Goal: Task Accomplishment & Management: Manage account settings

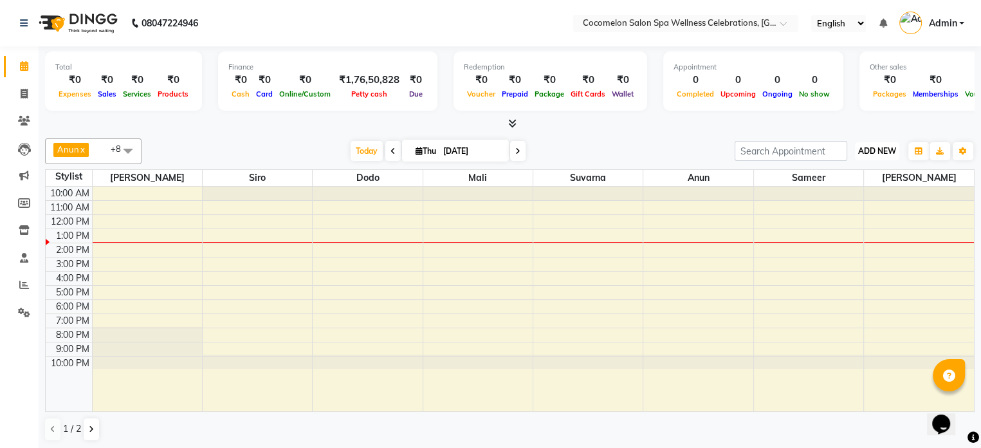
click at [873, 146] on span "ADD NEW" at bounding box center [878, 151] width 38 height 10
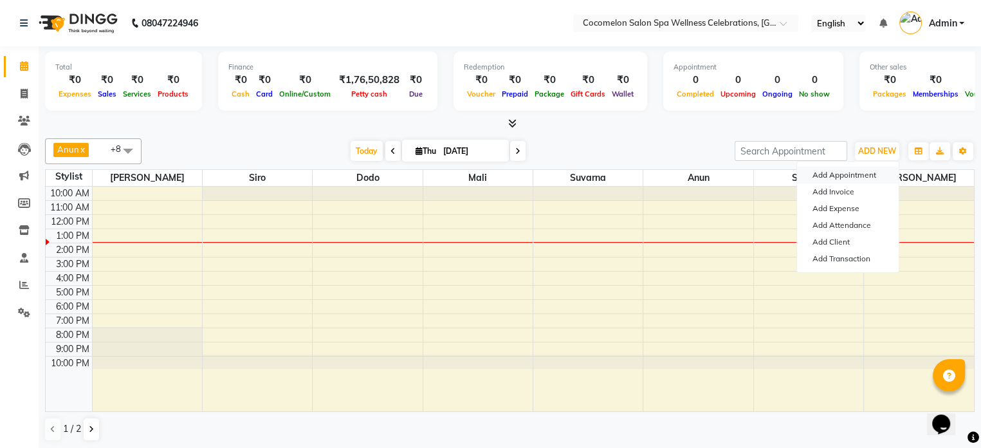
click at [865, 170] on button "Add Appointment" at bounding box center [848, 175] width 102 height 17
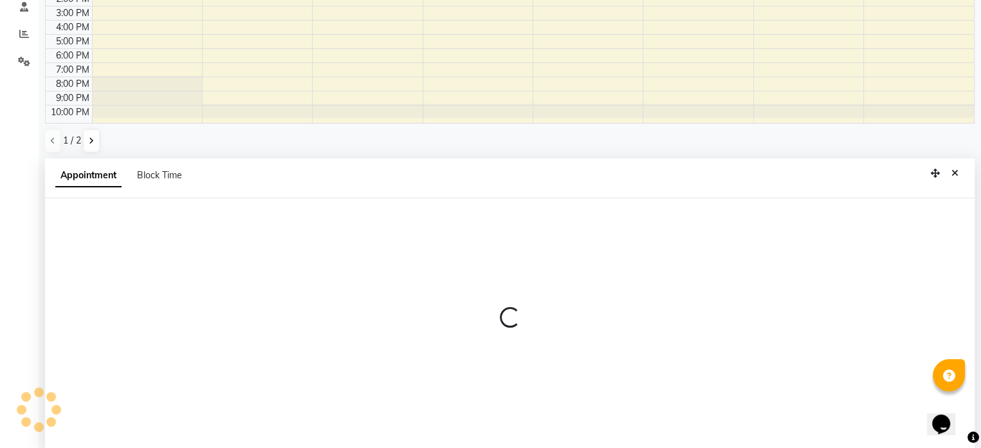
scroll to position [252, 0]
select select "660"
select select "tentative"
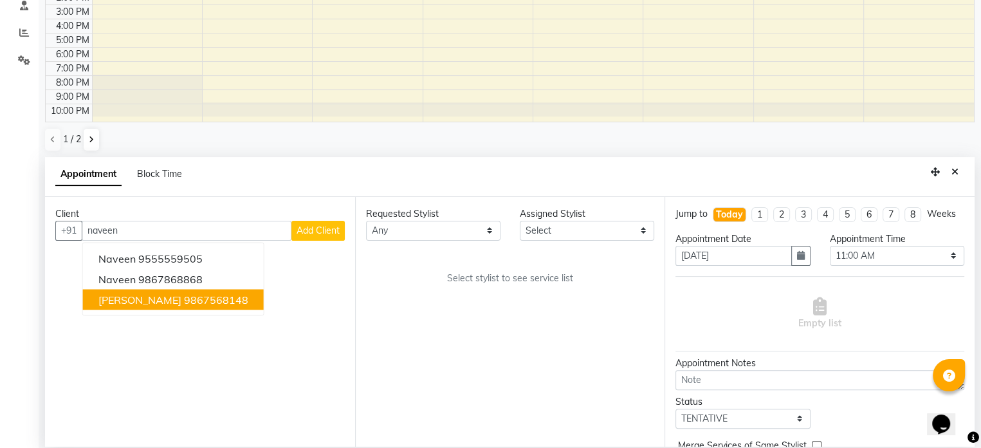
click at [119, 306] on button "[PERSON_NAME] 9867568148" at bounding box center [173, 299] width 181 height 21
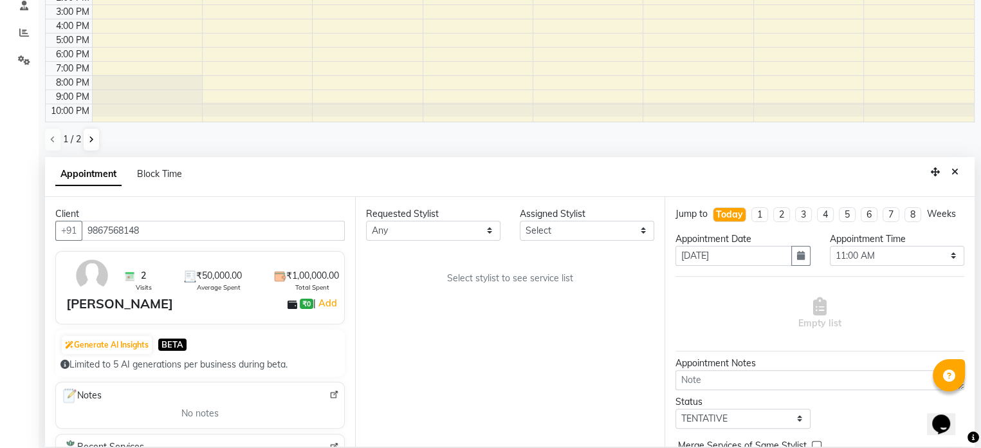
type input "9867568148"
drag, startPoint x: 419, startPoint y: 219, endPoint x: 417, endPoint y: 232, distance: 12.4
click at [419, 221] on select "Any [PERSON_NAME] Dodo Mali [PERSON_NAME] Siro [PERSON_NAME]" at bounding box center [433, 231] width 135 height 20
select select "27346"
click at [366, 221] on select "Any [PERSON_NAME] Dodo Mali [PERSON_NAME] Siro [PERSON_NAME]" at bounding box center [433, 231] width 135 height 20
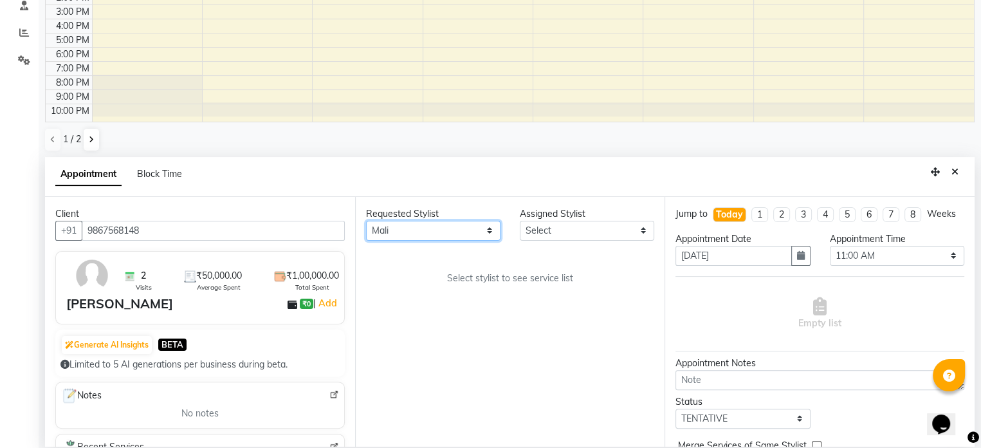
select select "27346"
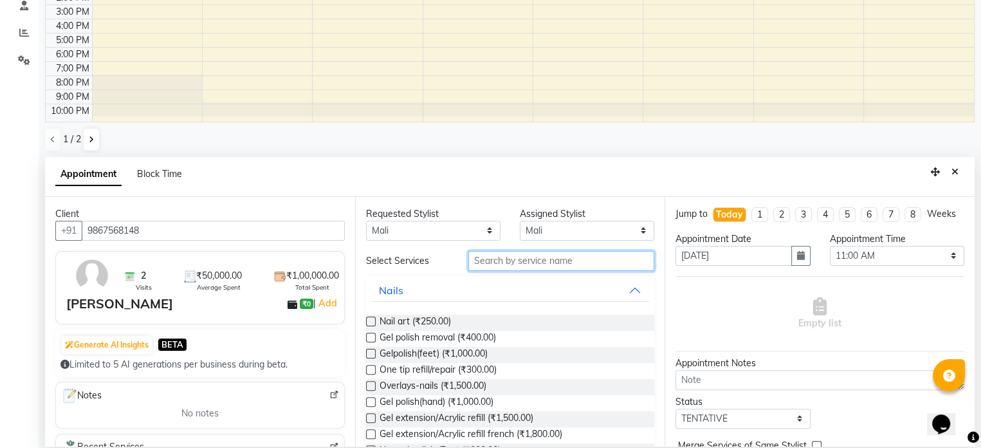
click at [521, 266] on input "text" at bounding box center [562, 261] width 186 height 20
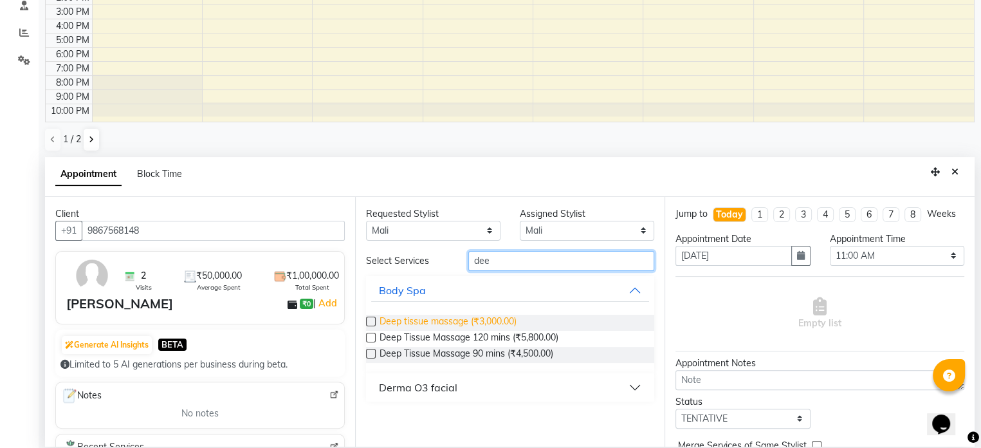
type input "dee"
drag, startPoint x: 467, startPoint y: 320, endPoint x: 645, endPoint y: 290, distance: 180.7
click at [467, 320] on span "Deep tissue massage (₹3,000.00)" at bounding box center [448, 323] width 137 height 16
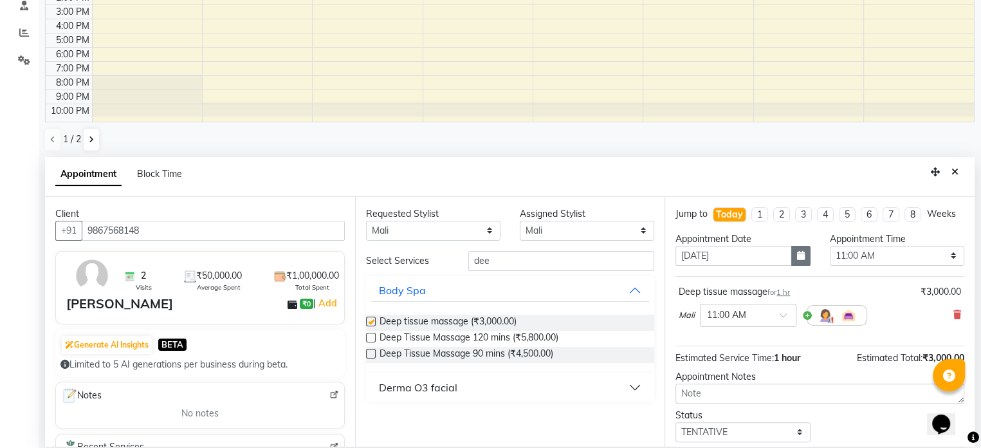
checkbox input "false"
click at [798, 254] on icon "button" at bounding box center [801, 255] width 8 height 9
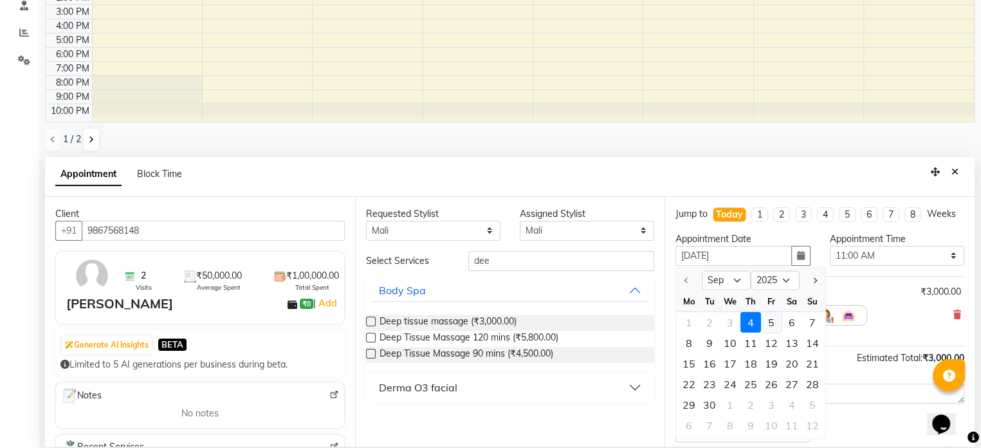
click at [768, 319] on div "5" at bounding box center [771, 322] width 21 height 21
type input "[DATE]"
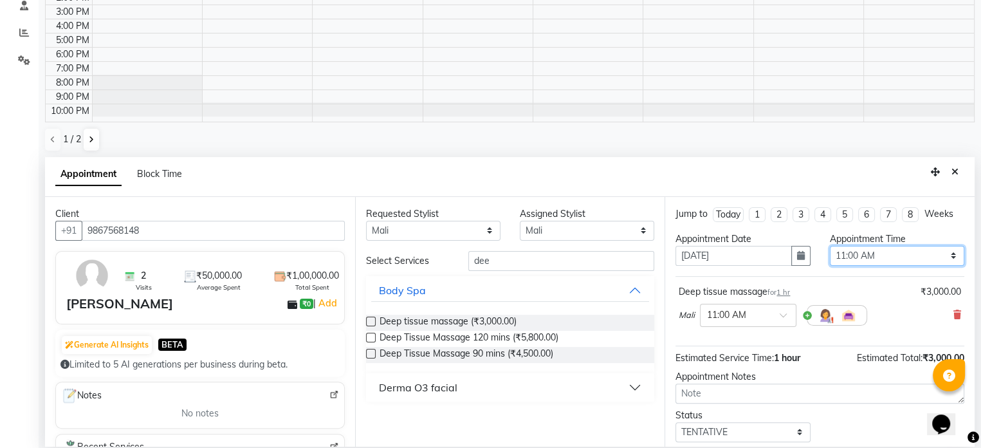
click at [842, 252] on select "Select 11:00 AM 11:15 AM 11:30 AM 11:45 AM 12:00 PM 12:15 PM 12:30 PM 12:45 PM …" at bounding box center [897, 256] width 135 height 20
click at [830, 246] on select "Select 11:00 AM 11:15 AM 11:30 AM 11:45 AM 12:00 PM 12:15 PM 12:30 PM 12:45 PM …" at bounding box center [897, 256] width 135 height 20
click at [851, 236] on div "Appointment Time" at bounding box center [897, 239] width 135 height 14
drag, startPoint x: 847, startPoint y: 252, endPoint x: 842, endPoint y: 244, distance: 9.3
click at [847, 252] on select "Select 11:00 AM 11:15 AM 11:30 AM 11:45 AM 12:00 PM 12:15 PM 12:30 PM 12:45 PM …" at bounding box center [897, 256] width 135 height 20
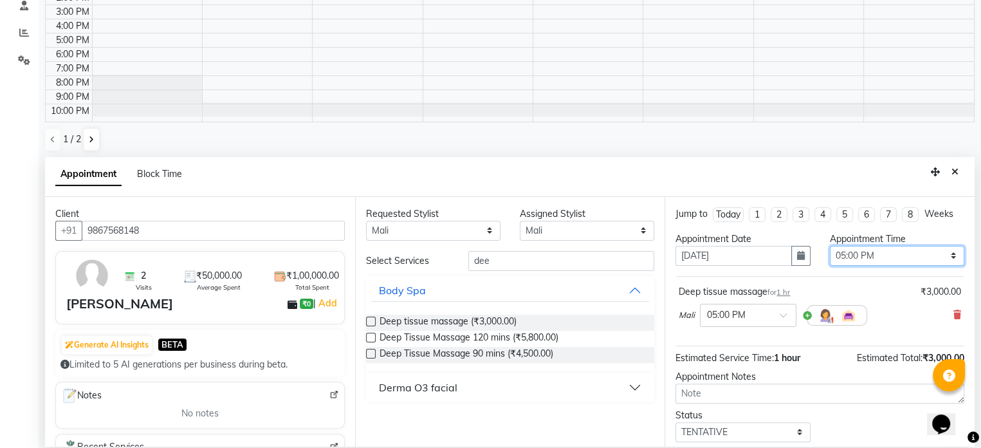
select select "690"
click at [830, 246] on select "Select 11:00 AM 11:15 AM 11:30 AM 11:45 AM 12:00 PM 12:15 PM 12:30 PM 12:45 PM …" at bounding box center [897, 256] width 135 height 20
click at [743, 423] on select "Select TENTATIVE CONFIRM UPCOMING" at bounding box center [743, 432] width 135 height 20
select select "confirm booking"
click at [676, 422] on select "Select TENTATIVE CONFIRM UPCOMING" at bounding box center [743, 432] width 135 height 20
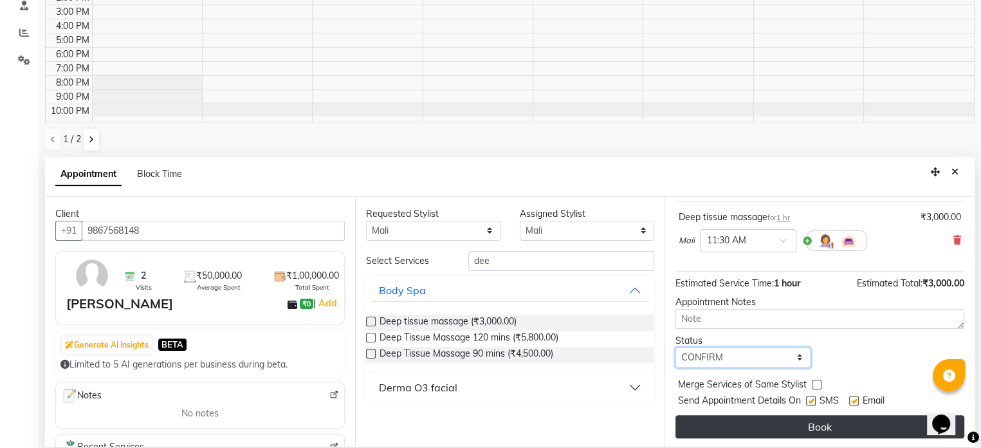
scroll to position [76, 0]
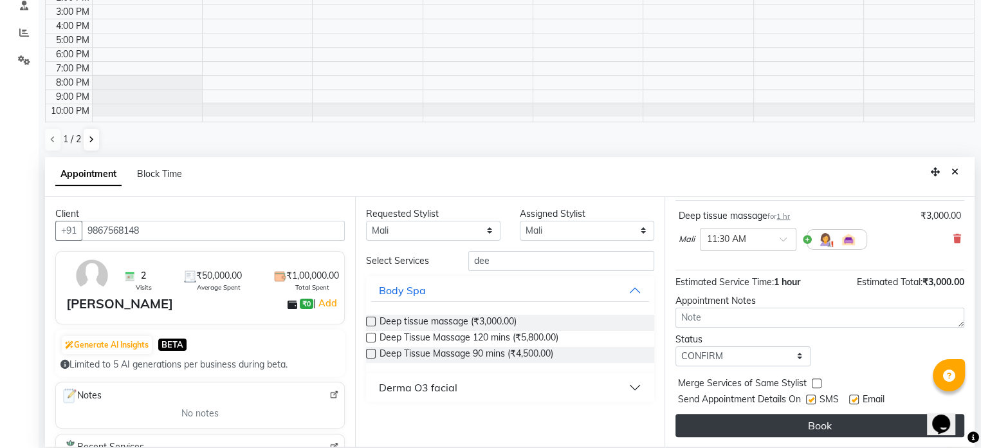
click at [785, 425] on button "Book" at bounding box center [820, 425] width 289 height 23
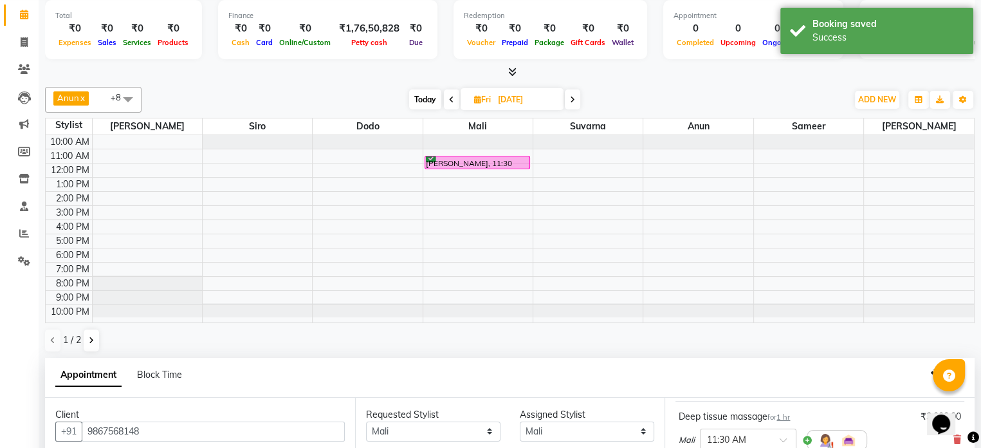
scroll to position [129, 0]
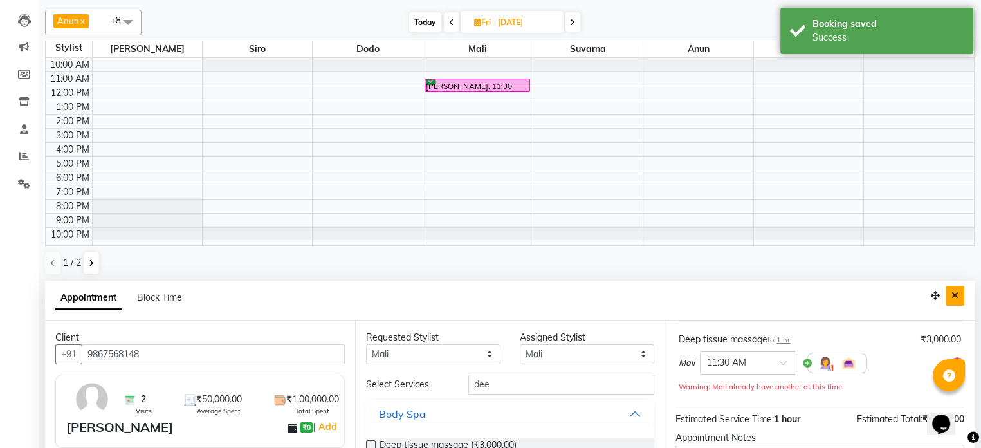
click at [953, 297] on icon "Close" at bounding box center [955, 295] width 7 height 9
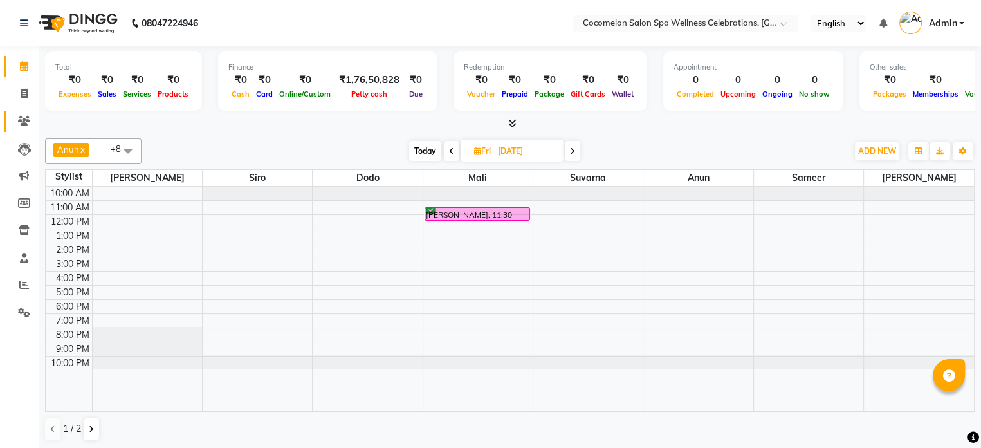
click at [22, 130] on link "Clients" at bounding box center [19, 121] width 31 height 21
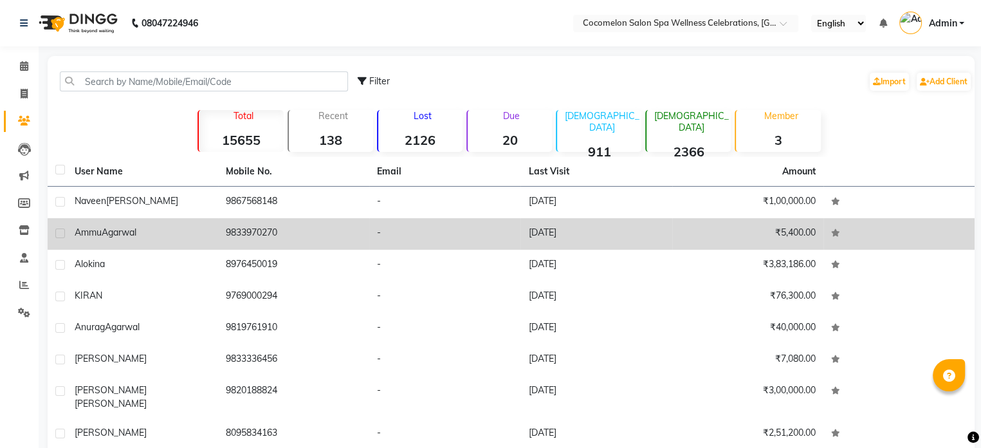
click at [264, 236] on td "9833970270" at bounding box center [293, 234] width 151 height 32
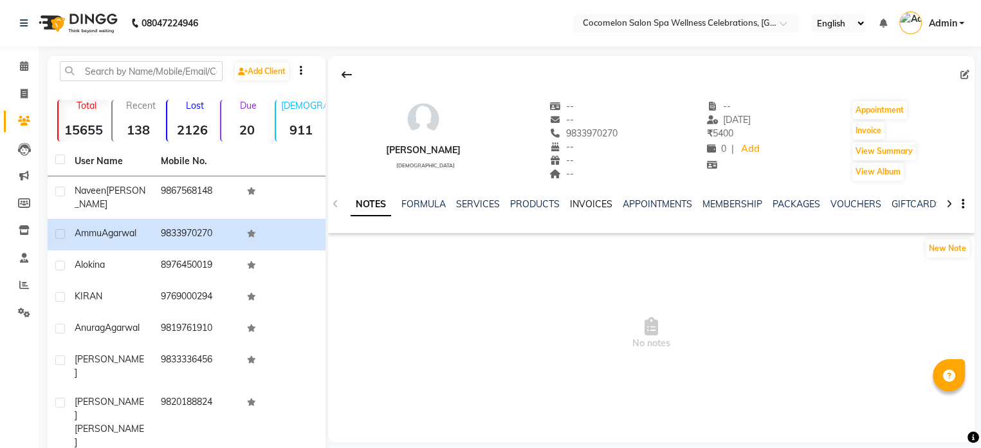
click at [573, 201] on link "INVOICES" at bounding box center [591, 204] width 42 height 12
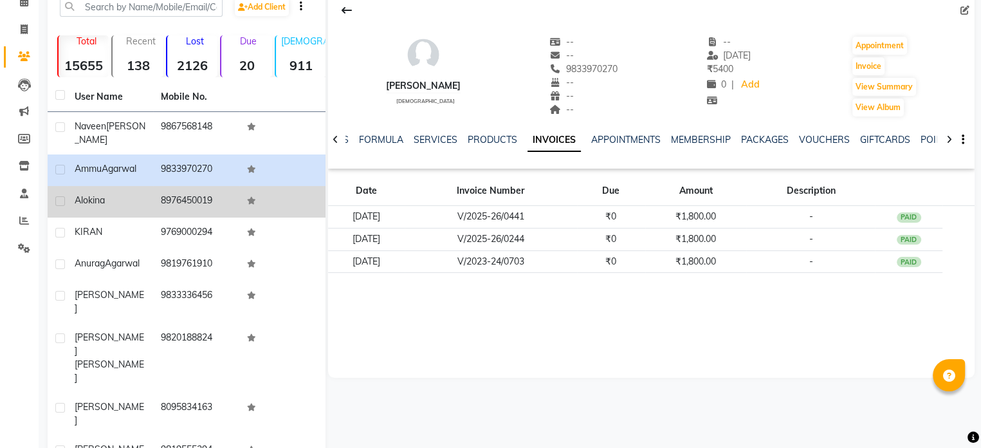
scroll to position [110, 0]
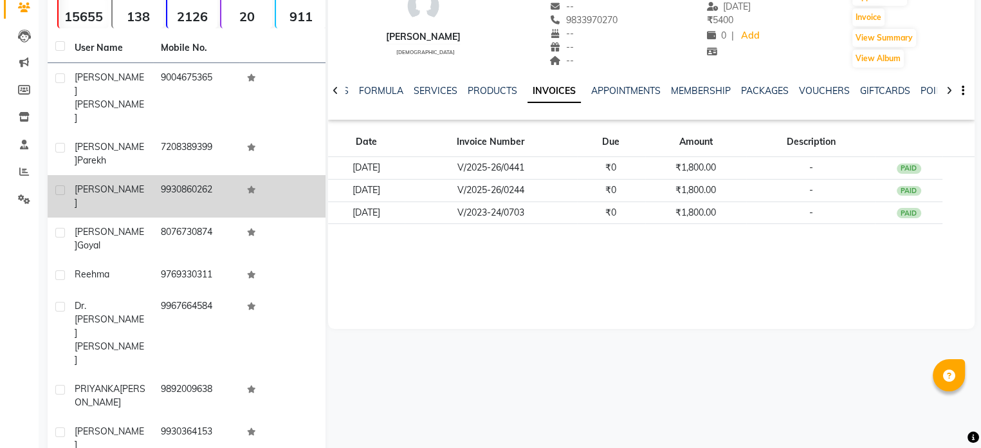
scroll to position [121, 0]
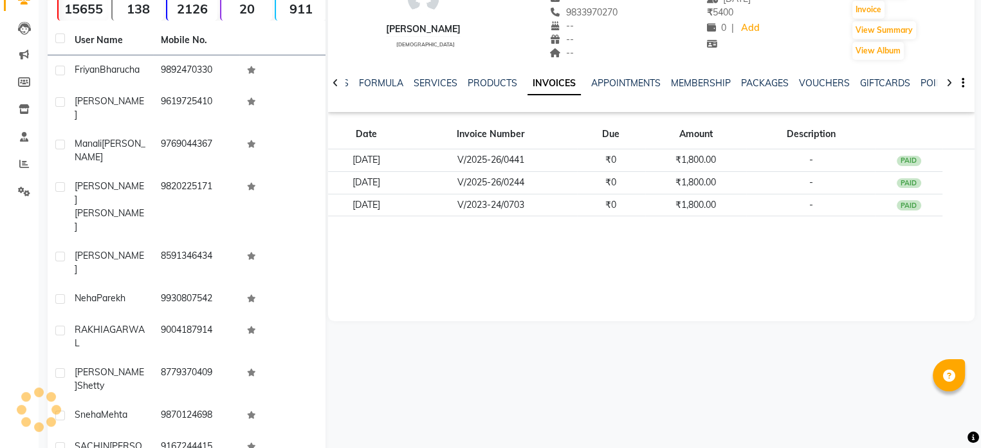
scroll to position [110, 0]
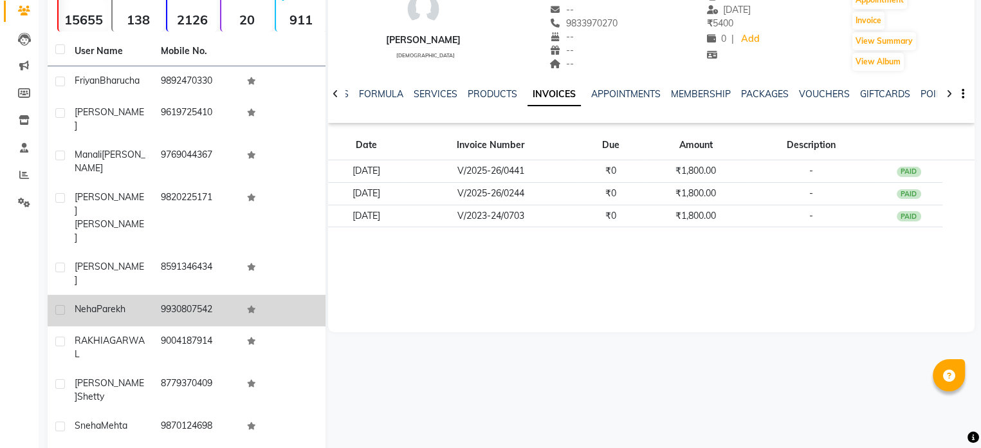
click at [180, 295] on td "9930807542" at bounding box center [196, 311] width 86 height 32
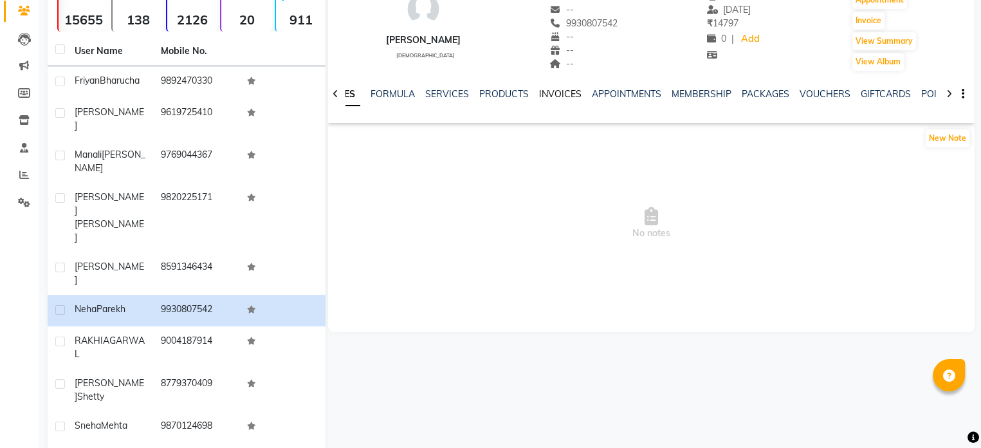
click at [549, 93] on link "INVOICES" at bounding box center [560, 94] width 42 height 12
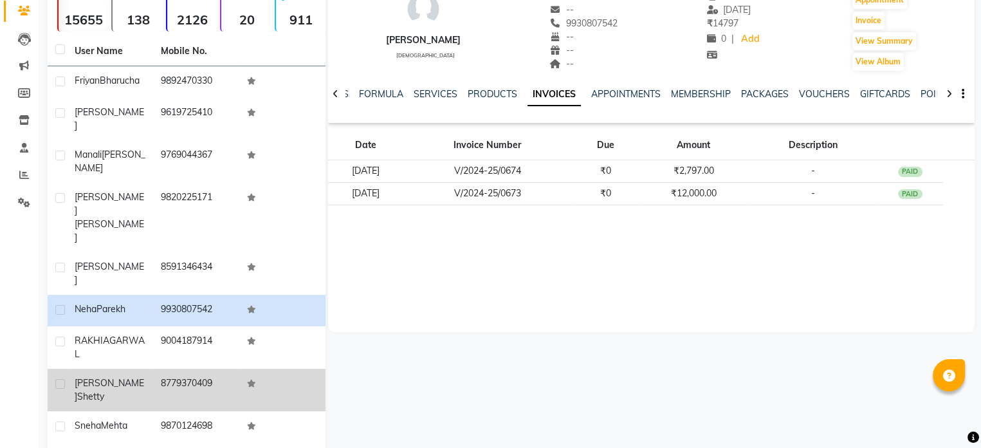
click at [174, 369] on td "8779370409" at bounding box center [196, 390] width 86 height 42
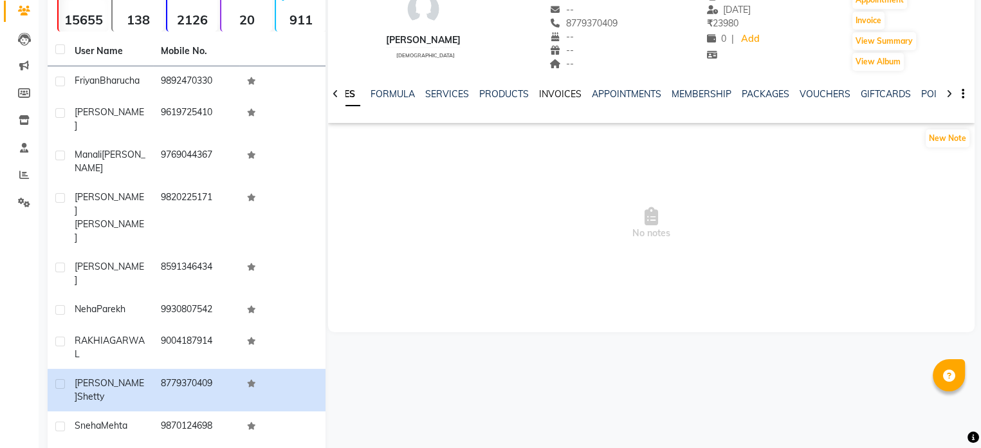
click at [566, 92] on link "INVOICES" at bounding box center [560, 94] width 42 height 12
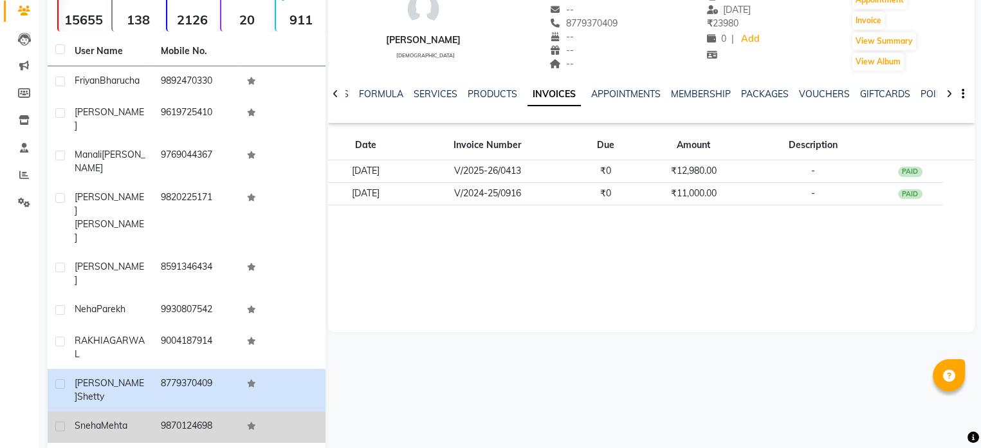
click at [187, 411] on td "9870124698" at bounding box center [196, 427] width 86 height 32
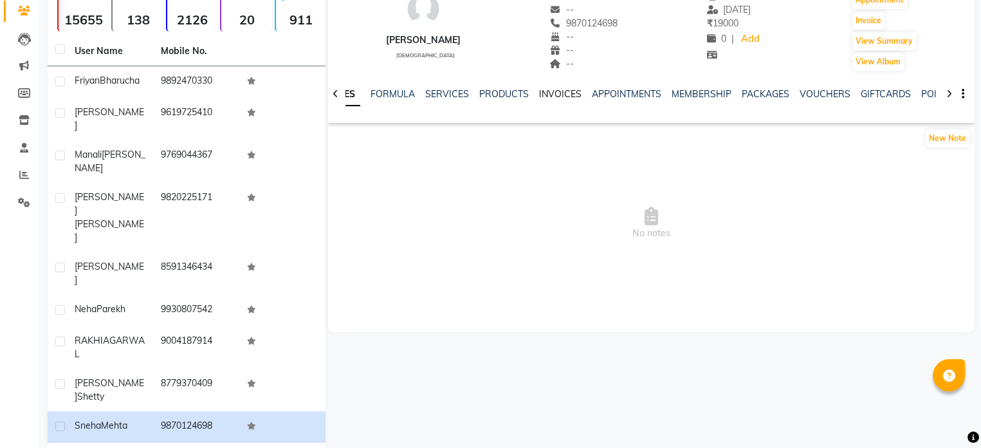
click at [573, 95] on link "INVOICES" at bounding box center [560, 94] width 42 height 12
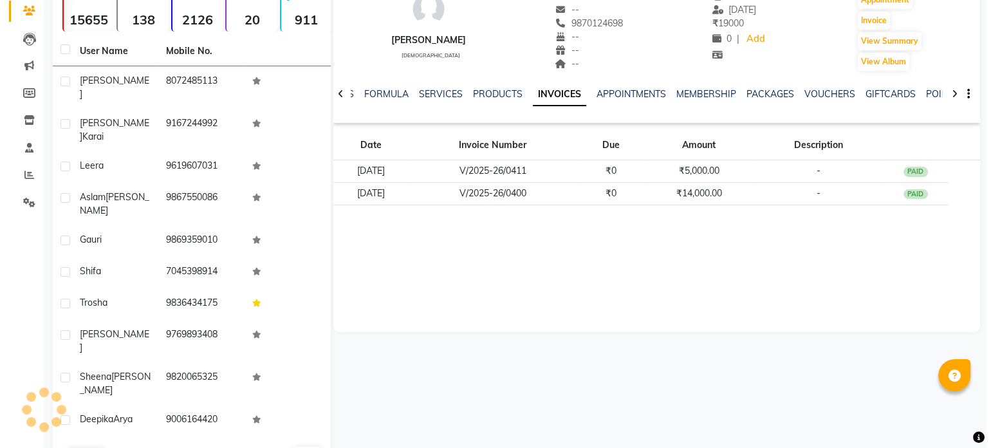
scroll to position [98, 0]
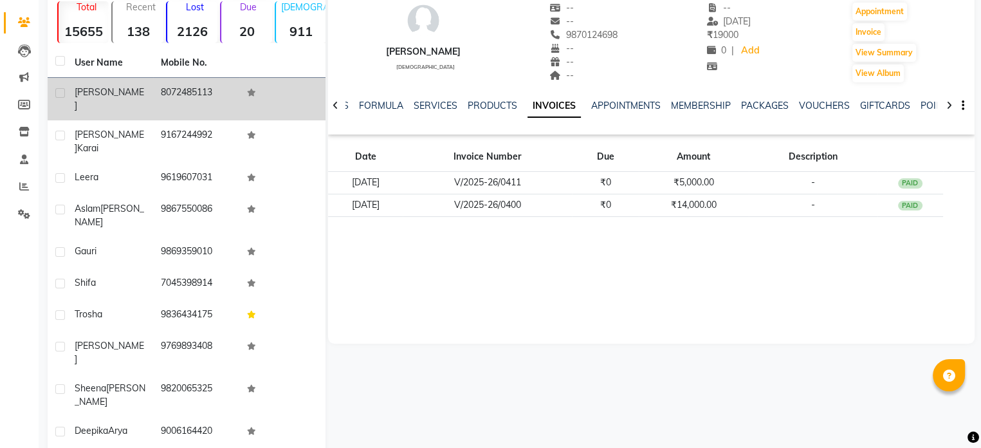
click at [193, 84] on td "8072485113" at bounding box center [196, 99] width 86 height 42
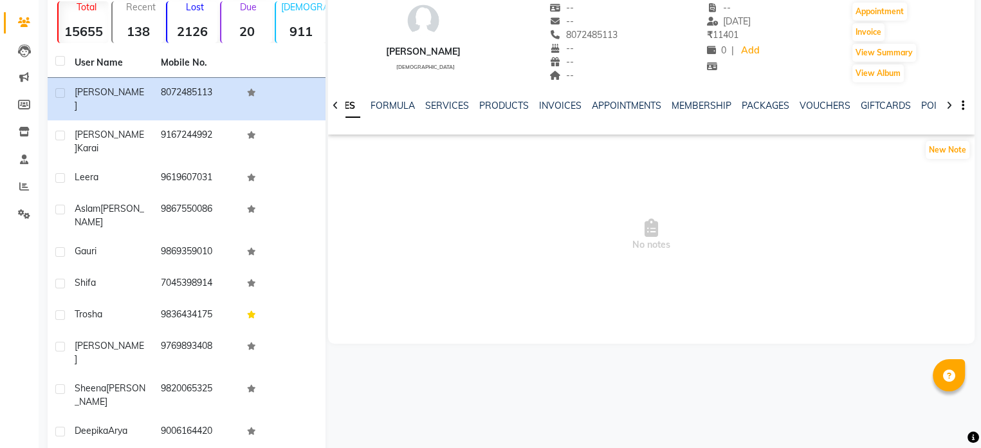
click at [559, 115] on div "NOTES FORMULA SERVICES PRODUCTS INVOICES APPOINTMENTS MEMBERSHIP PACKAGES VOUCH…" at bounding box center [636, 111] width 571 height 24
click at [554, 107] on link "INVOICES" at bounding box center [560, 106] width 42 height 12
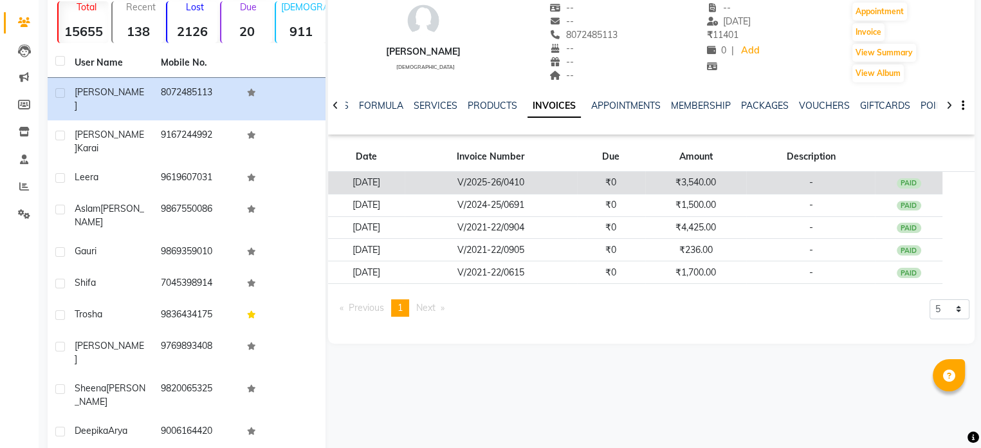
click at [562, 184] on td "V/2025-26/0410" at bounding box center [491, 183] width 172 height 23
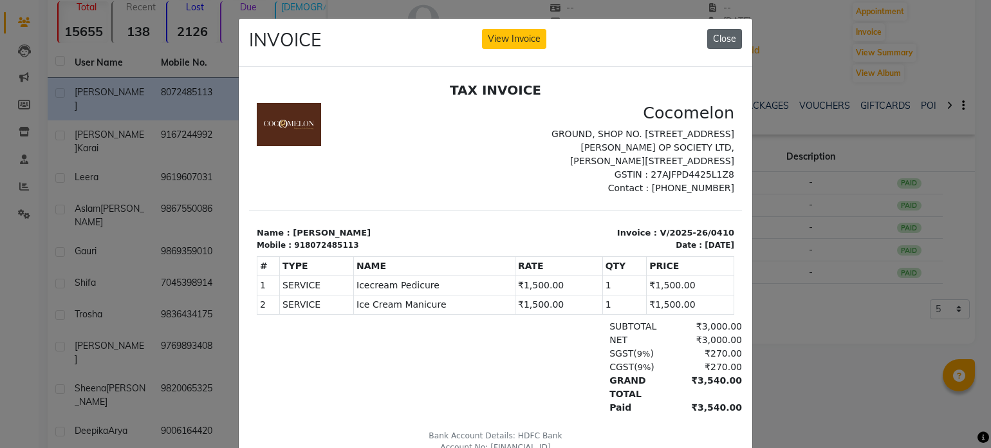
click at [719, 41] on button "Close" at bounding box center [724, 39] width 35 height 20
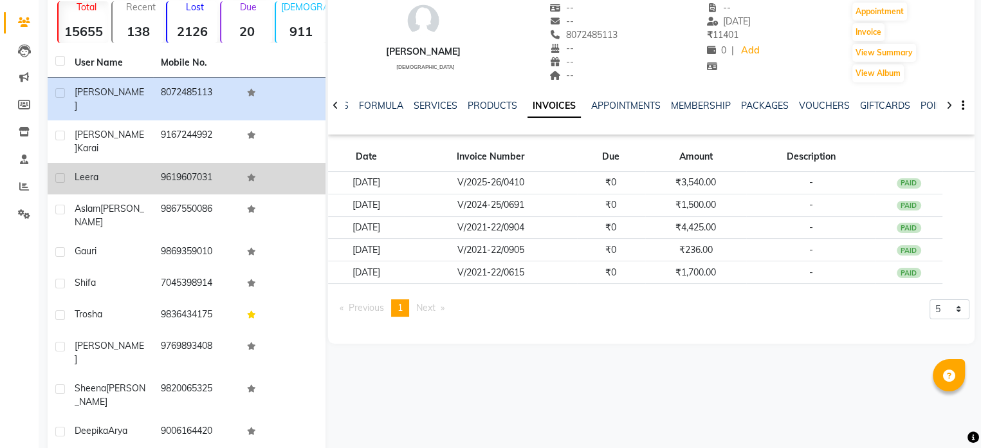
click at [160, 163] on td "9619607031" at bounding box center [196, 179] width 86 height 32
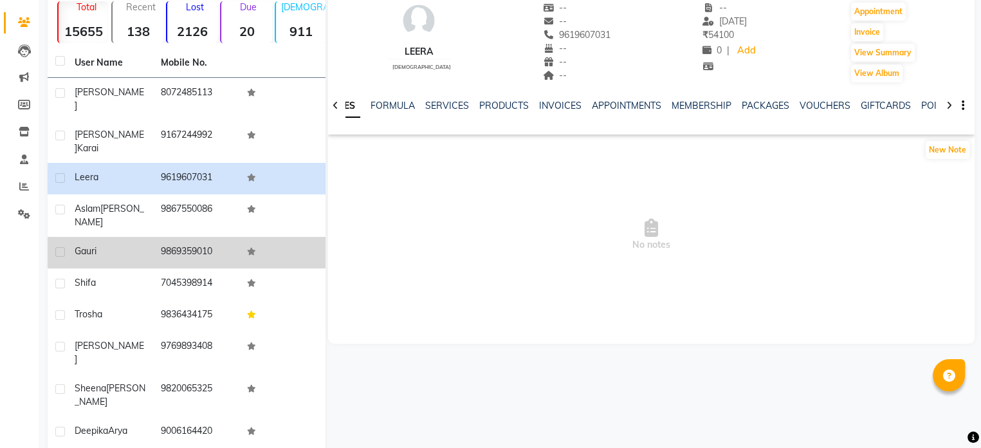
click at [142, 245] on div "Gauri" at bounding box center [110, 252] width 71 height 14
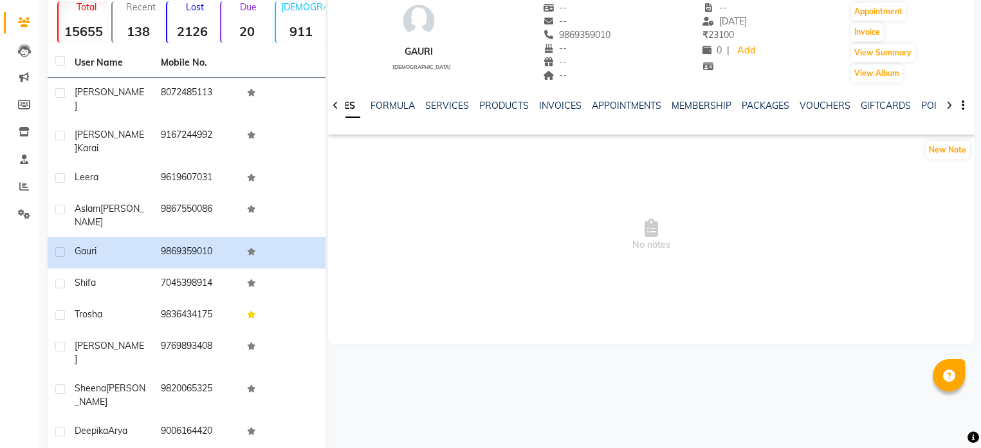
click at [544, 120] on div "NOTES FORMULA SERVICES PRODUCTS INVOICES APPOINTMENTS MEMBERSHIP PACKAGES VOUCH…" at bounding box center [636, 111] width 571 height 24
click at [550, 112] on div "NOTES FORMULA SERVICES PRODUCTS INVOICES APPOINTMENTS MEMBERSHIP PACKAGES VOUCH…" at bounding box center [636, 111] width 571 height 24
click at [558, 101] on link "INVOICES" at bounding box center [560, 106] width 42 height 12
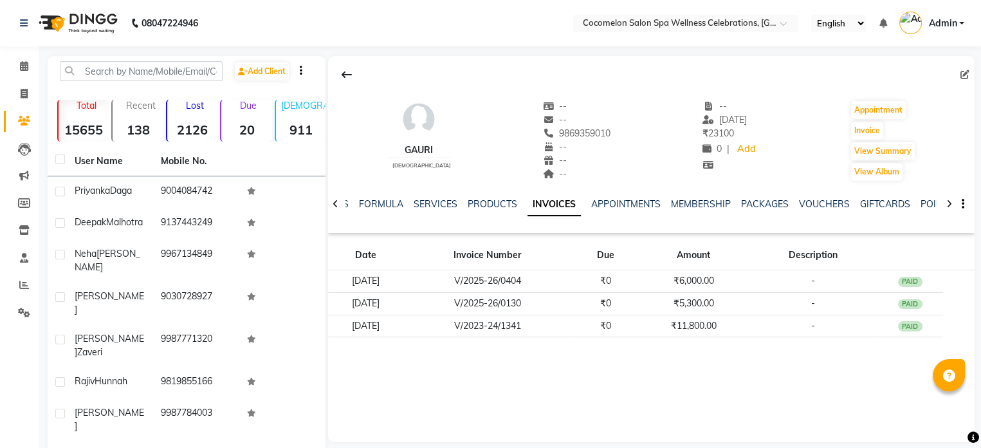
drag, startPoint x: 0, startPoint y: 196, endPoint x: 0, endPoint y: 429, distance: 233.0
click at [0, 335] on div "Calendar Invoice Clients Leads Marketing Members Inventory Staff Reports Settin…" at bounding box center [87, 334] width 174 height 595
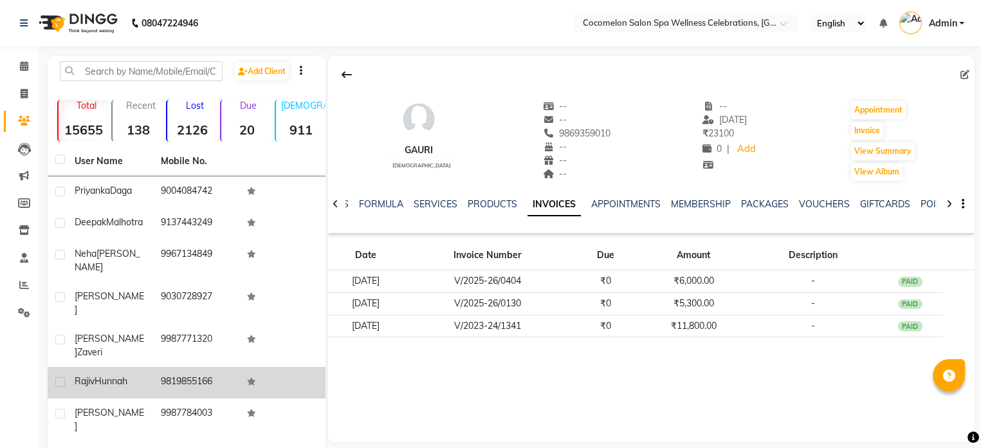
click at [140, 375] on div "[PERSON_NAME]" at bounding box center [110, 382] width 71 height 14
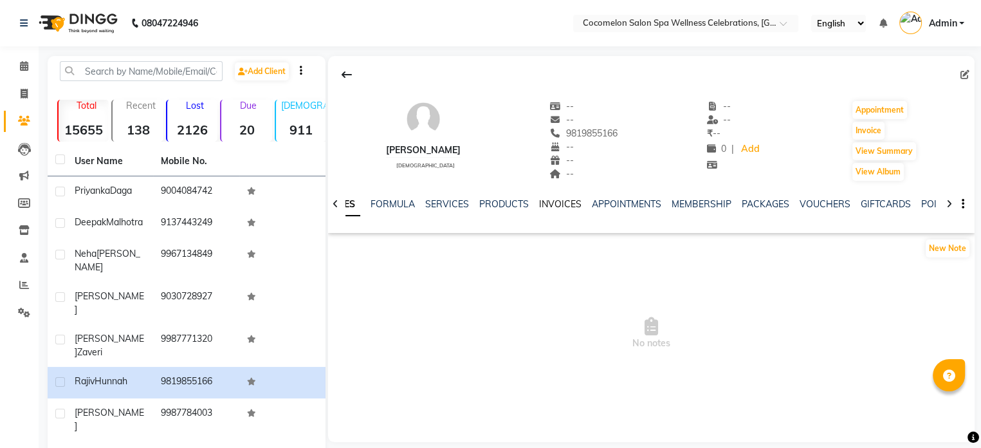
click at [557, 203] on link "INVOICES" at bounding box center [560, 204] width 42 height 12
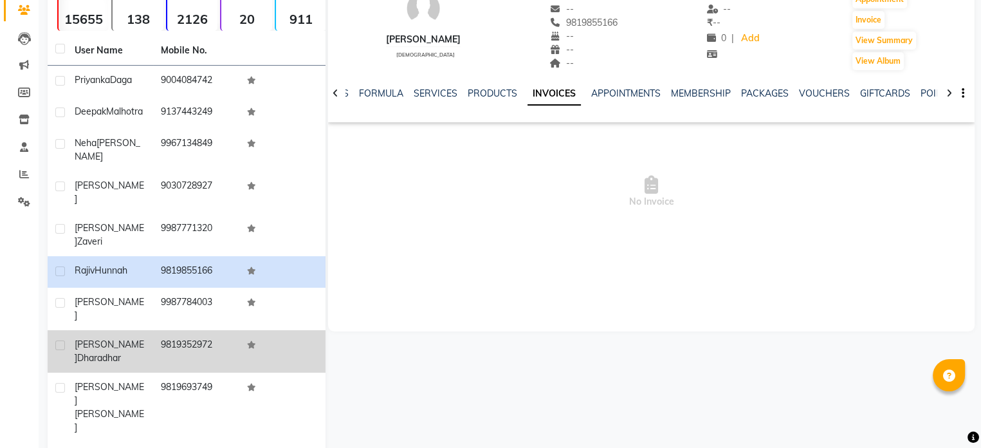
scroll to position [121, 0]
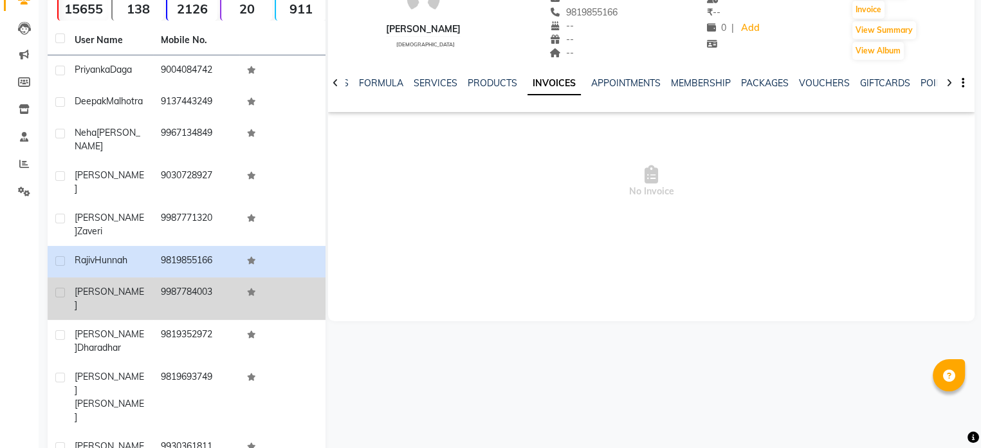
click at [142, 285] on div "[PERSON_NAME]" at bounding box center [110, 298] width 71 height 27
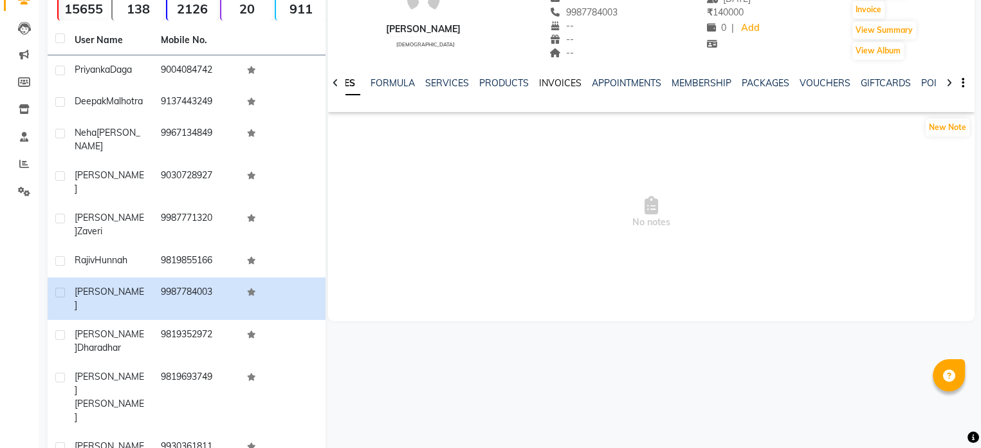
click at [556, 87] on link "INVOICES" at bounding box center [560, 83] width 42 height 12
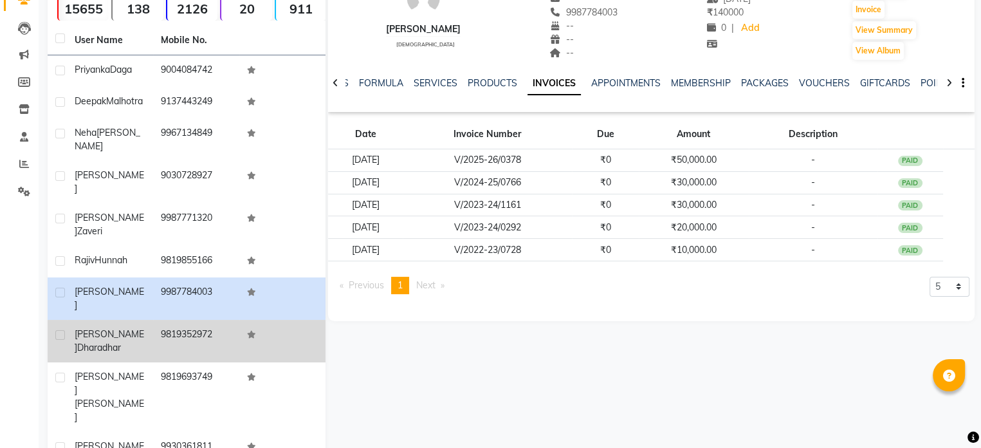
click at [188, 320] on td "9819352972" at bounding box center [196, 341] width 86 height 42
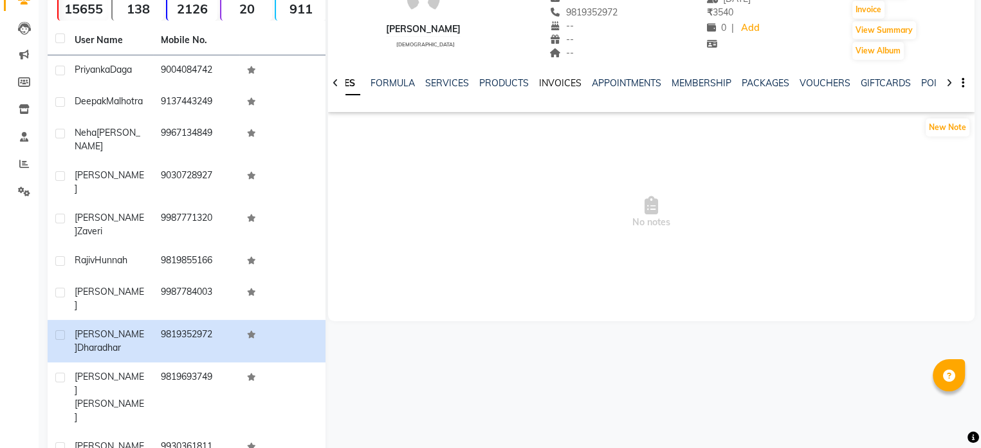
click at [551, 85] on link "INVOICES" at bounding box center [560, 83] width 42 height 12
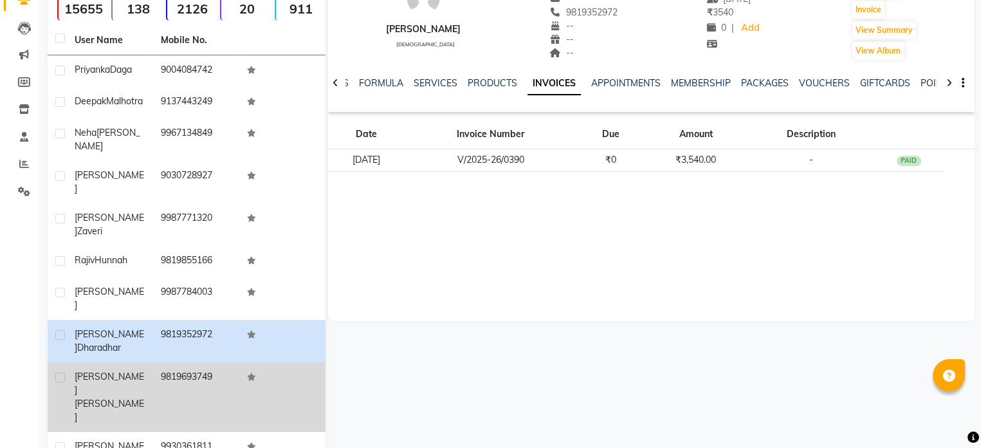
click at [185, 362] on td "9819693749" at bounding box center [196, 397] width 86 height 70
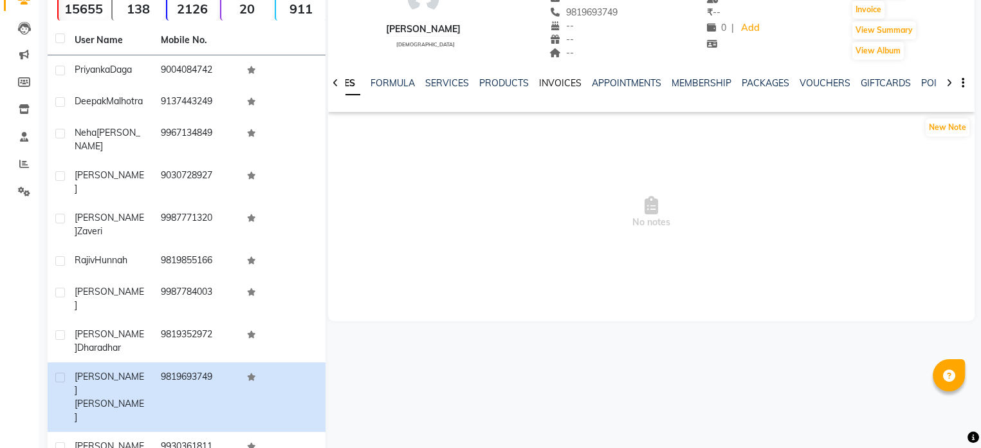
click at [561, 77] on link "INVOICES" at bounding box center [560, 83] width 42 height 12
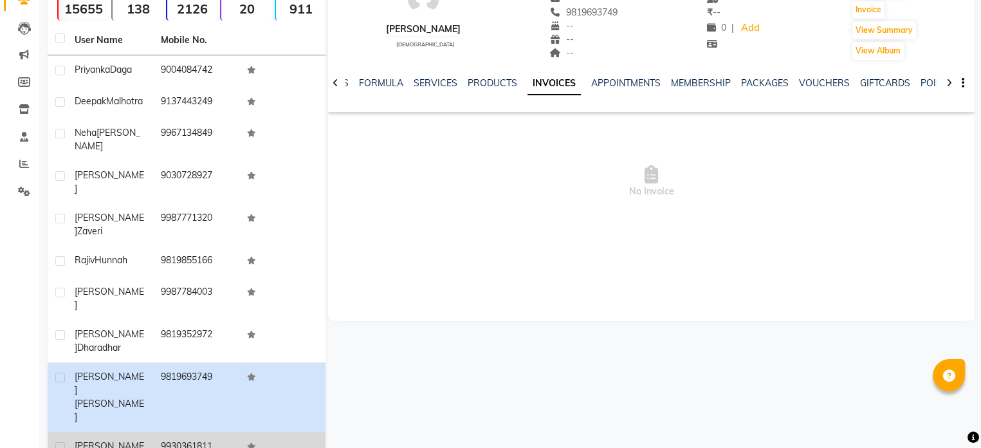
click at [132, 440] on div "[PERSON_NAME]" at bounding box center [110, 453] width 71 height 27
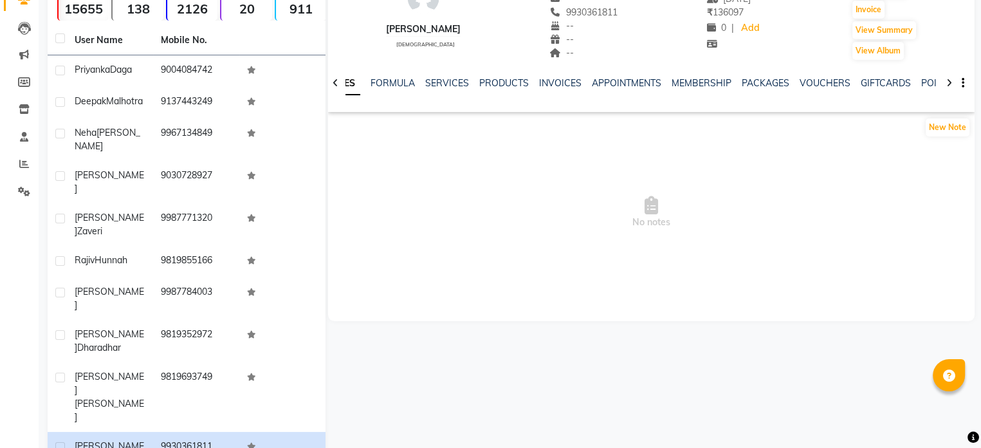
click at [535, 89] on div "NOTES FORMULA SERVICES PRODUCTS INVOICES APPOINTMENTS MEMBERSHIP PACKAGES VOUCH…" at bounding box center [636, 89] width 571 height 24
click at [555, 84] on link "INVOICES" at bounding box center [560, 83] width 42 height 12
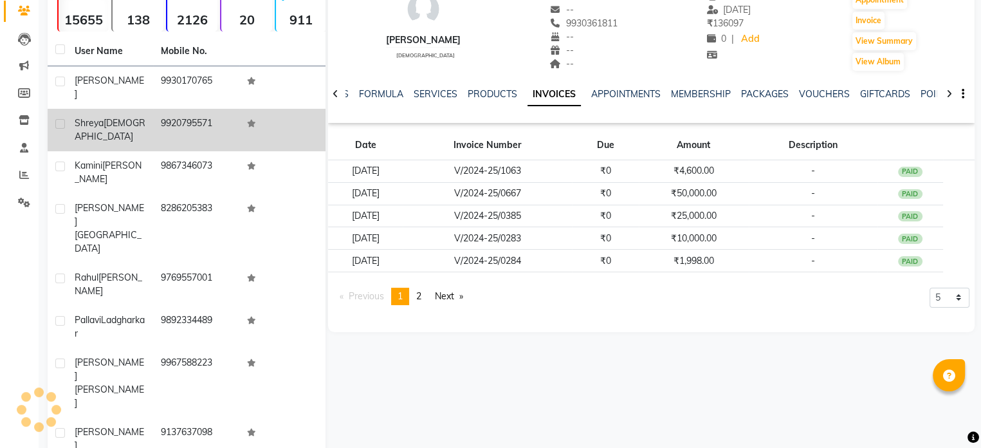
click at [178, 113] on td "9920795571" at bounding box center [196, 130] width 86 height 42
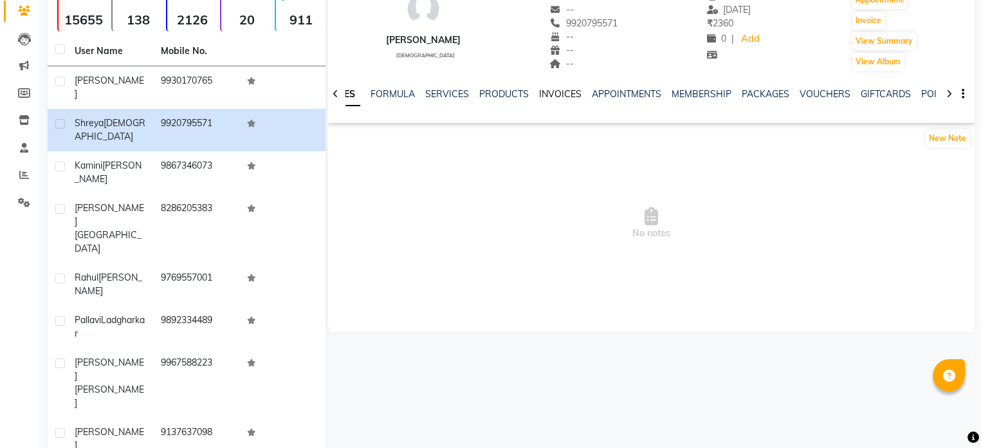
click at [560, 91] on link "INVOICES" at bounding box center [560, 94] width 42 height 12
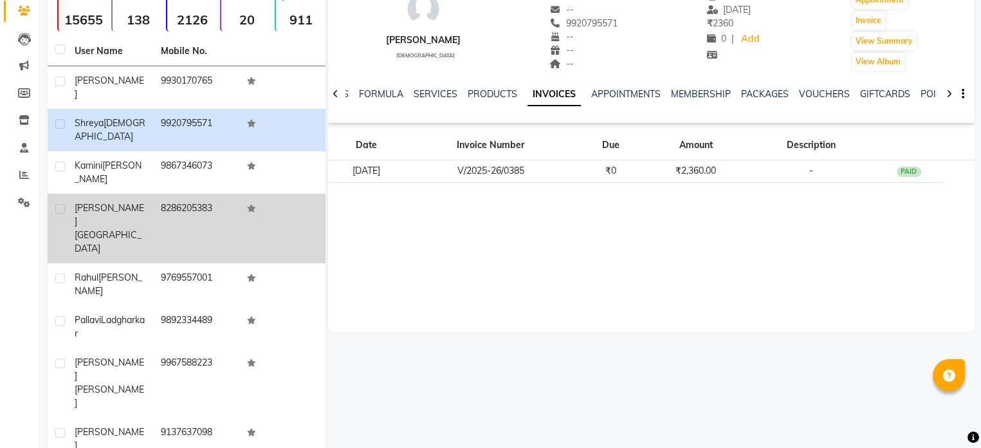
click at [167, 194] on td "8286205383" at bounding box center [196, 229] width 86 height 70
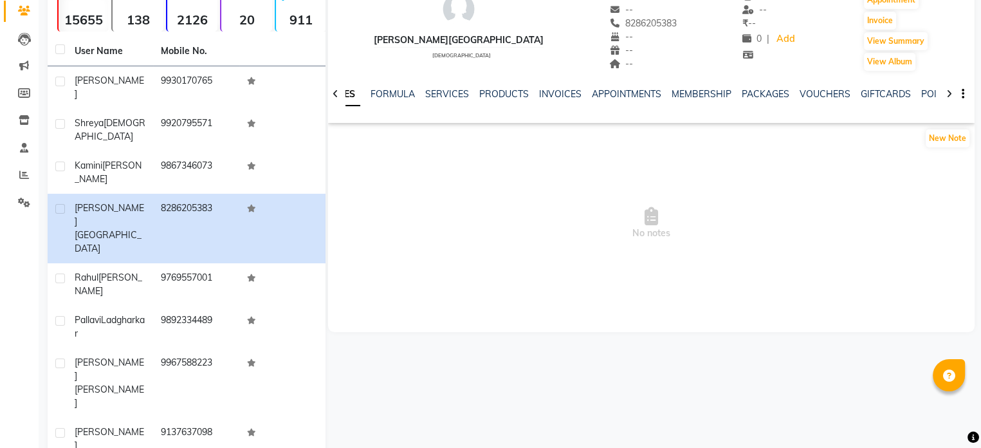
click at [541, 103] on div "NOTES FORMULA SERVICES PRODUCTS INVOICES APPOINTMENTS MEMBERSHIP PACKAGES VOUCH…" at bounding box center [636, 100] width 571 height 24
click at [548, 94] on link "INVOICES" at bounding box center [560, 94] width 42 height 12
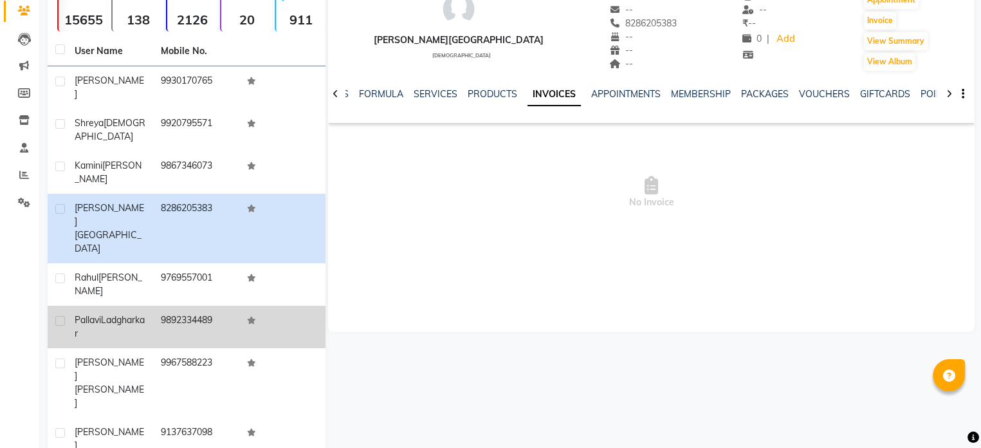
click at [126, 313] on div "[PERSON_NAME]" at bounding box center [110, 326] width 71 height 27
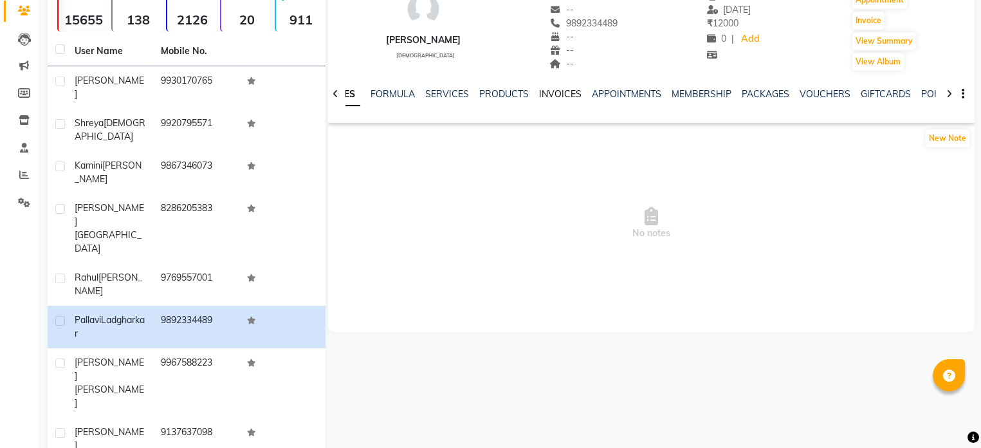
click at [553, 96] on link "INVOICES" at bounding box center [560, 94] width 42 height 12
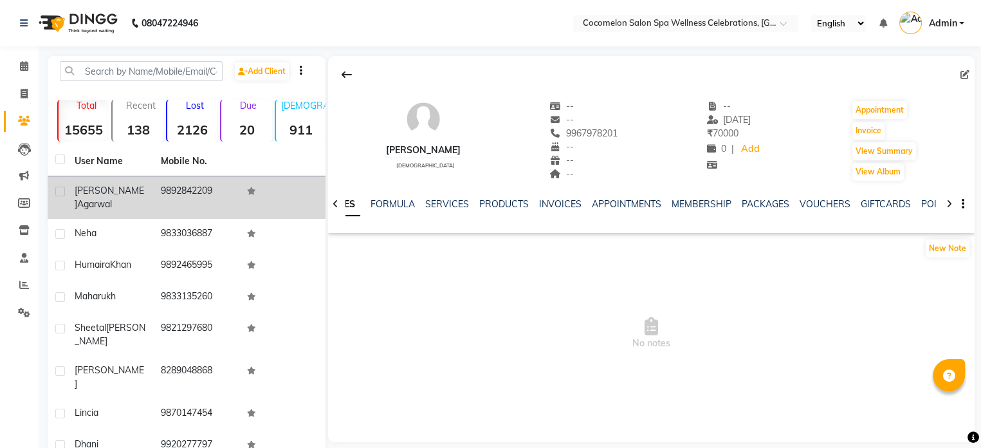
click at [169, 192] on td "9892842209" at bounding box center [196, 197] width 86 height 42
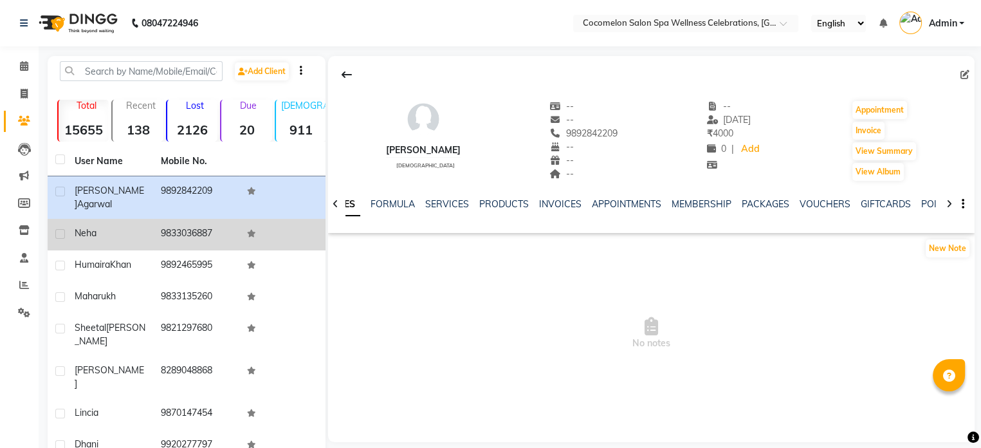
click at [127, 227] on div "Neha" at bounding box center [110, 234] width 71 height 14
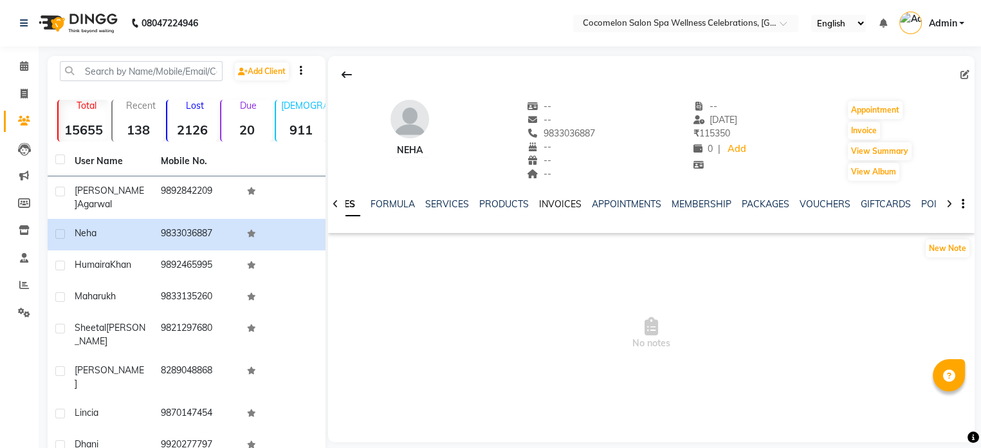
click at [550, 206] on link "INVOICES" at bounding box center [560, 204] width 42 height 12
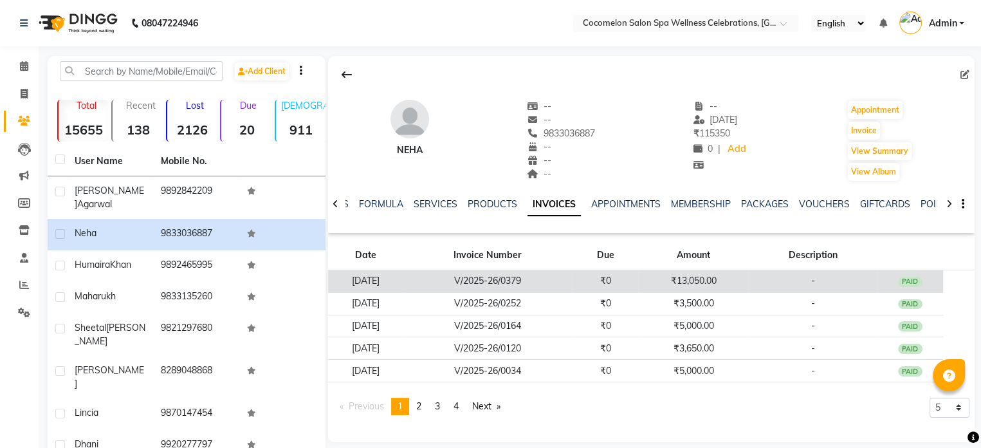
click at [572, 288] on td "V/2025-26/0379" at bounding box center [487, 281] width 169 height 23
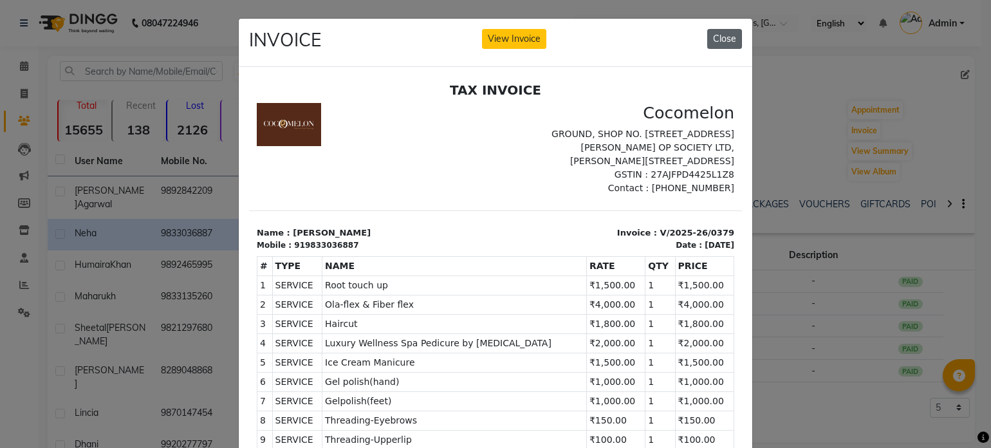
click at [717, 37] on button "Close" at bounding box center [724, 39] width 35 height 20
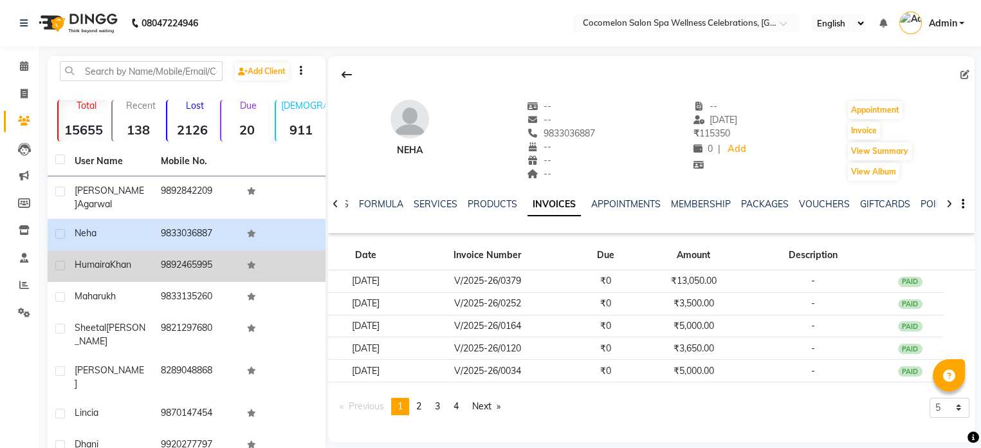
click at [136, 258] on div "[PERSON_NAME]" at bounding box center [110, 265] width 71 height 14
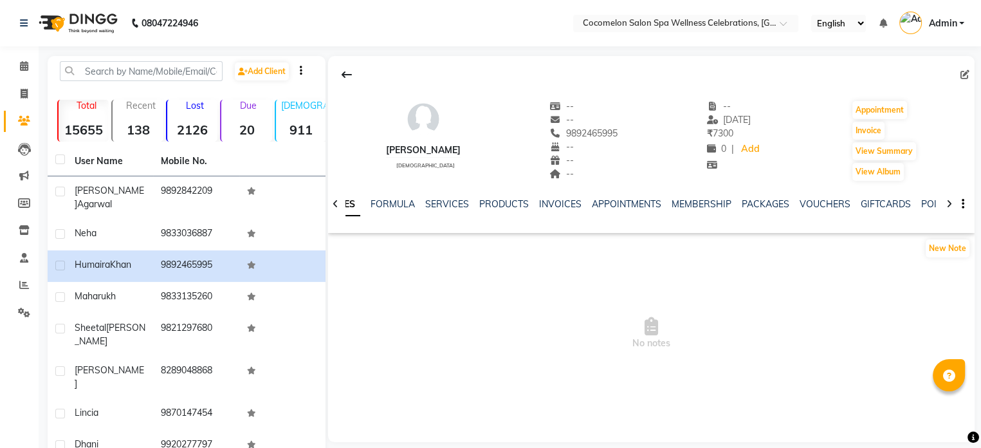
click at [579, 201] on ul "NOTES FORMULA SERVICES PRODUCTS INVOICES APPOINTMENTS MEMBERSHIP PACKAGES VOUCH…" at bounding box center [728, 205] width 817 height 14
click at [571, 201] on link "INVOICES" at bounding box center [560, 204] width 42 height 12
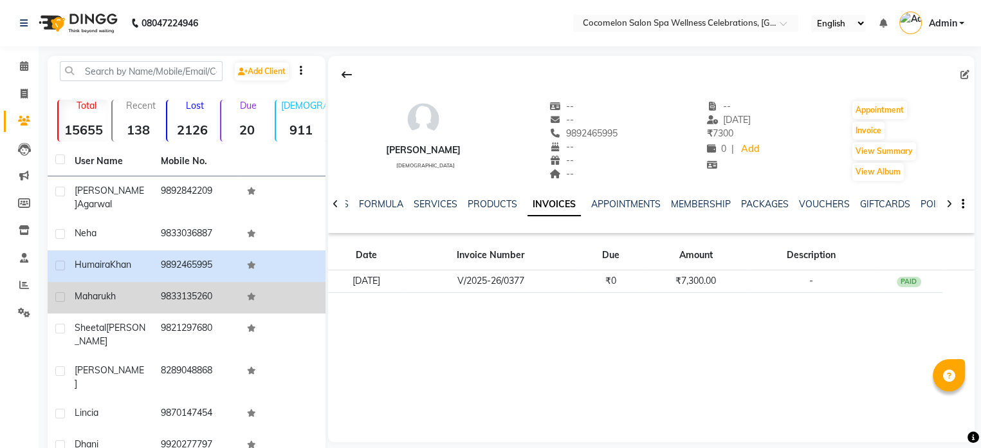
drag, startPoint x: 129, startPoint y: 293, endPoint x: 125, endPoint y: 299, distance: 7.2
click at [129, 294] on td "Maharukh" at bounding box center [110, 298] width 86 height 32
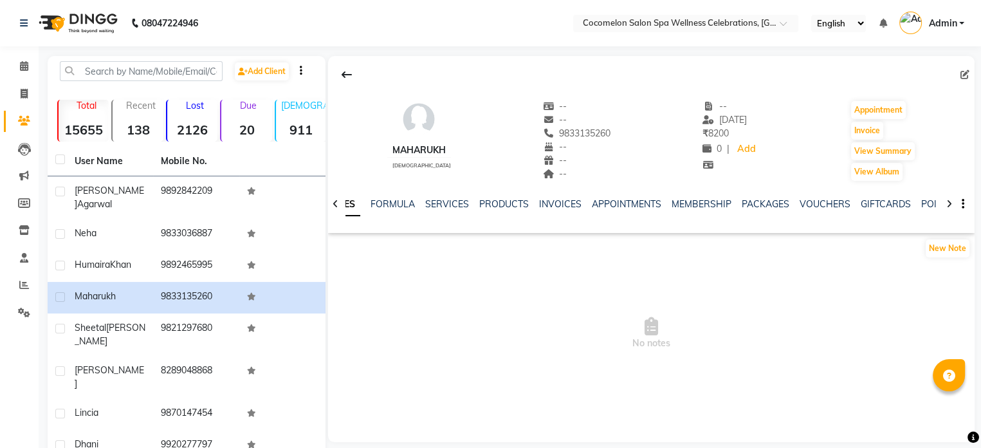
click at [544, 212] on div "NOTES FORMULA SERVICES PRODUCTS INVOICES APPOINTMENTS MEMBERSHIP PACKAGES VOUCH…" at bounding box center [636, 210] width 571 height 24
click at [547, 206] on link "INVOICES" at bounding box center [560, 204] width 42 height 12
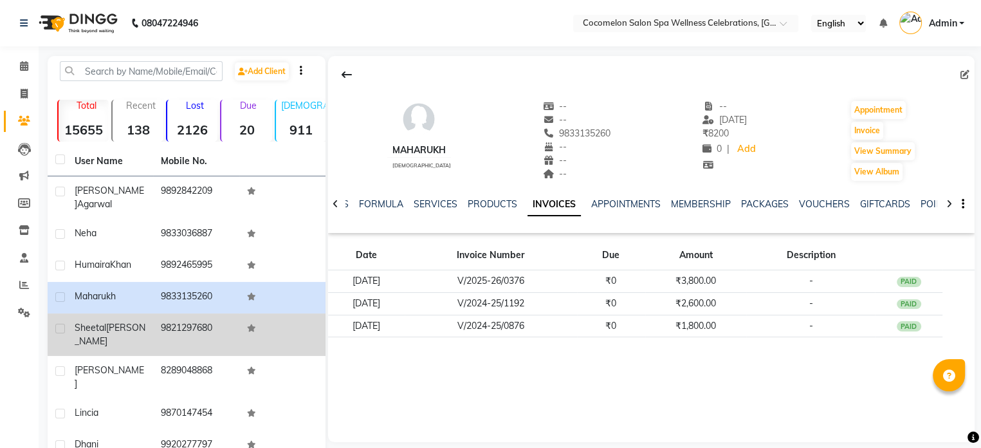
click at [120, 322] on span "[PERSON_NAME]" at bounding box center [110, 334] width 71 height 25
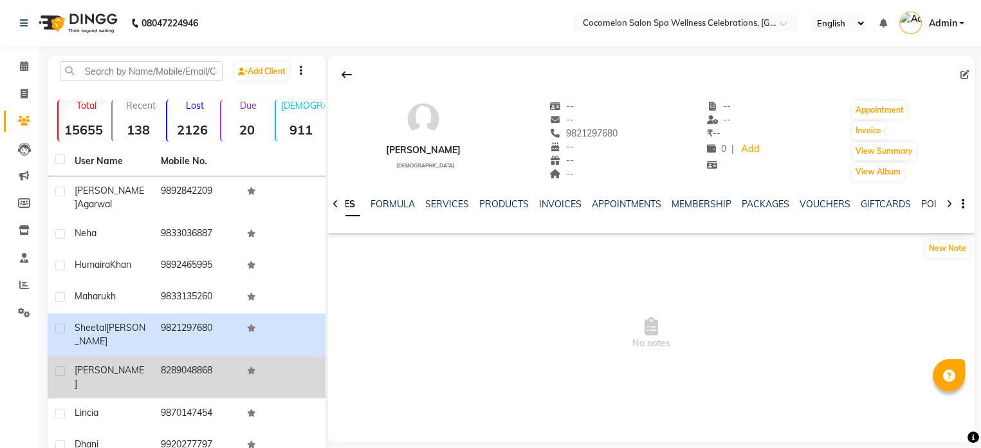
click at [127, 364] on div "[PERSON_NAME]" at bounding box center [110, 377] width 71 height 27
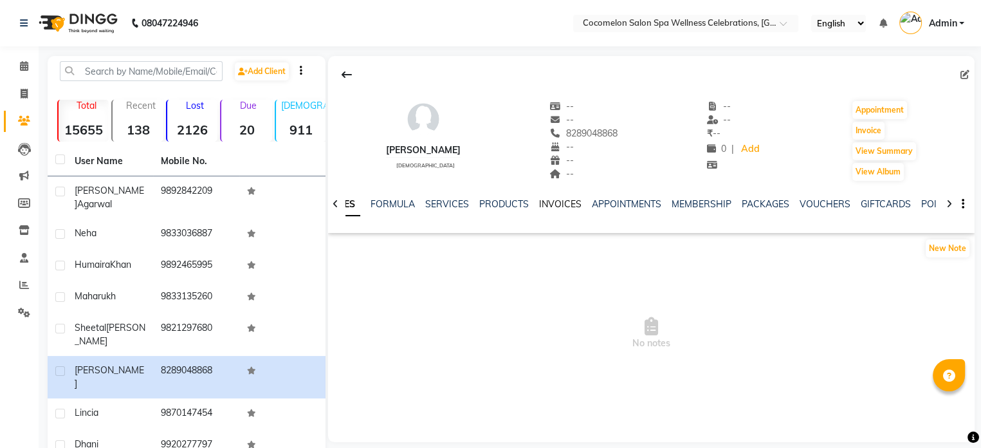
click at [572, 203] on link "INVOICES" at bounding box center [560, 204] width 42 height 12
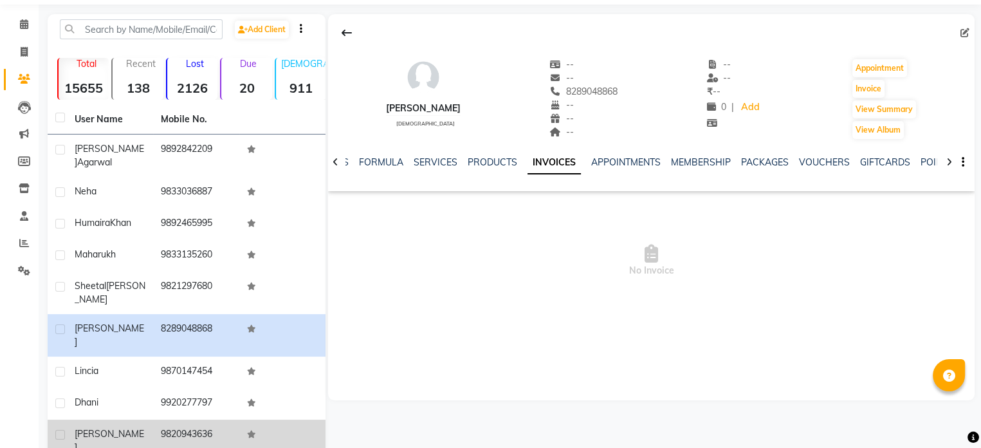
scroll to position [64, 0]
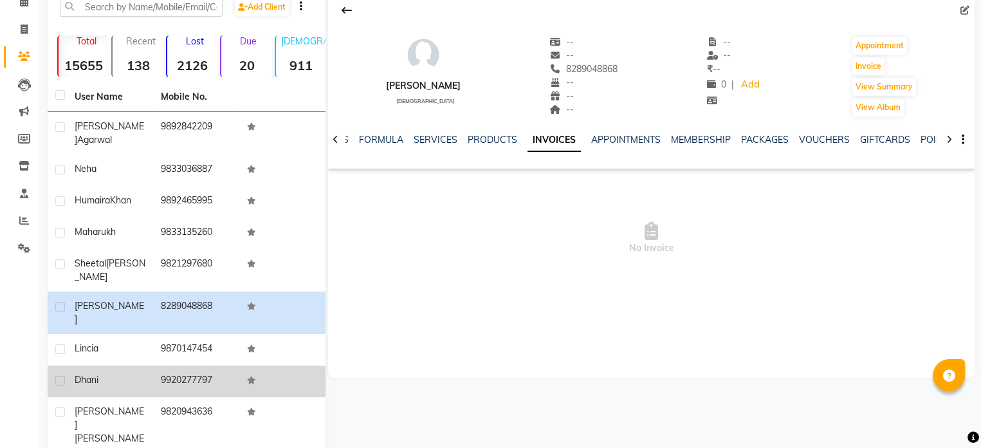
click at [169, 366] on td "9920277797" at bounding box center [196, 382] width 86 height 32
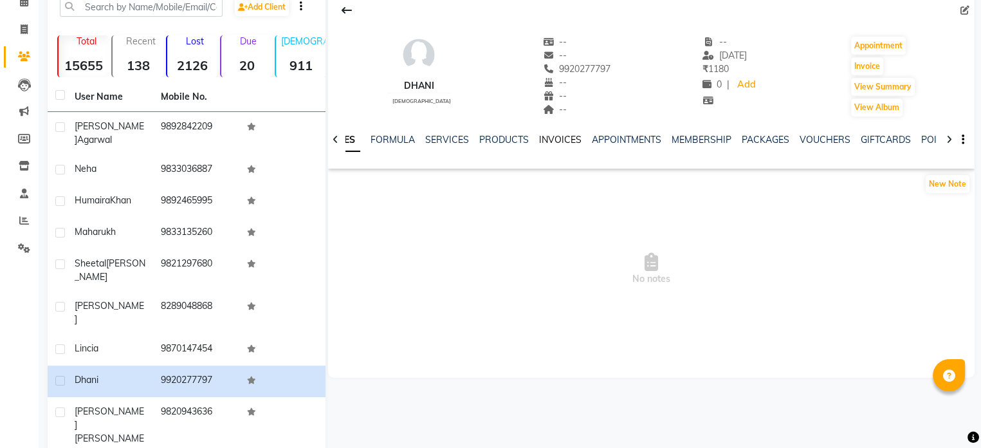
click at [566, 138] on link "INVOICES" at bounding box center [560, 140] width 42 height 12
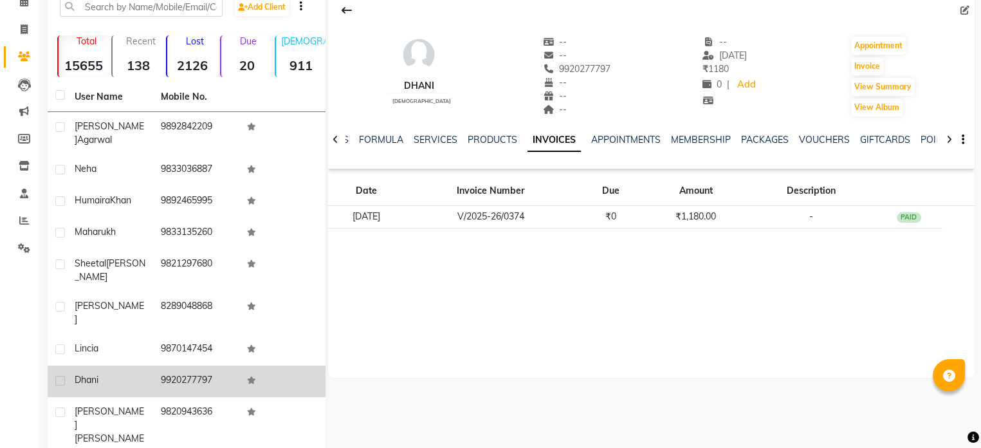
scroll to position [98, 0]
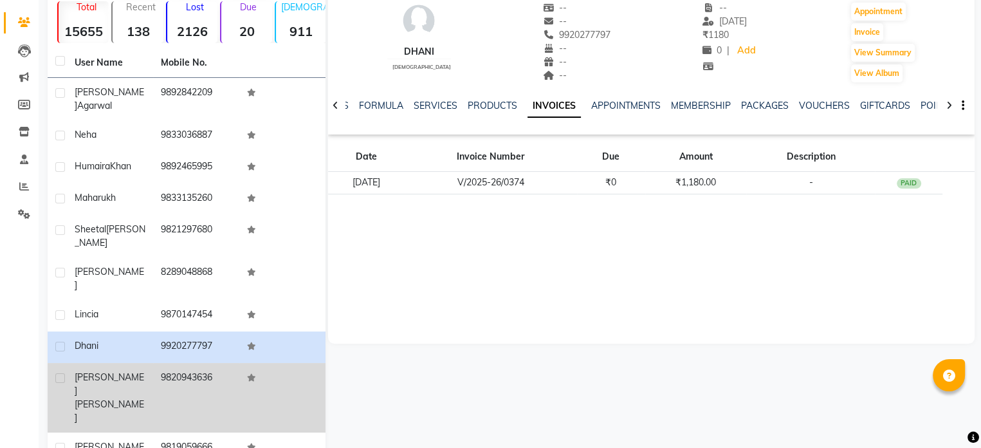
click at [176, 363] on td "9820943636" at bounding box center [196, 398] width 86 height 70
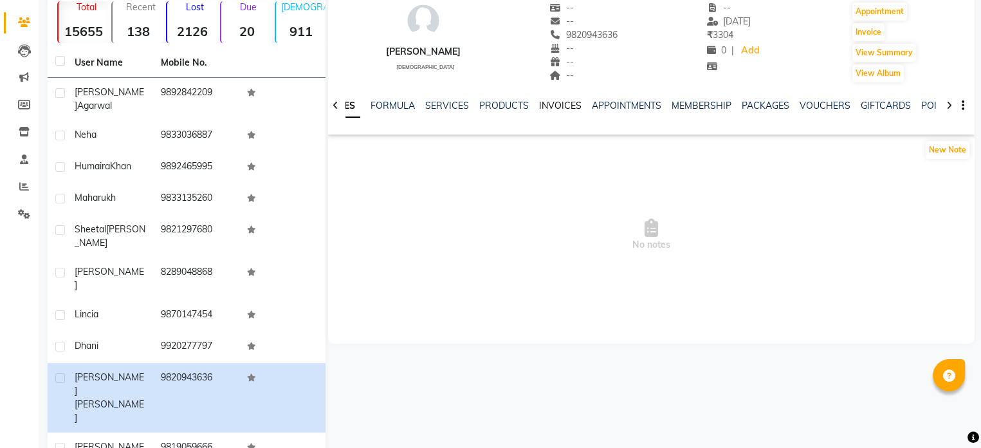
click at [567, 104] on link "INVOICES" at bounding box center [560, 106] width 42 height 12
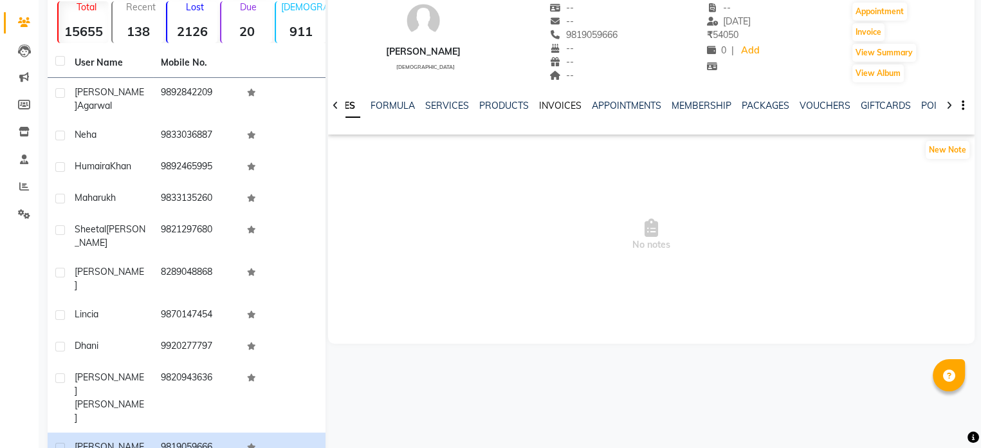
click at [560, 107] on link "INVOICES" at bounding box center [560, 106] width 42 height 12
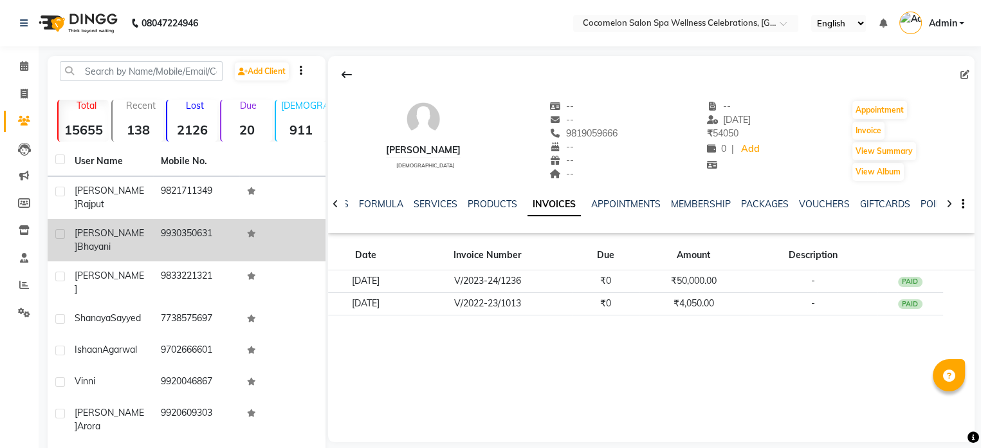
click at [139, 227] on div "[PERSON_NAME]" at bounding box center [110, 240] width 71 height 27
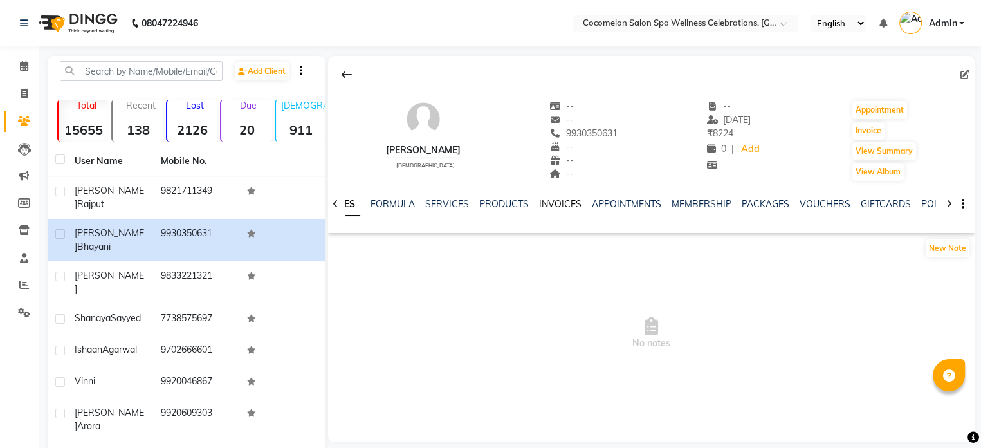
click at [546, 203] on link "INVOICES" at bounding box center [560, 204] width 42 height 12
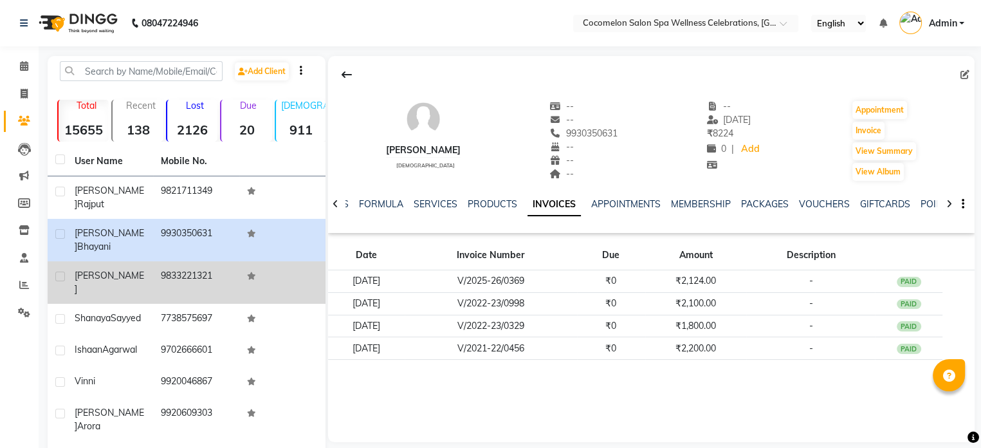
click at [178, 262] on td "9833221321" at bounding box center [196, 282] width 86 height 42
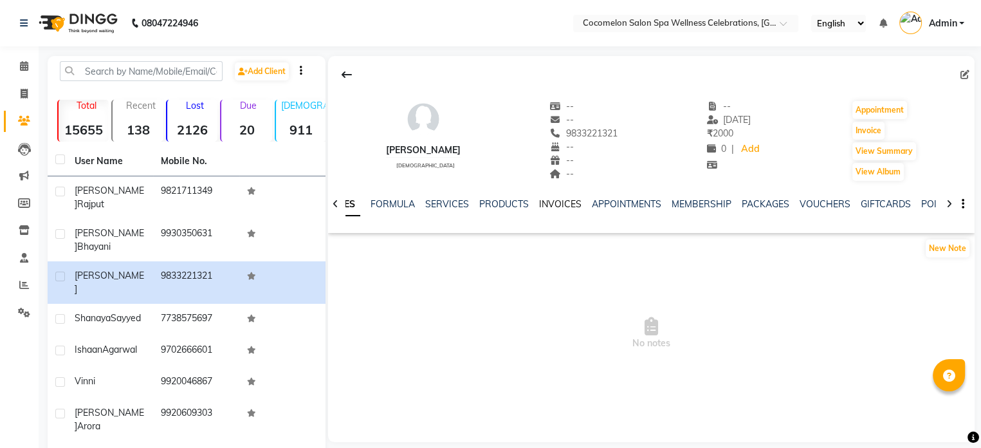
click at [569, 201] on link "INVOICES" at bounding box center [560, 204] width 42 height 12
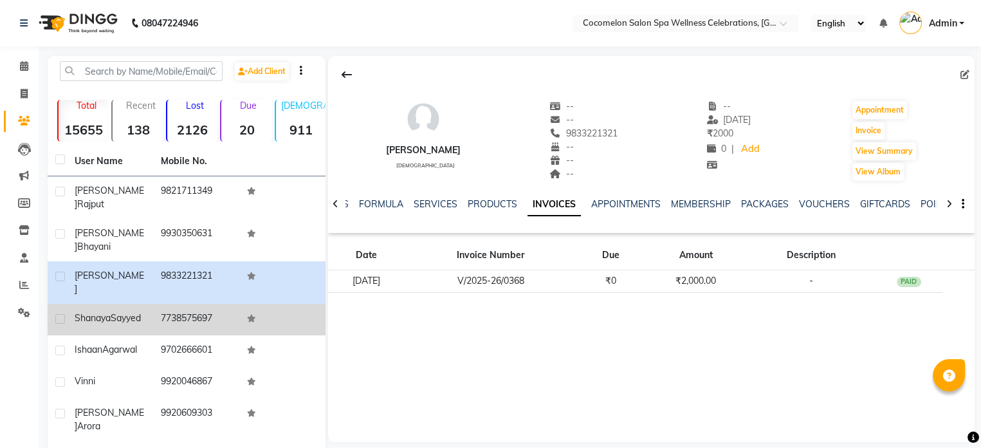
click at [167, 304] on td "7738575697" at bounding box center [196, 320] width 86 height 32
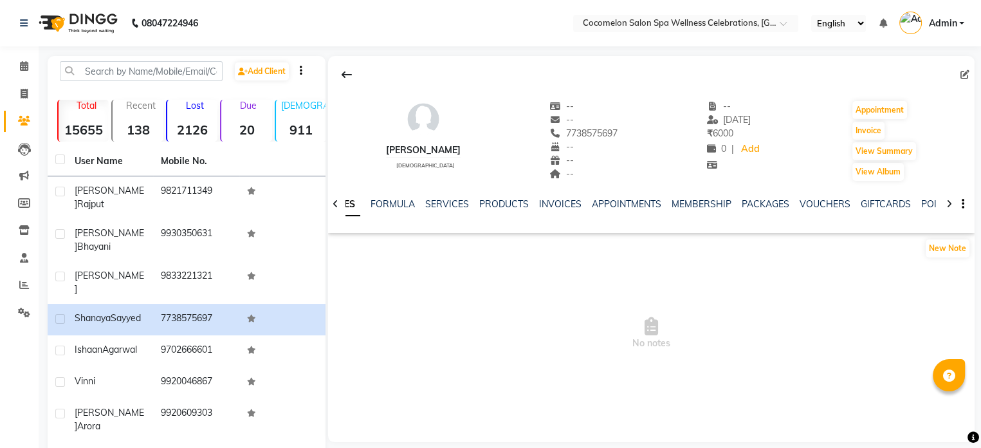
click at [549, 211] on div "NOTES FORMULA SERVICES PRODUCTS INVOICES APPOINTMENTS MEMBERSHIP PACKAGES VOUCH…" at bounding box center [636, 210] width 571 height 24
click at [552, 204] on link "INVOICES" at bounding box center [560, 204] width 42 height 12
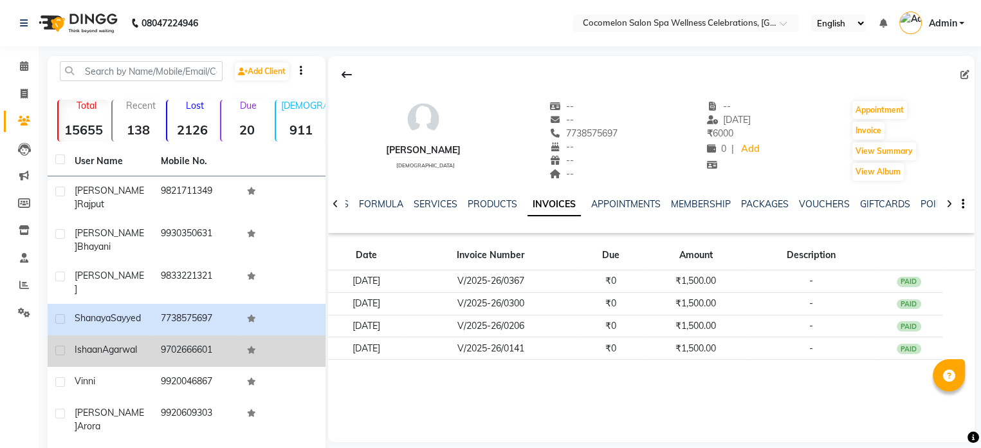
click at [170, 335] on td "9702666601" at bounding box center [196, 351] width 86 height 32
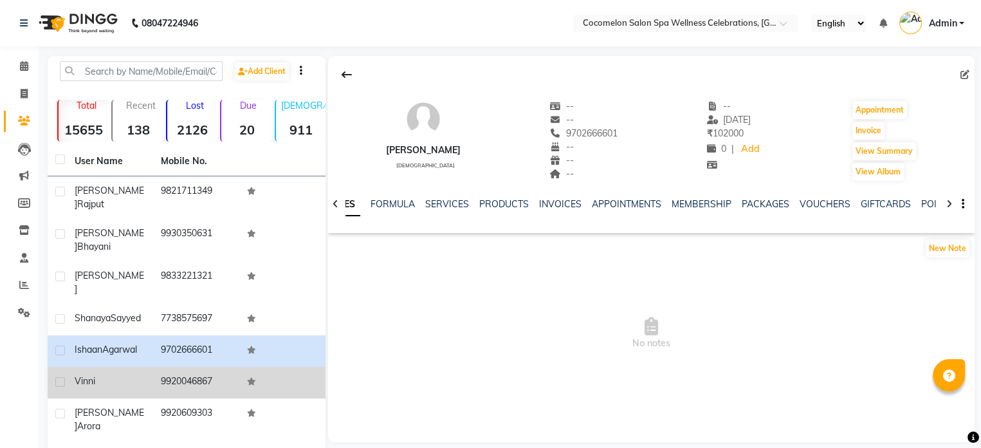
click at [197, 367] on td "9920046867" at bounding box center [196, 383] width 86 height 32
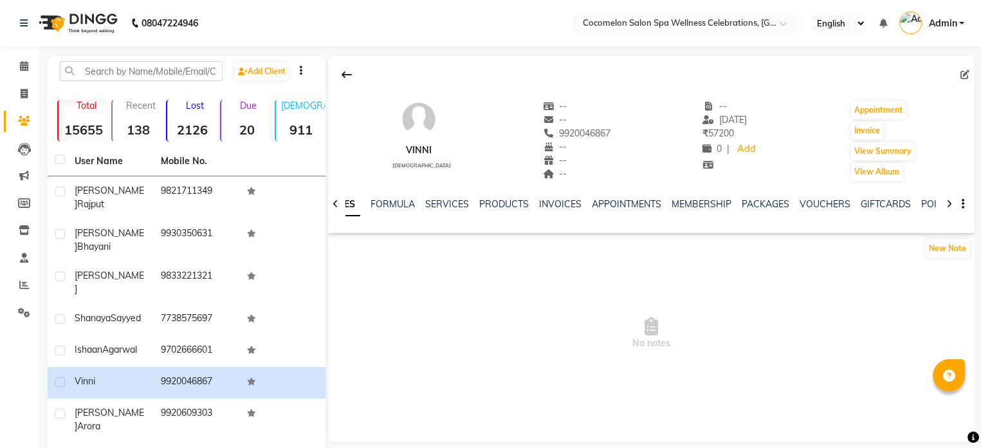
click at [561, 210] on div "INVOICES" at bounding box center [560, 205] width 42 height 14
click at [561, 200] on link "INVOICES" at bounding box center [560, 204] width 42 height 12
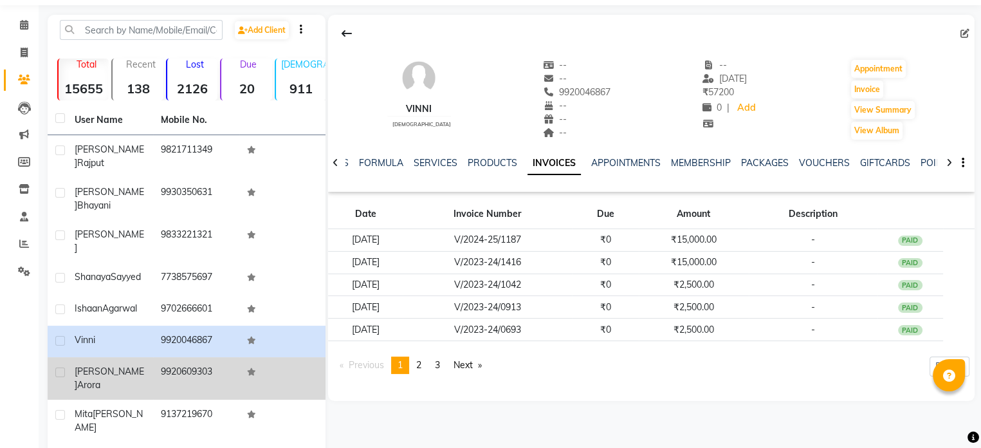
scroll to position [64, 0]
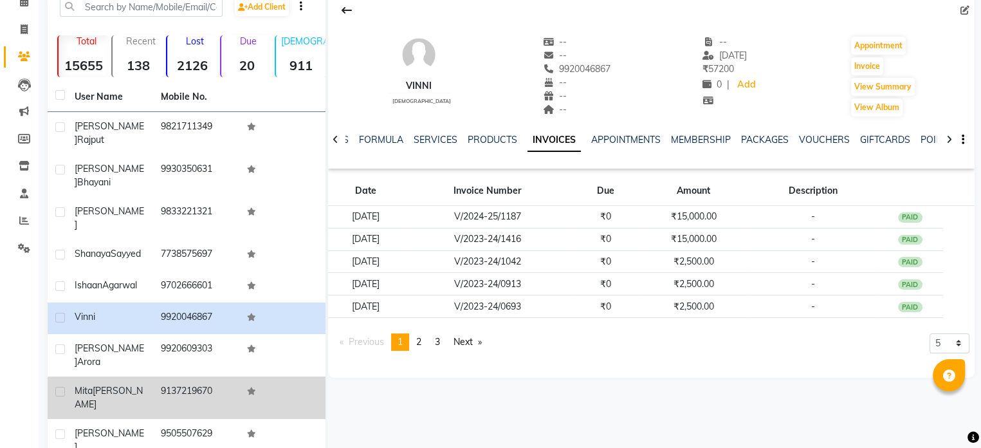
click at [195, 376] on td "9137219670" at bounding box center [196, 397] width 86 height 42
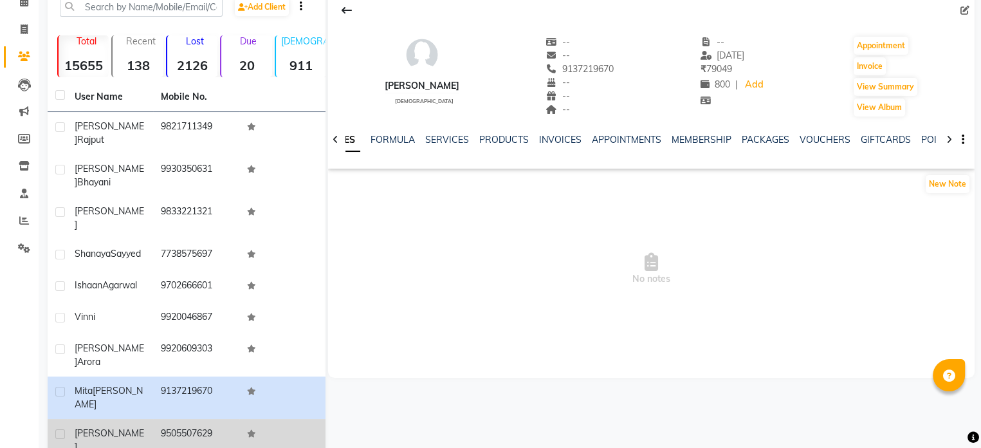
click at [189, 419] on td "9505507629" at bounding box center [196, 440] width 86 height 42
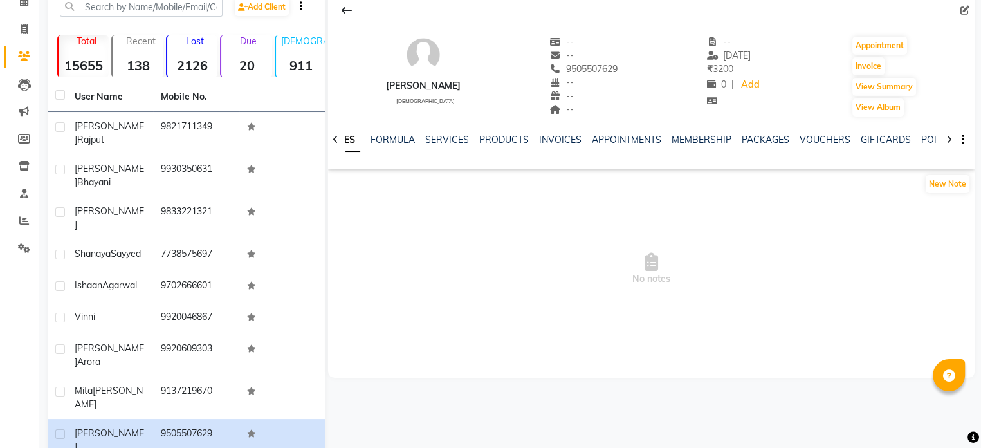
click at [566, 146] on div "NOTES FORMULA SERVICES PRODUCTS INVOICES APPOINTMENTS MEMBERSHIP PACKAGES VOUCH…" at bounding box center [636, 145] width 571 height 24
click at [566, 138] on link "INVOICES" at bounding box center [560, 140] width 42 height 12
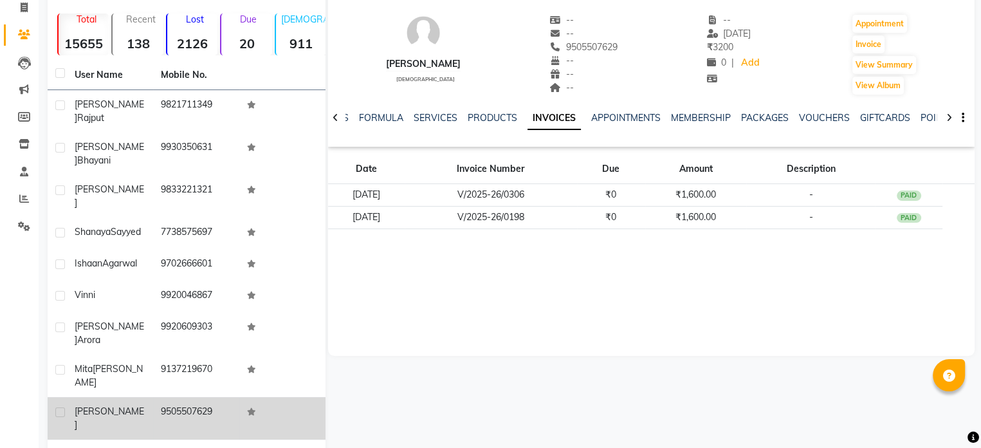
scroll to position [98, 0]
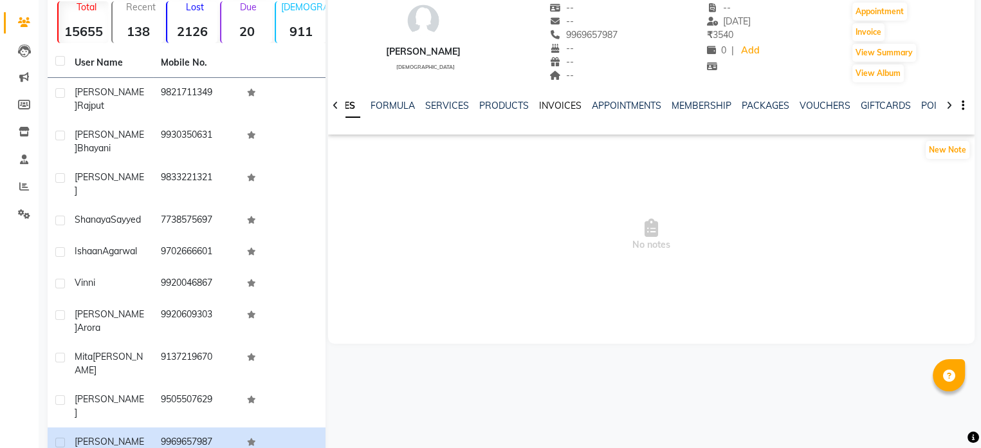
click at [566, 100] on link "INVOICES" at bounding box center [560, 106] width 42 height 12
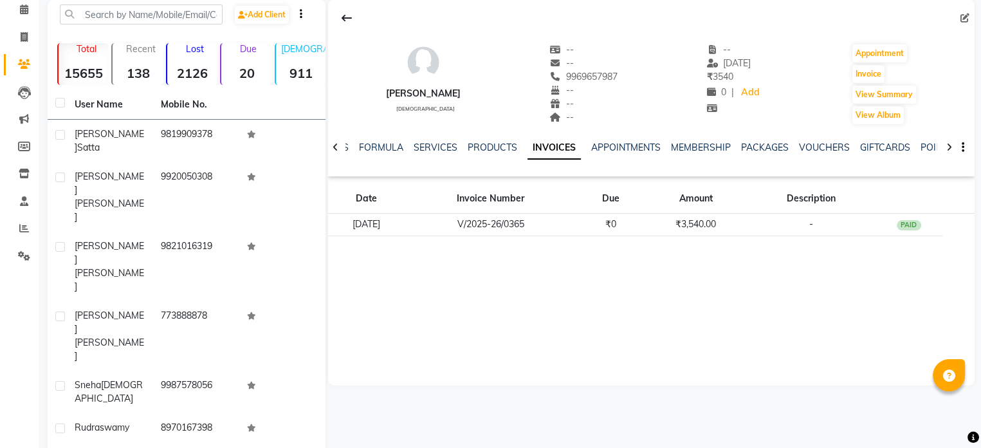
scroll to position [34, 0]
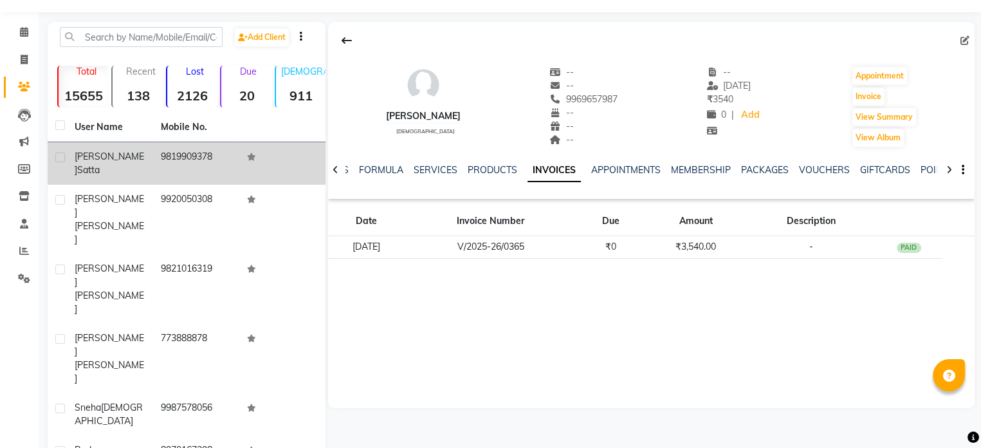
click at [163, 164] on td "9819909378" at bounding box center [196, 163] width 86 height 42
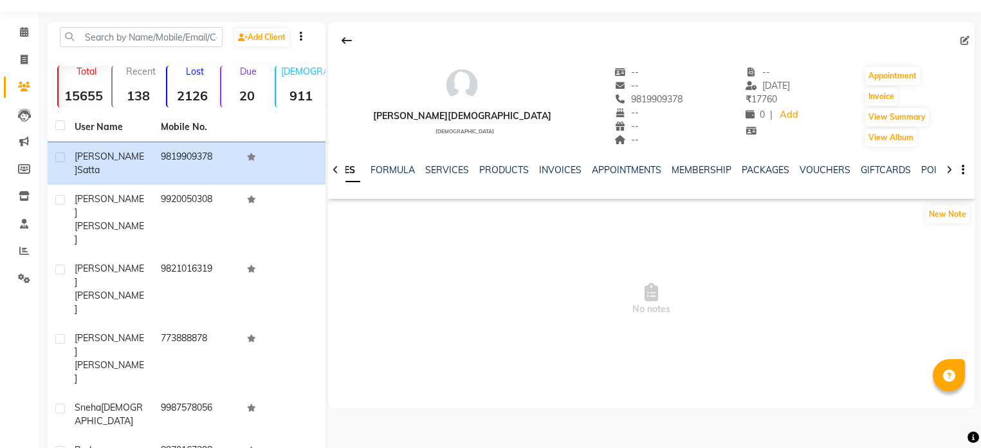
click at [558, 180] on div "NOTES FORMULA SERVICES PRODUCTS INVOICES APPOINTMENTS MEMBERSHIP PACKAGES VOUCH…" at bounding box center [636, 175] width 571 height 24
click at [559, 164] on link "INVOICES" at bounding box center [560, 170] width 42 height 12
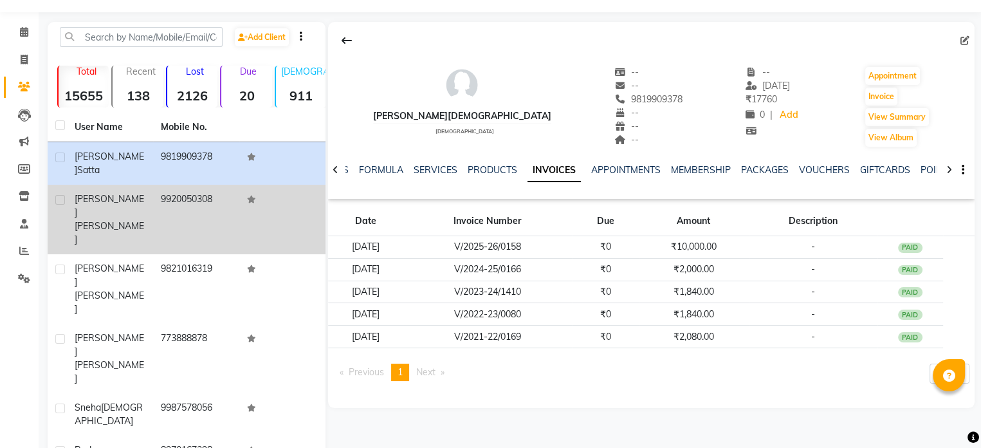
click at [193, 187] on td "9920050308" at bounding box center [196, 220] width 86 height 70
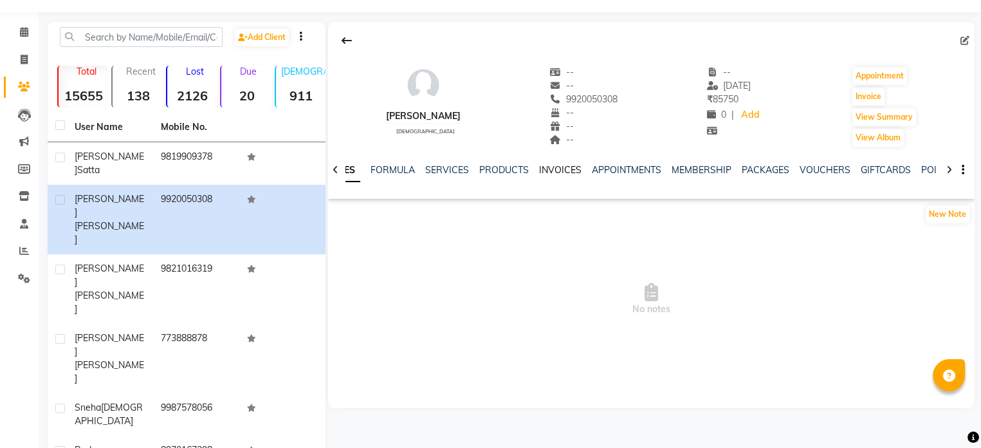
click at [564, 169] on link "INVOICES" at bounding box center [560, 170] width 42 height 12
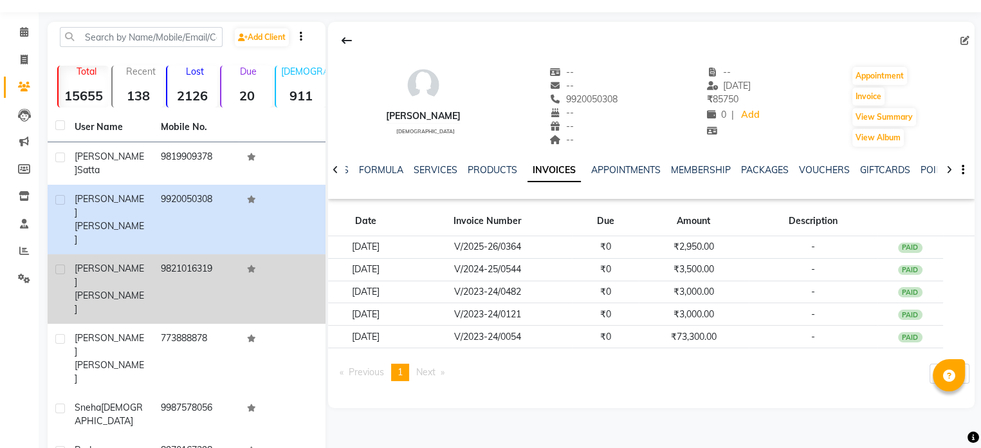
click at [90, 263] on span "[PERSON_NAME]" at bounding box center [110, 275] width 70 height 25
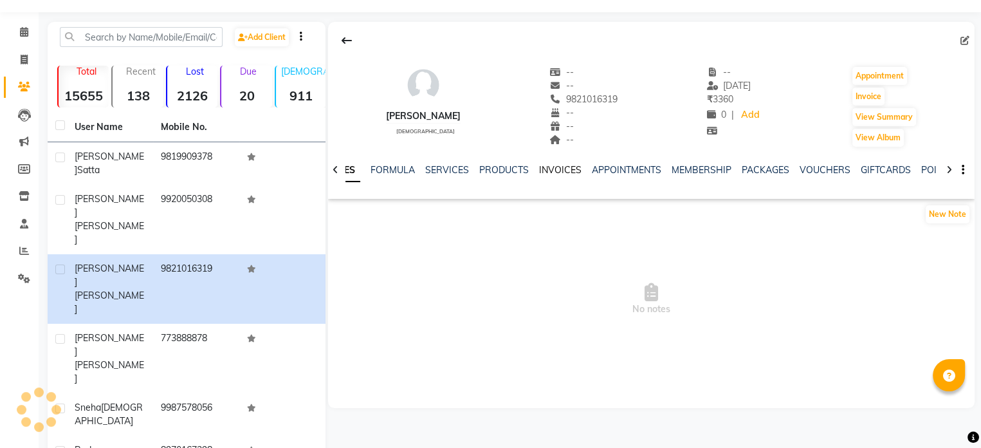
click at [551, 169] on link "INVOICES" at bounding box center [560, 170] width 42 height 12
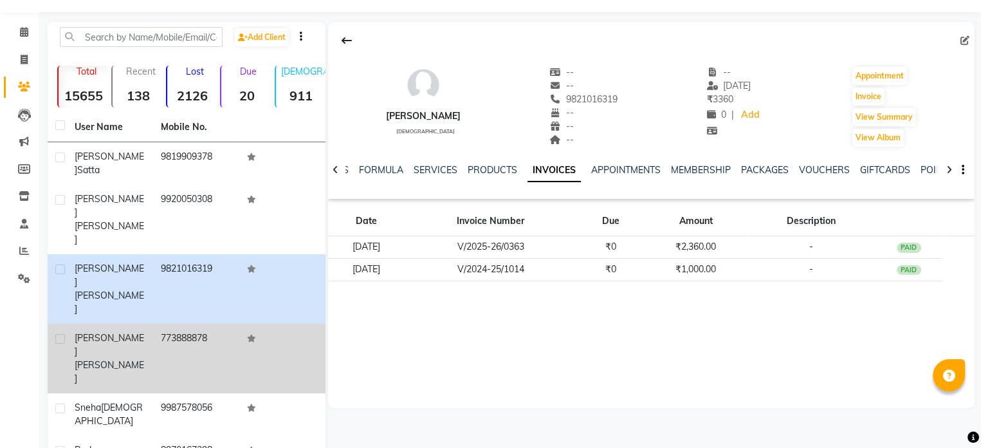
click at [103, 359] on span "[PERSON_NAME]" at bounding box center [110, 371] width 70 height 25
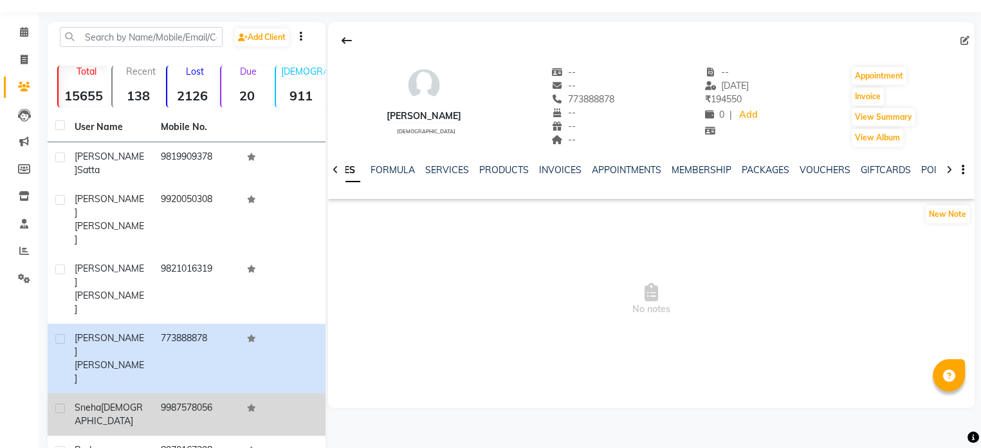
click at [103, 401] on div "[PERSON_NAME]" at bounding box center [110, 414] width 71 height 27
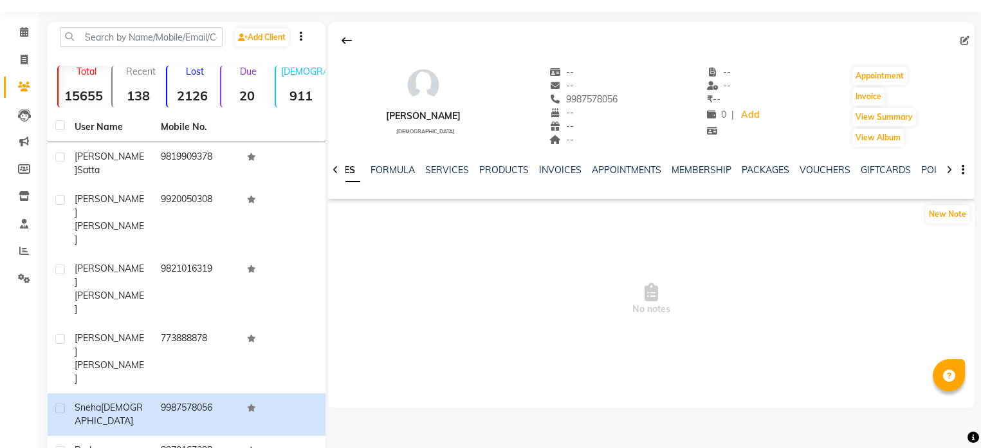
click at [552, 180] on div "NOTES FORMULA SERVICES PRODUCTS INVOICES APPOINTMENTS MEMBERSHIP PACKAGES VOUCH…" at bounding box center [636, 175] width 571 height 24
click at [557, 173] on link "INVOICES" at bounding box center [560, 170] width 42 height 12
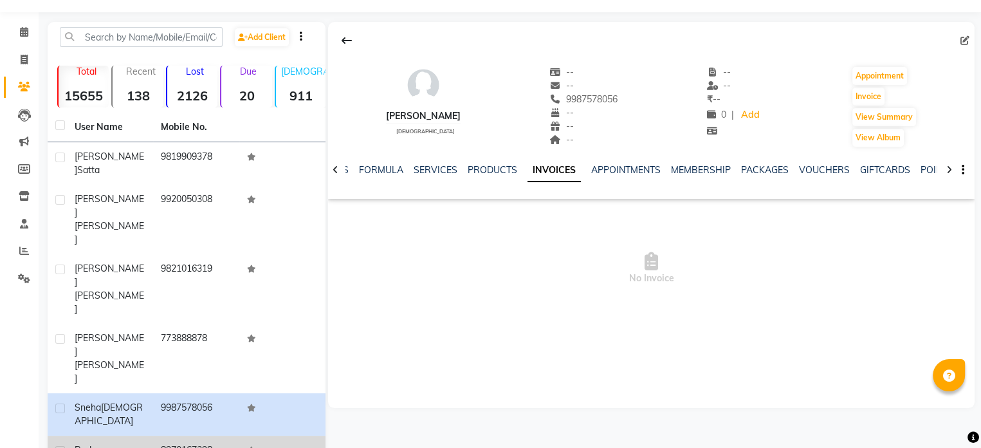
click at [173, 436] on td "8970167398" at bounding box center [196, 452] width 86 height 32
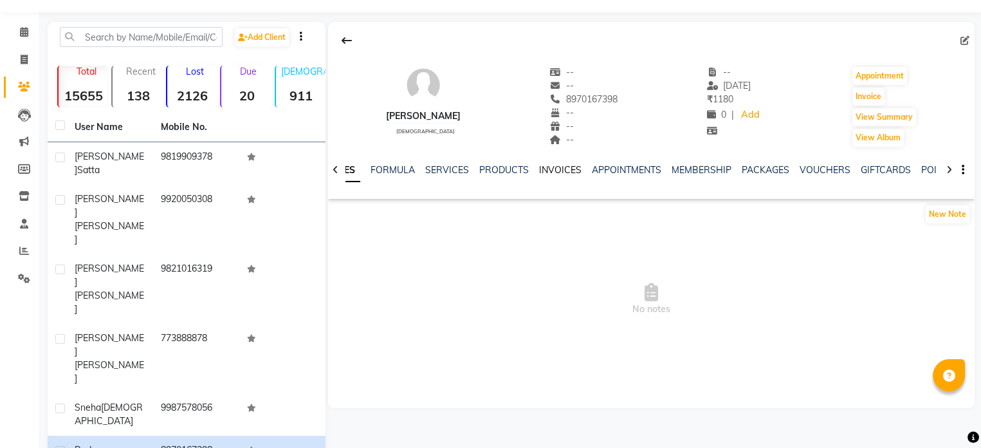
click at [553, 169] on link "INVOICES" at bounding box center [560, 170] width 42 height 12
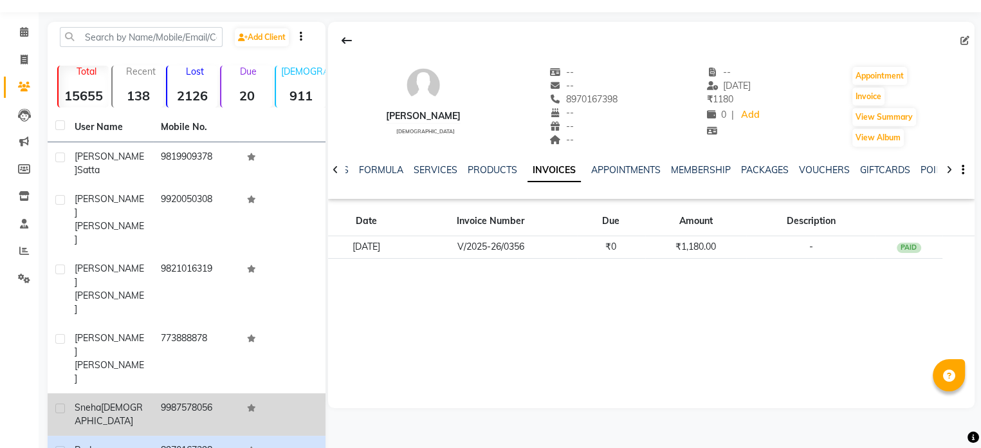
click at [120, 393] on td "[PERSON_NAME]" at bounding box center [110, 414] width 86 height 42
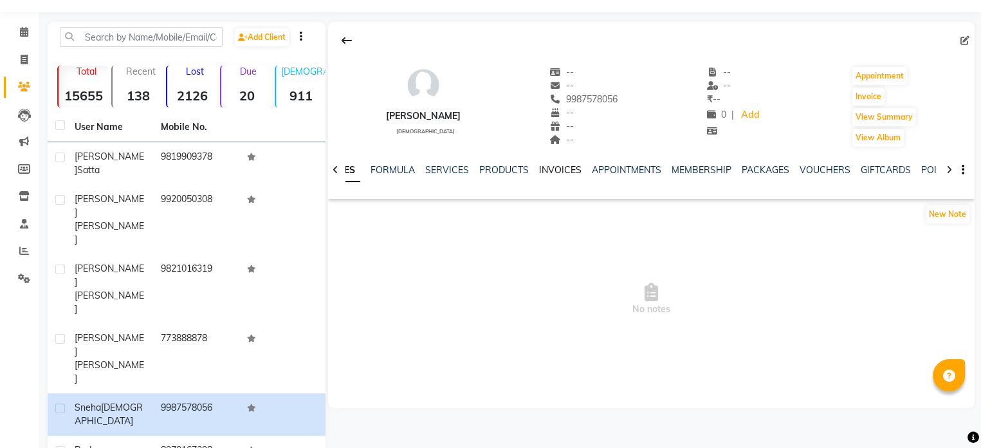
click at [564, 165] on link "INVOICES" at bounding box center [560, 170] width 42 height 12
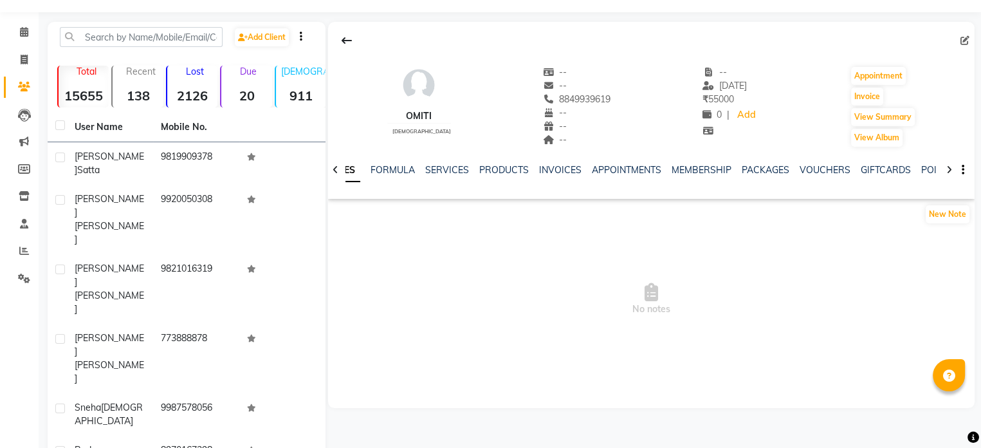
scroll to position [121, 0]
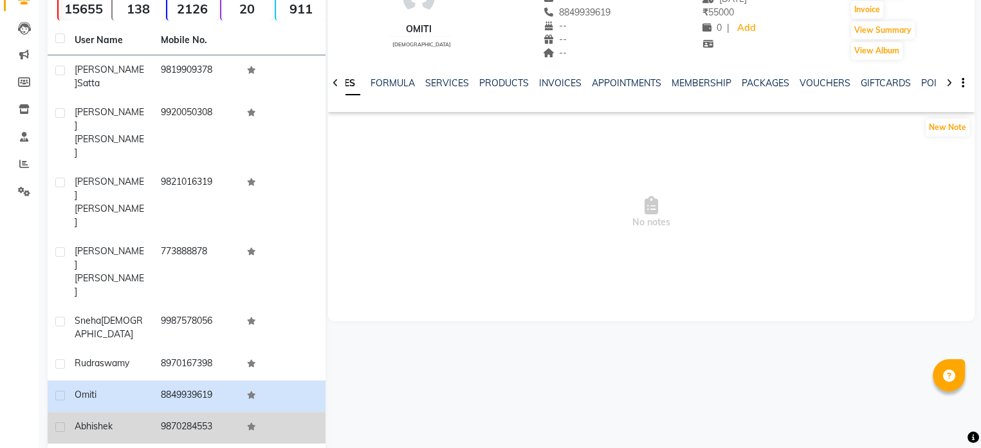
click at [185, 412] on td "9870284553" at bounding box center [196, 428] width 86 height 32
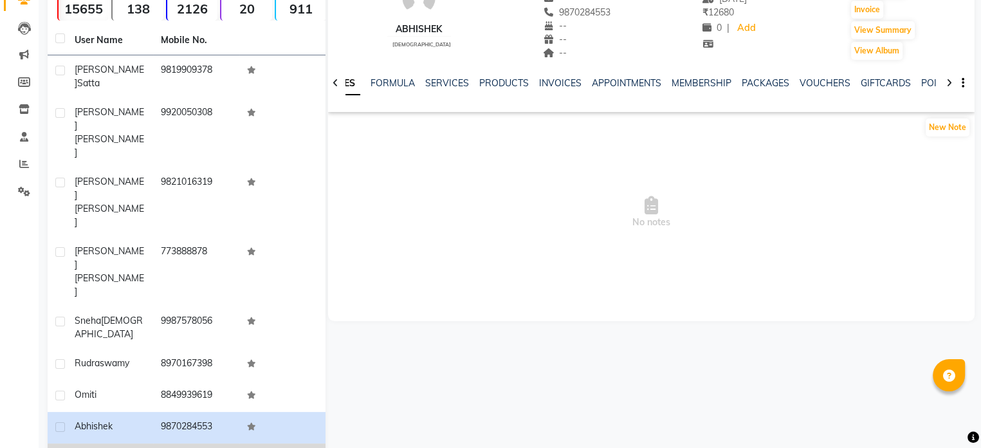
drag, startPoint x: 178, startPoint y: 346, endPoint x: 178, endPoint y: 365, distance: 19.3
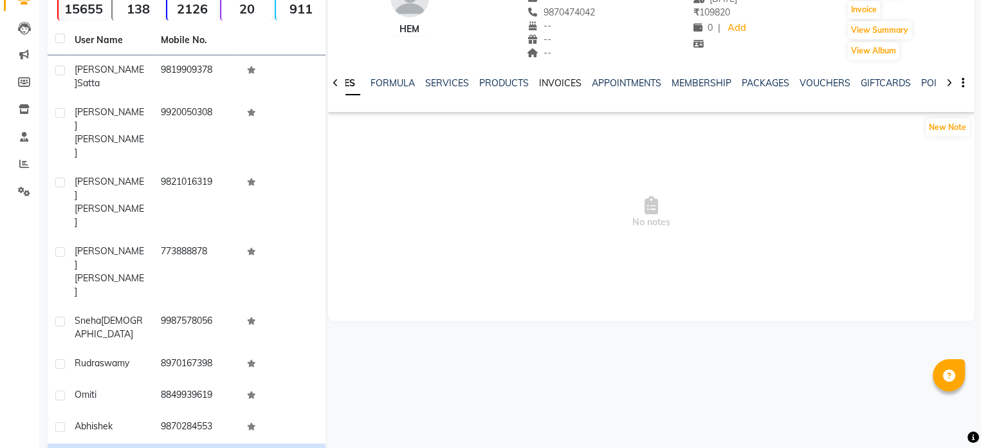
click at [569, 85] on link "INVOICES" at bounding box center [560, 83] width 42 height 12
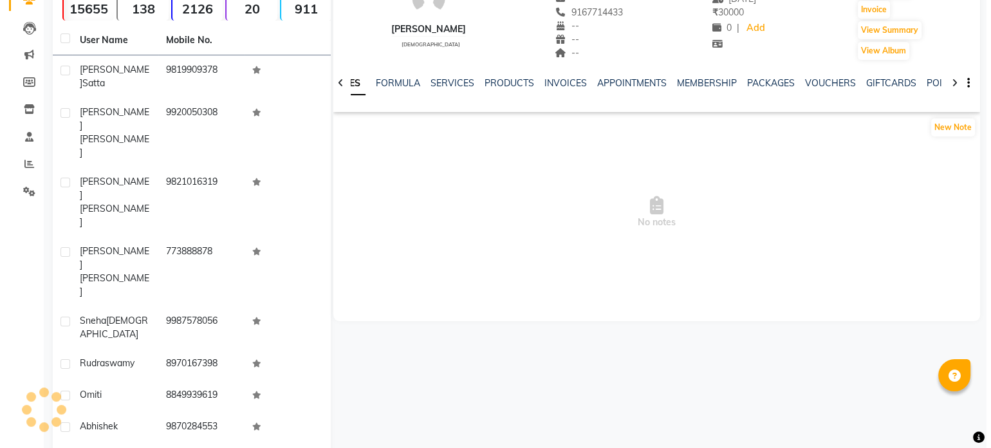
scroll to position [98, 0]
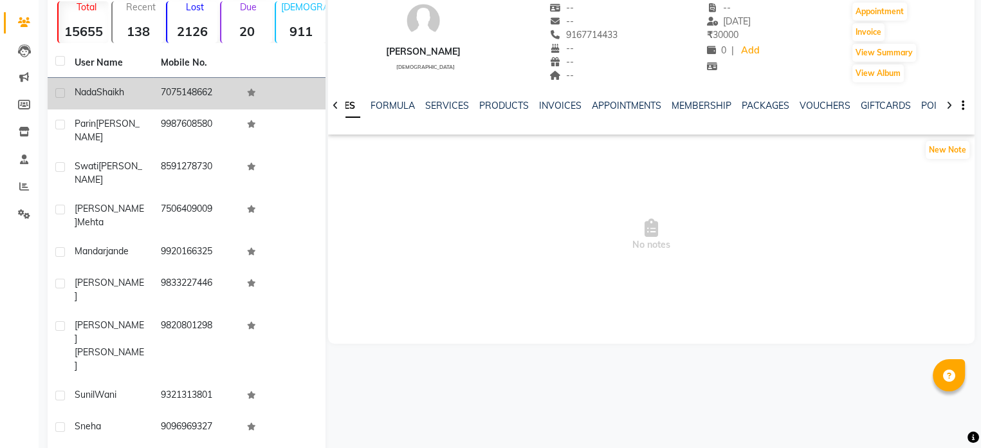
click at [147, 84] on td "[PERSON_NAME]" at bounding box center [110, 94] width 86 height 32
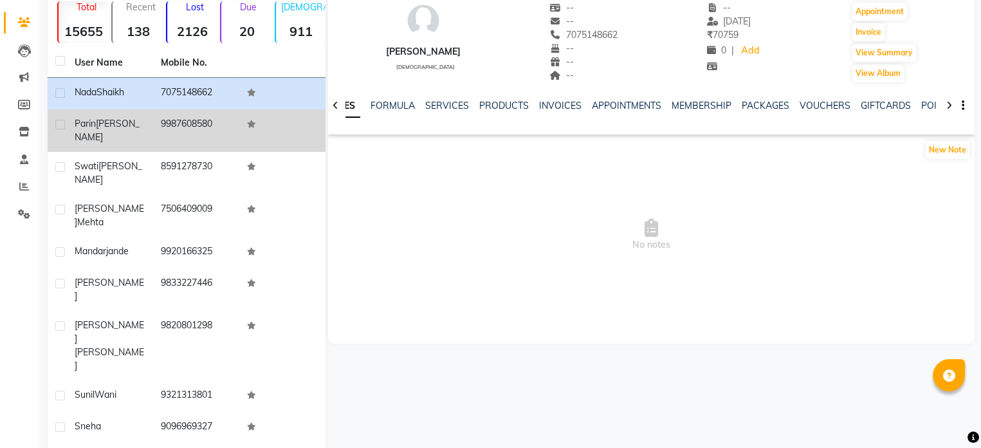
click at [154, 136] on td "9987608580" at bounding box center [196, 130] width 86 height 42
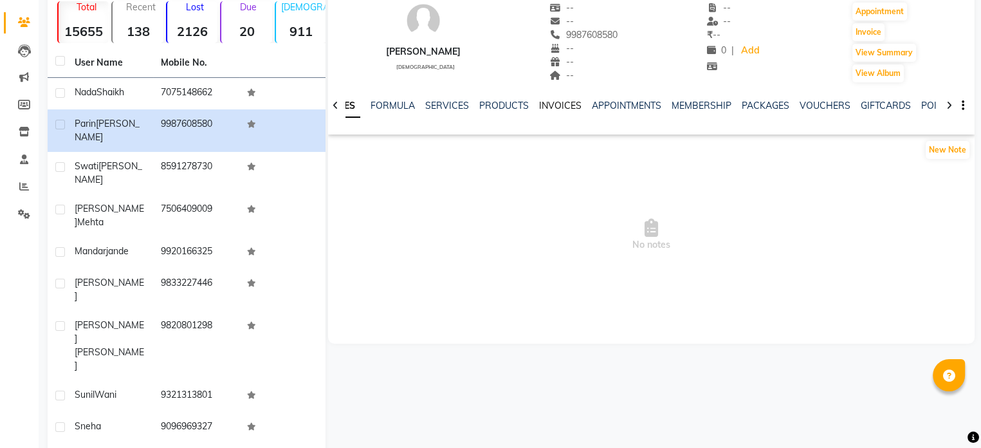
click at [566, 101] on link "INVOICES" at bounding box center [560, 106] width 42 height 12
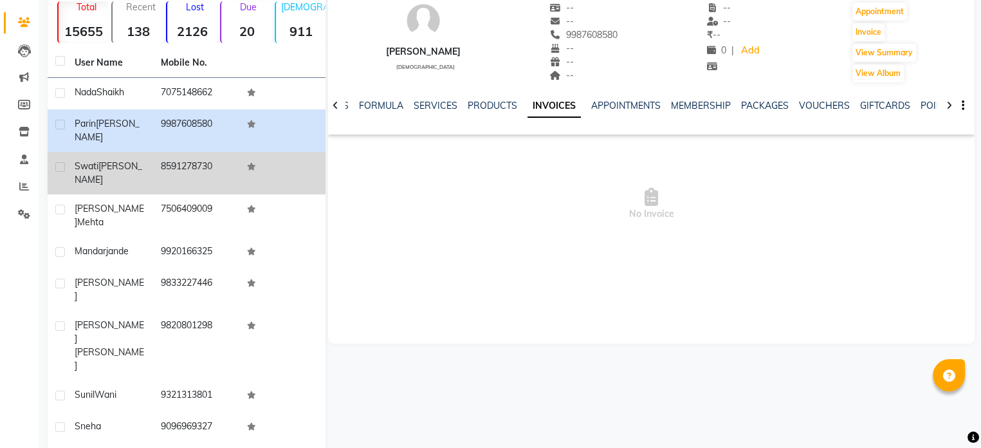
click at [162, 156] on td "8591278730" at bounding box center [196, 173] width 86 height 42
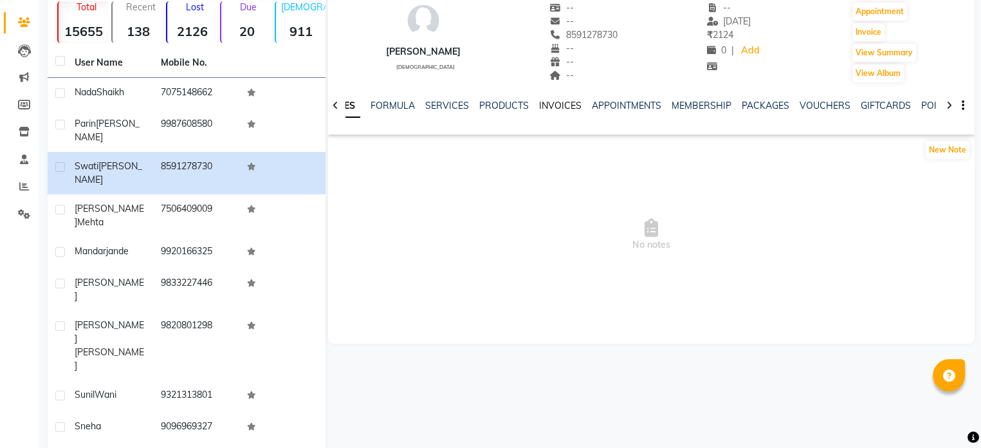
click at [544, 105] on link "INVOICES" at bounding box center [560, 106] width 42 height 12
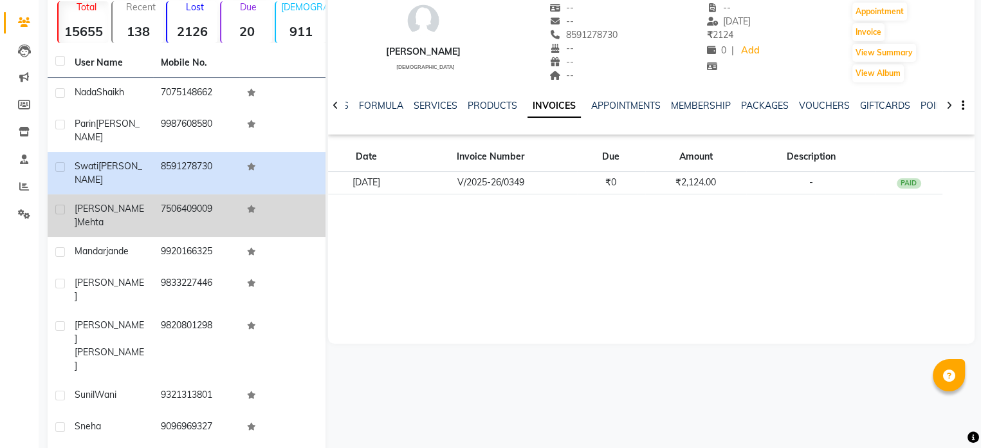
click at [121, 194] on td "[PERSON_NAME]" at bounding box center [110, 215] width 86 height 42
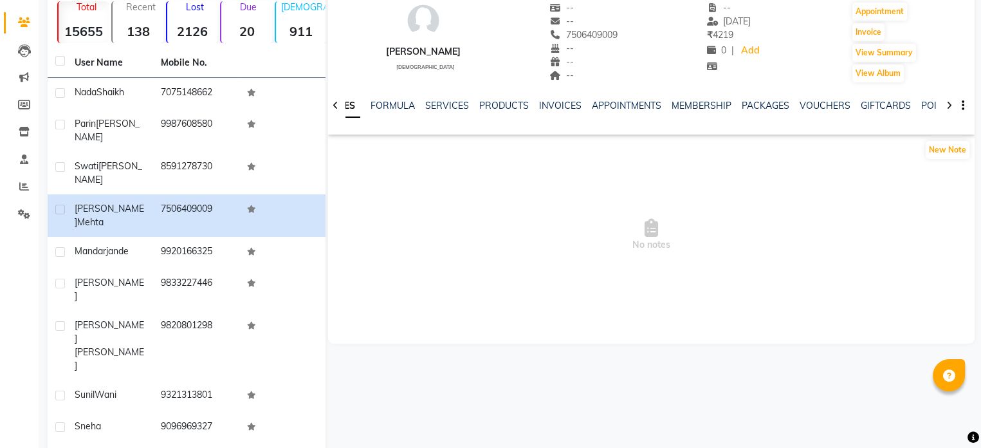
click at [564, 111] on div "INVOICES" at bounding box center [560, 106] width 42 height 14
click at [561, 106] on link "INVOICES" at bounding box center [560, 106] width 42 height 12
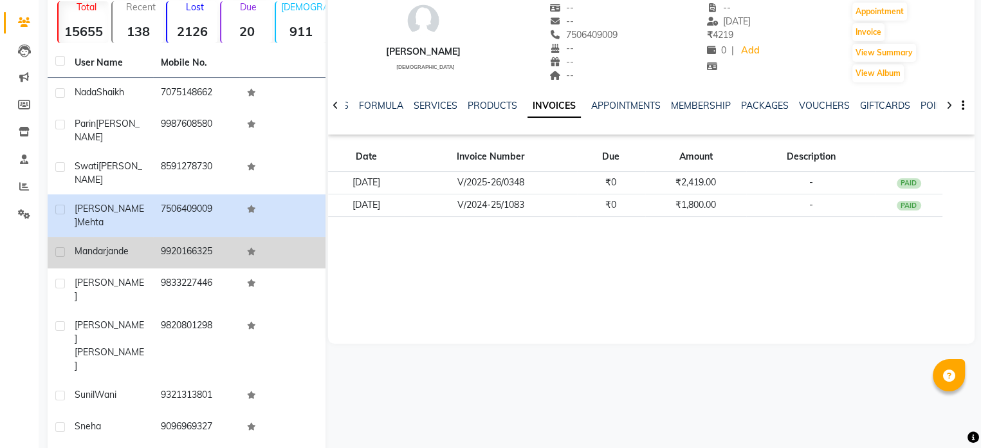
click at [144, 245] on div "[PERSON_NAME]" at bounding box center [110, 252] width 71 height 14
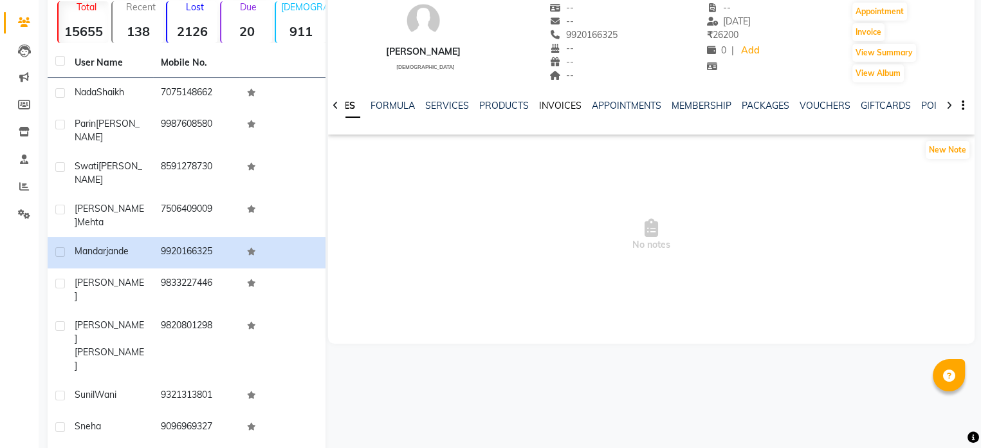
click at [564, 102] on link "INVOICES" at bounding box center [560, 106] width 42 height 12
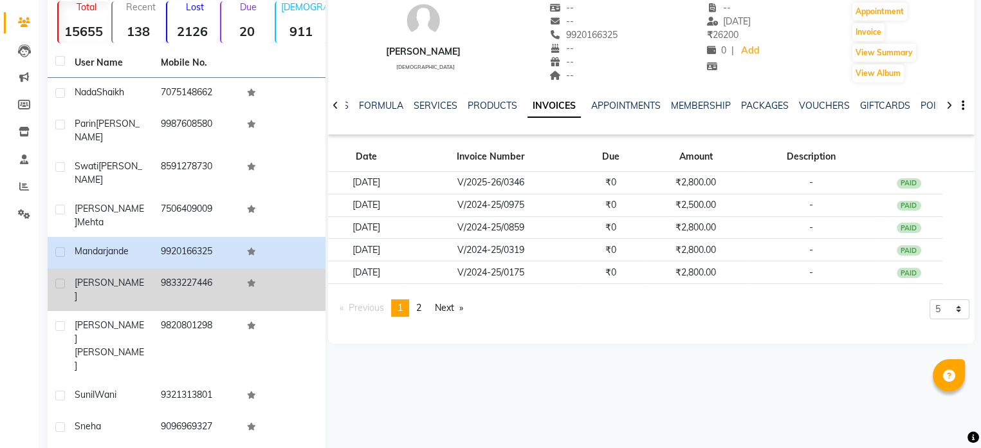
click at [147, 268] on td "[PERSON_NAME]" at bounding box center [110, 289] width 86 height 42
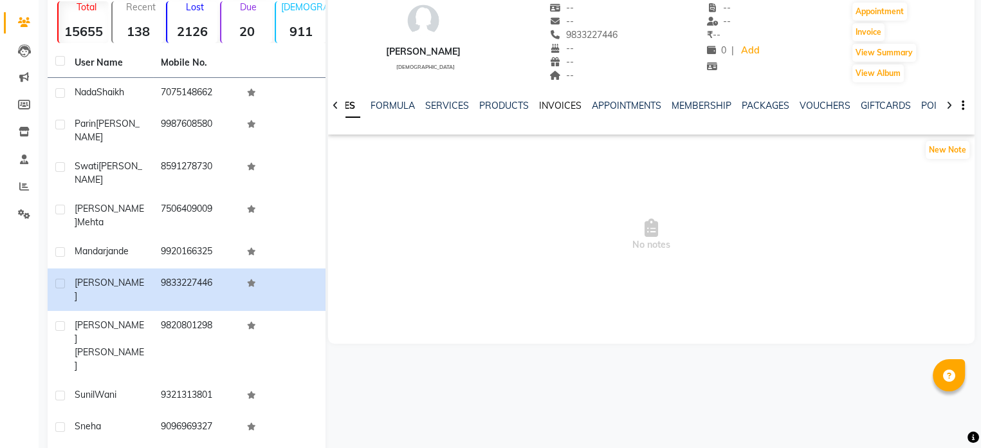
click at [544, 102] on link "INVOICES" at bounding box center [560, 106] width 42 height 12
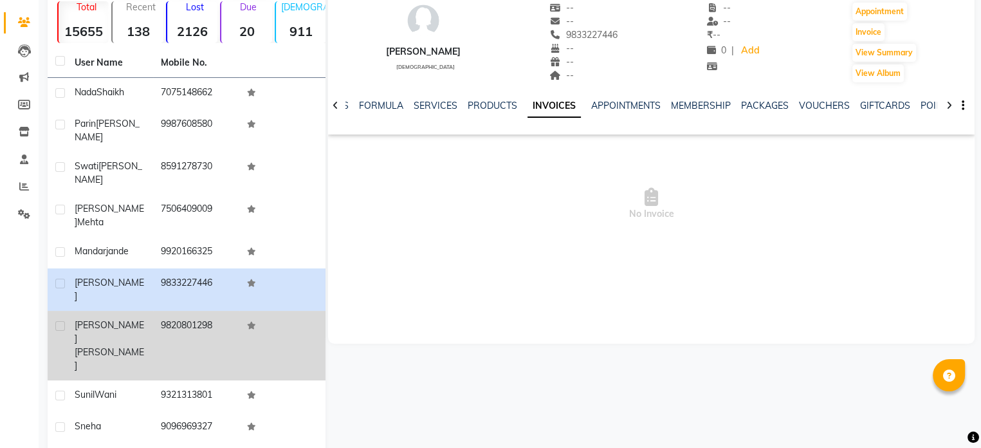
click at [214, 311] on td "9820801298" at bounding box center [196, 346] width 86 height 70
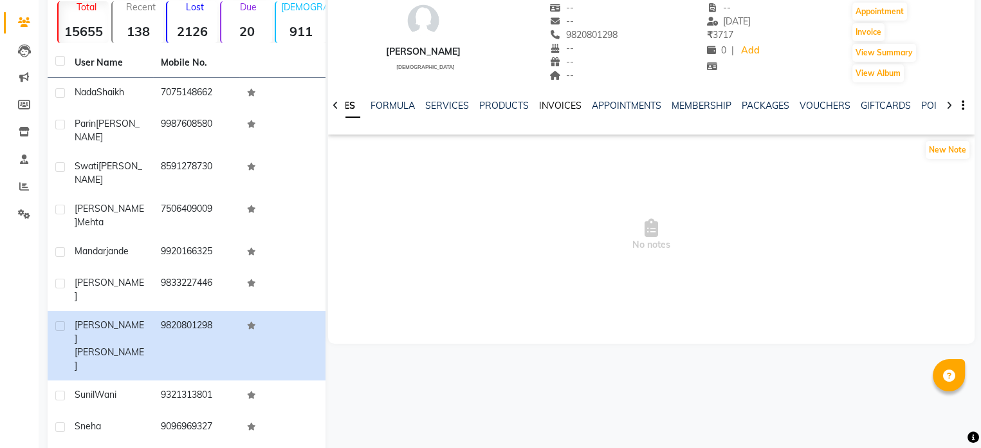
click at [551, 104] on link "INVOICES" at bounding box center [560, 106] width 42 height 12
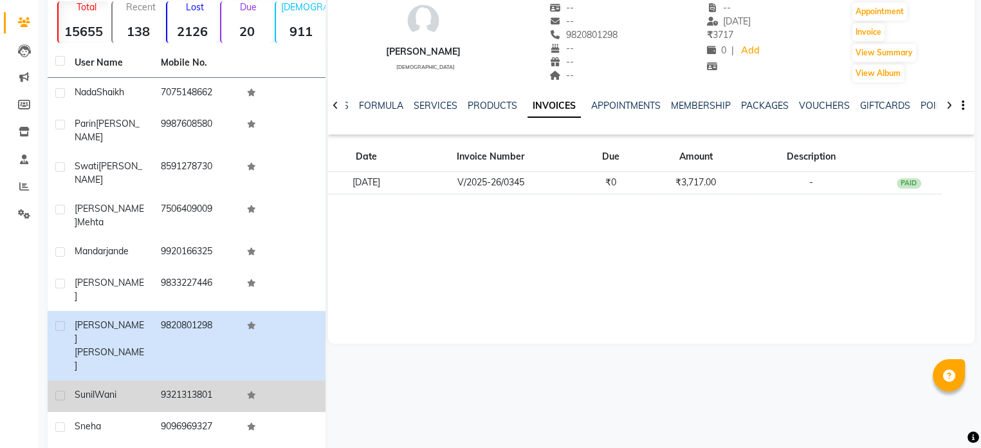
click at [190, 380] on td "9321313801" at bounding box center [196, 396] width 86 height 32
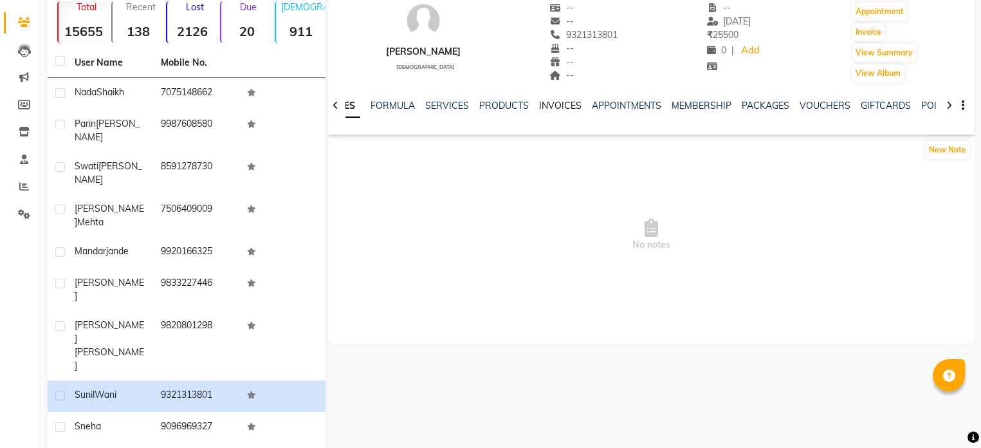
click at [559, 104] on link "INVOICES" at bounding box center [560, 106] width 42 height 12
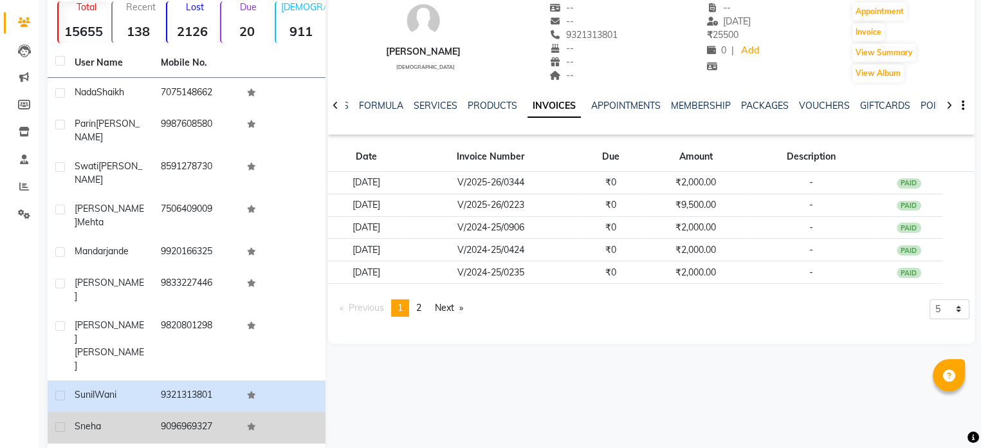
click at [171, 412] on td "9096969327" at bounding box center [196, 428] width 86 height 32
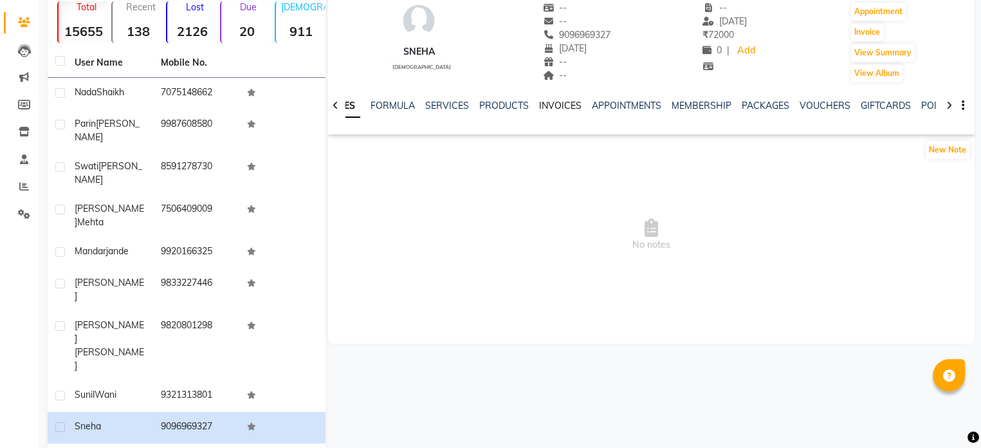
click at [550, 109] on link "INVOICES" at bounding box center [560, 106] width 42 height 12
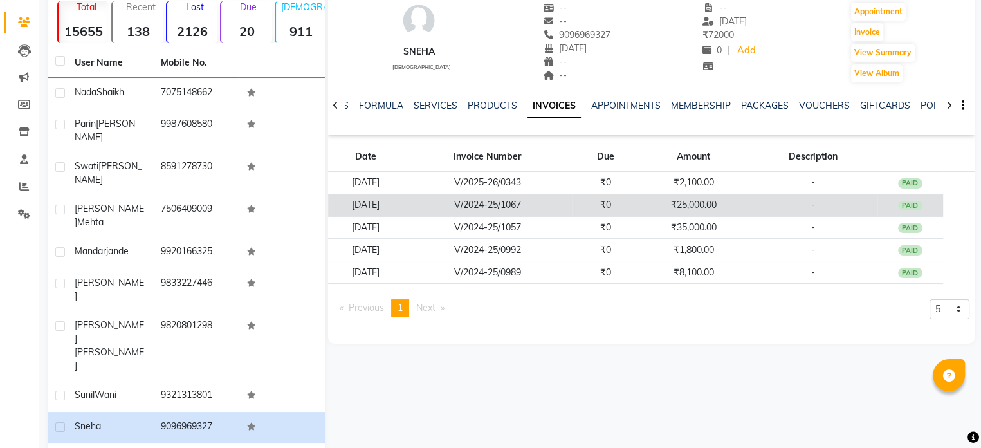
click at [682, 201] on td "₹25,000.00" at bounding box center [694, 205] width 110 height 23
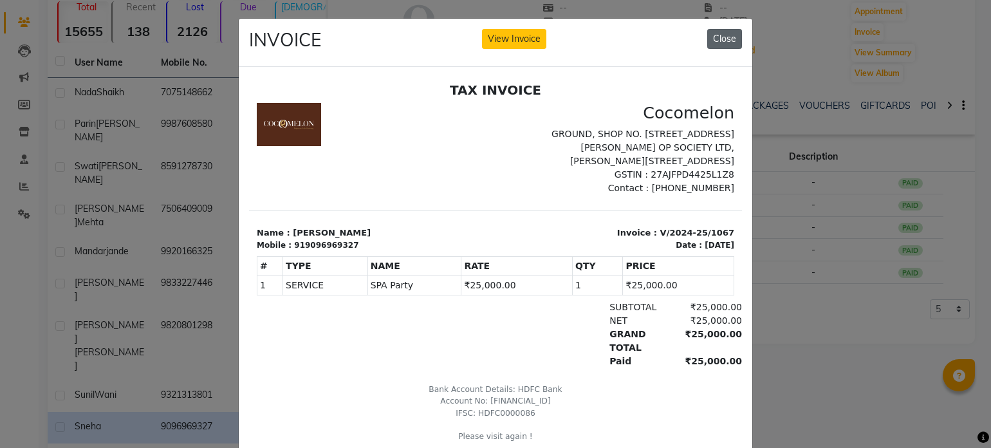
click at [724, 35] on button "Close" at bounding box center [724, 39] width 35 height 20
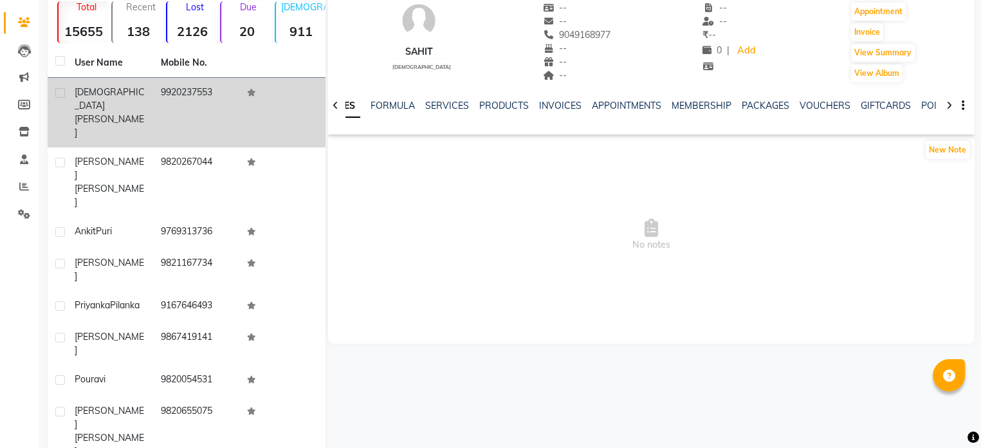
click at [144, 113] on span "[PERSON_NAME]" at bounding box center [110, 125] width 70 height 25
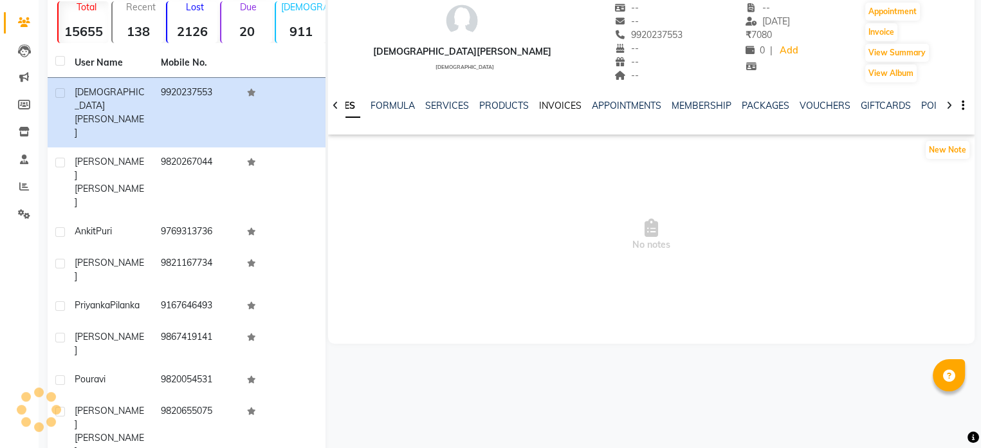
click at [555, 110] on link "INVOICES" at bounding box center [560, 106] width 42 height 12
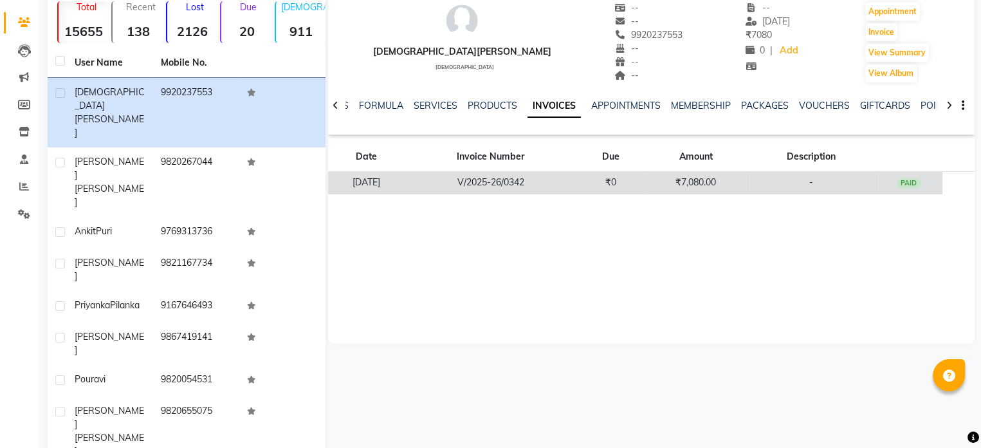
click at [664, 177] on td "₹7,080.00" at bounding box center [697, 183] width 102 height 23
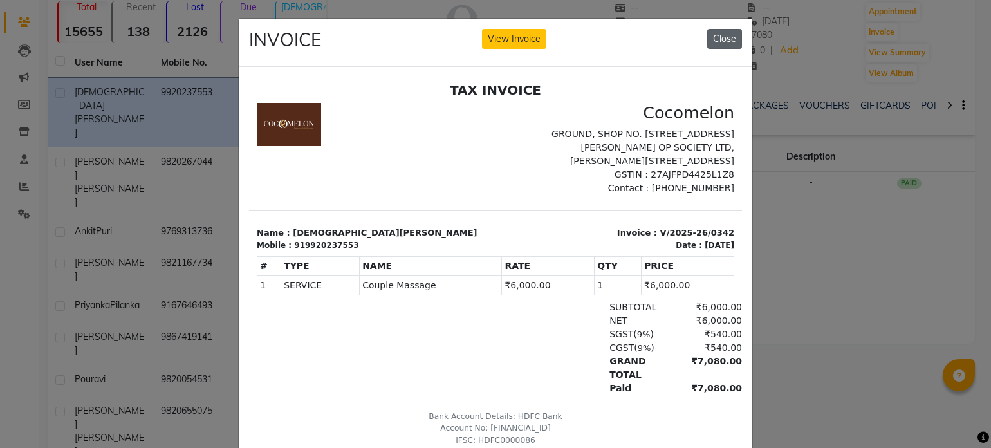
drag, startPoint x: 718, startPoint y: 41, endPoint x: 428, endPoint y: 22, distance: 290.9
click at [718, 41] on button "Close" at bounding box center [724, 39] width 35 height 20
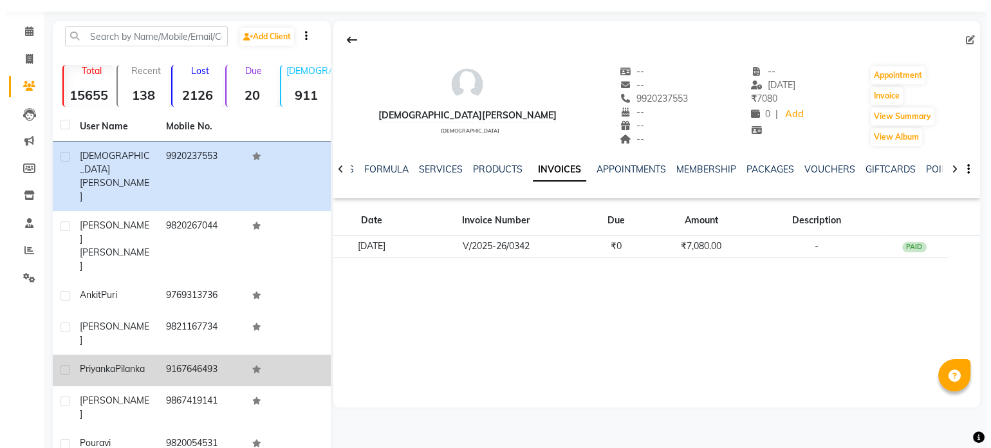
scroll to position [34, 0]
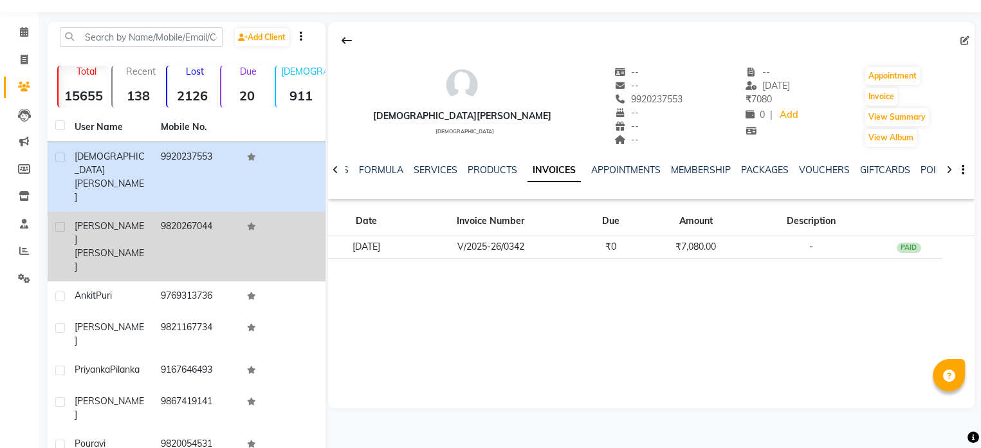
click at [180, 212] on td "9820267044" at bounding box center [196, 247] width 86 height 70
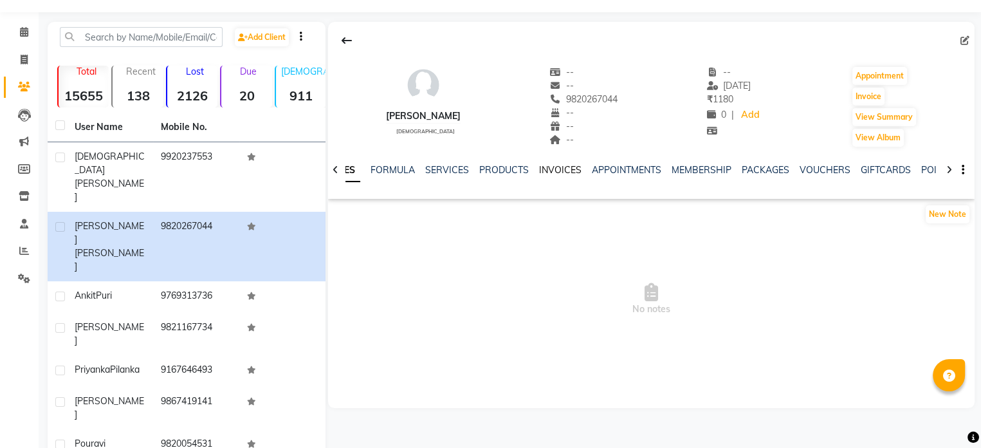
click at [558, 167] on link "INVOICES" at bounding box center [560, 170] width 42 height 12
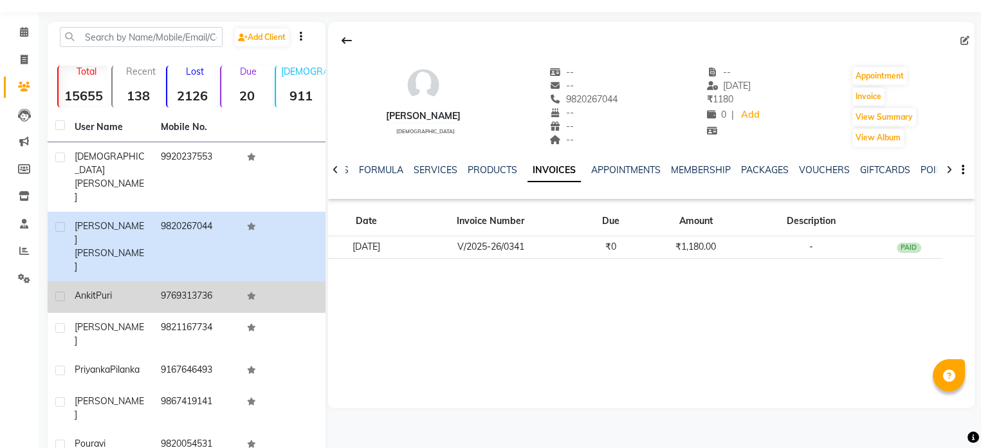
click at [142, 281] on td "Ankit Puri" at bounding box center [110, 297] width 86 height 32
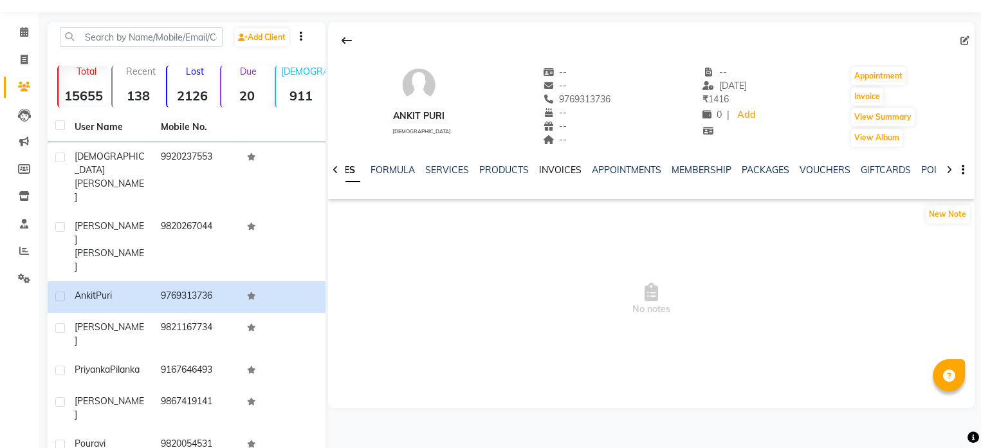
click at [543, 169] on link "INVOICES" at bounding box center [560, 170] width 42 height 12
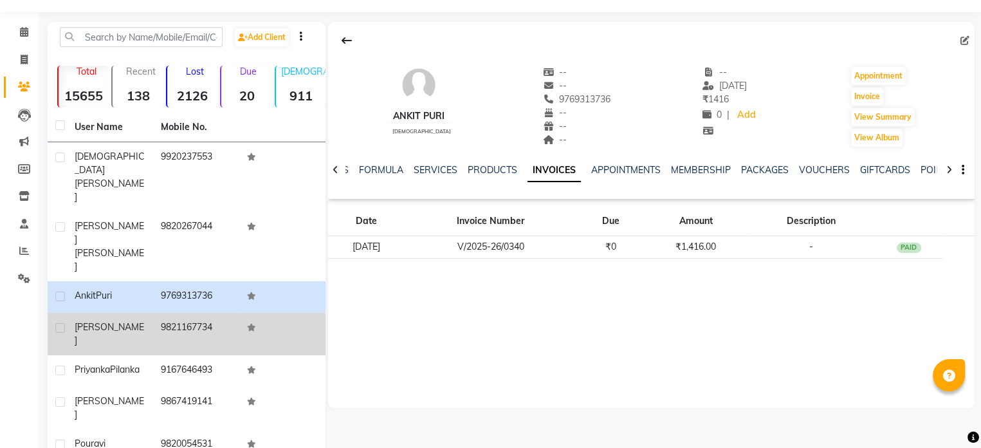
click at [100, 321] on span "[PERSON_NAME]" at bounding box center [110, 333] width 70 height 25
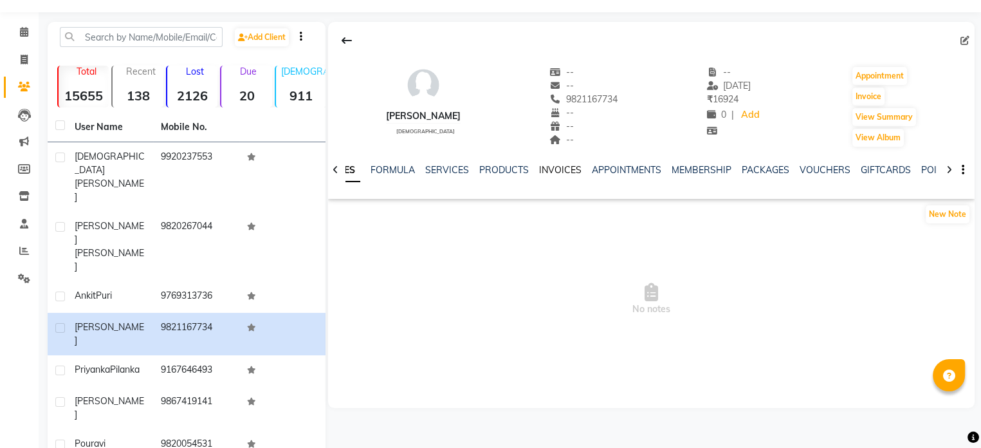
click at [543, 174] on link "INVOICES" at bounding box center [560, 170] width 42 height 12
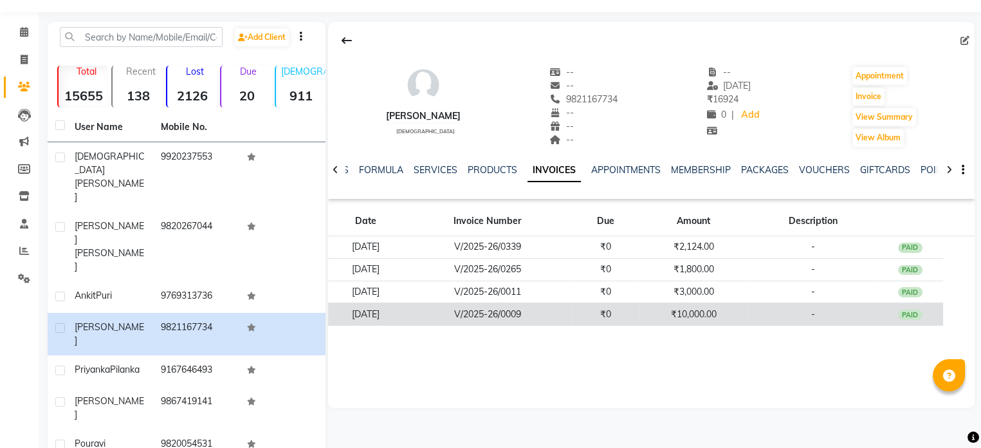
click at [707, 316] on td "₹10,000.00" at bounding box center [694, 314] width 110 height 23
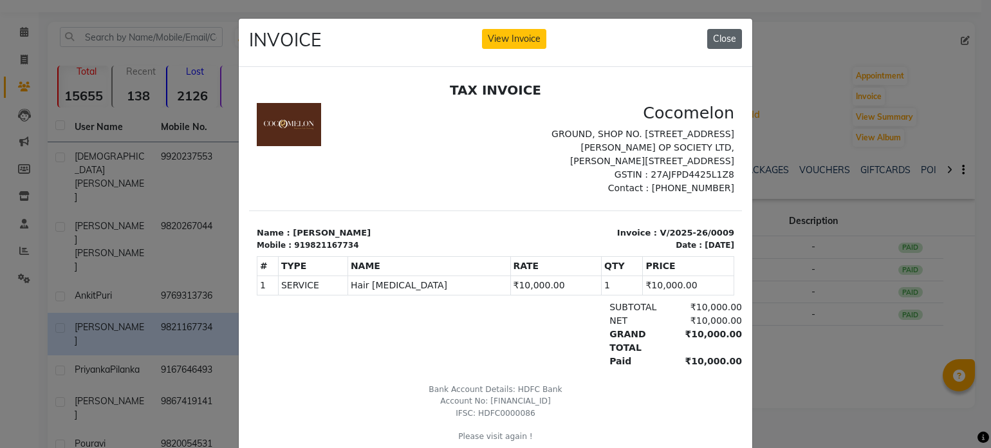
click at [716, 41] on button "Close" at bounding box center [724, 39] width 35 height 20
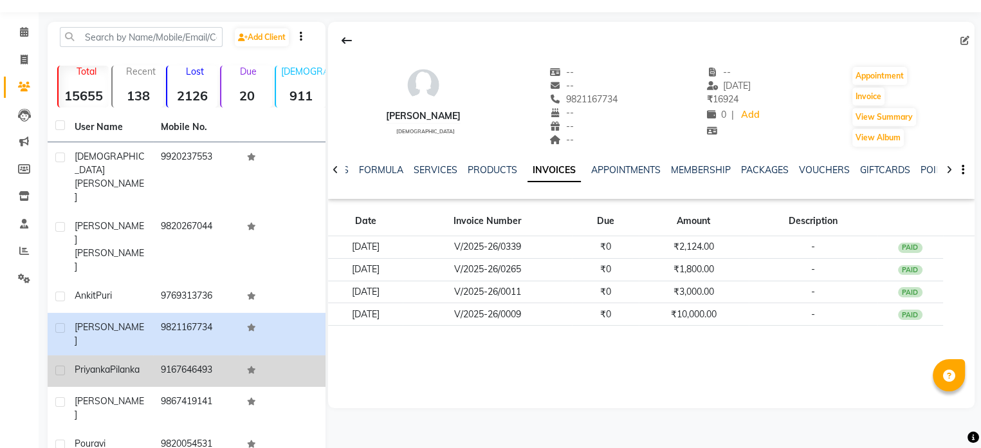
click at [155, 355] on td "9167646493" at bounding box center [196, 371] width 86 height 32
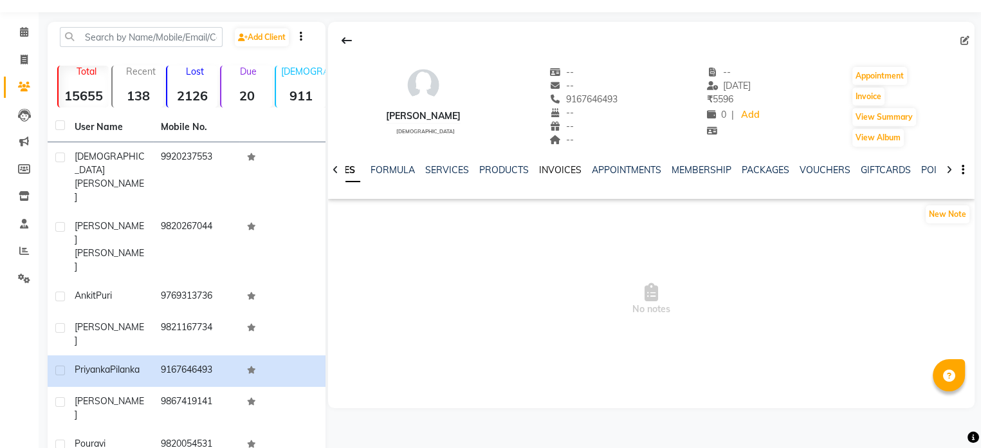
click at [575, 168] on link "INVOICES" at bounding box center [560, 170] width 42 height 12
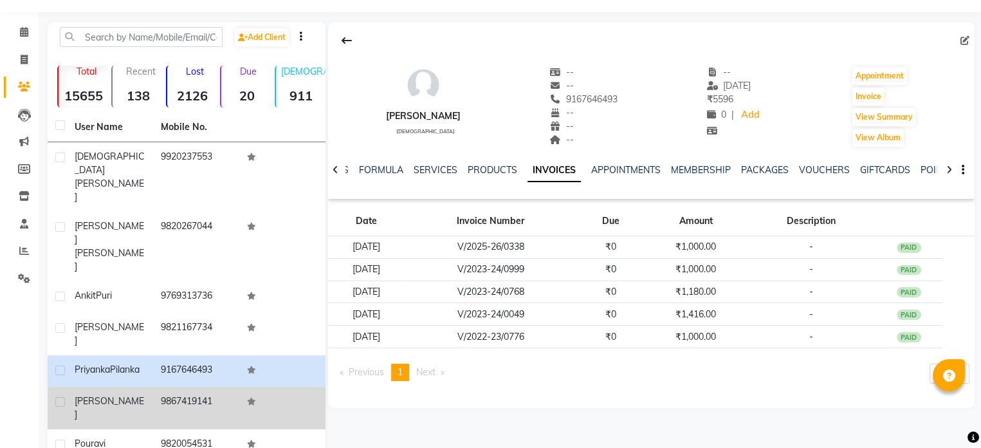
click at [206, 387] on td "9867419141" at bounding box center [196, 408] width 86 height 42
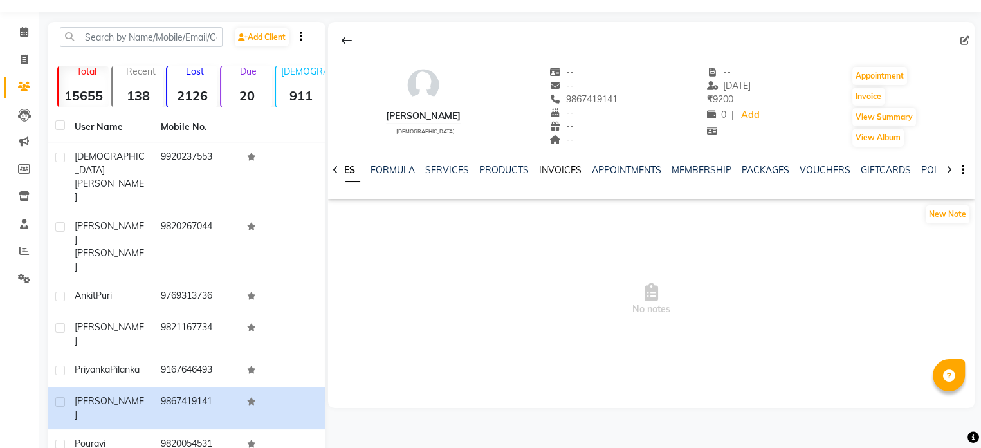
click at [550, 169] on link "INVOICES" at bounding box center [560, 170] width 42 height 12
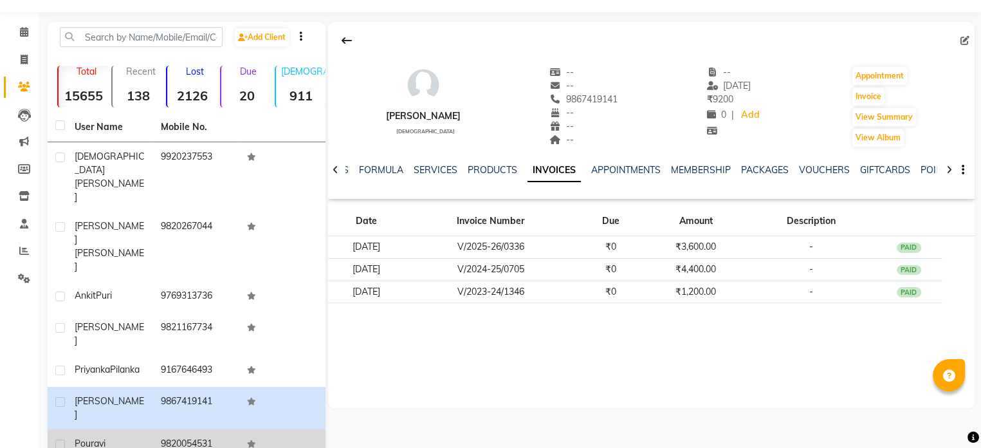
click at [180, 429] on td "9820054531" at bounding box center [196, 445] width 86 height 32
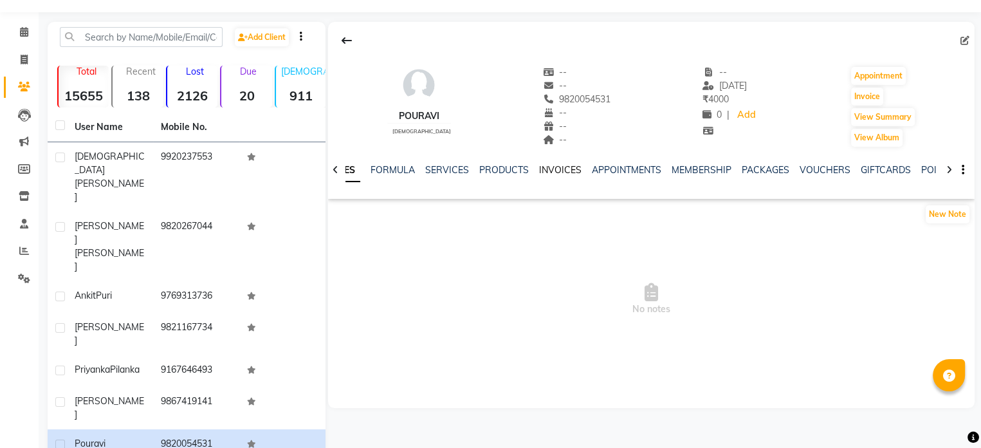
click at [566, 169] on link "INVOICES" at bounding box center [560, 170] width 42 height 12
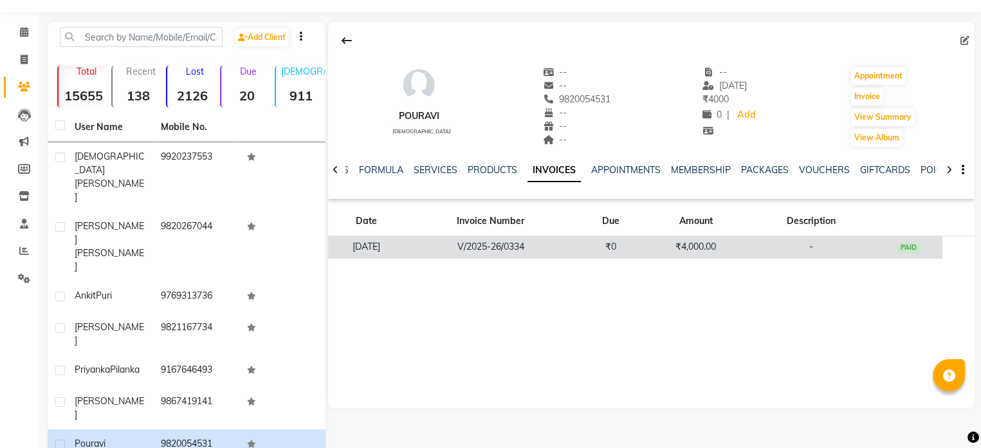
click at [549, 250] on td "V/2025-26/0334" at bounding box center [491, 247] width 172 height 23
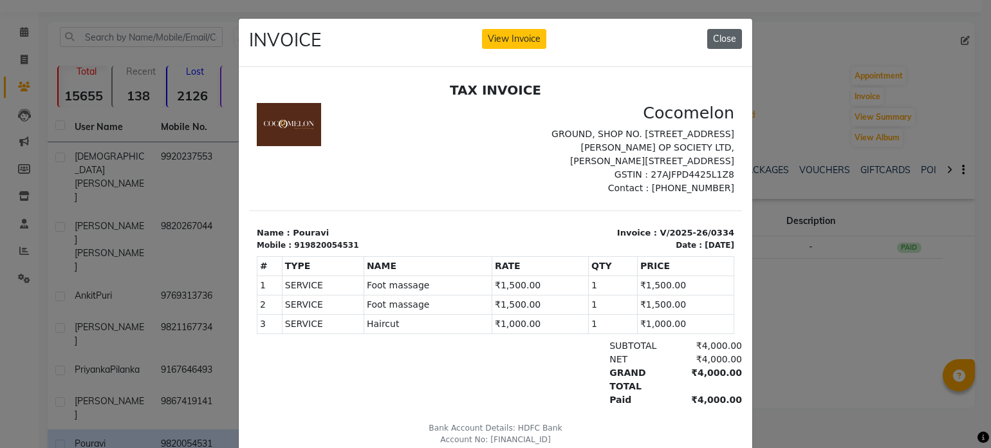
click at [712, 41] on button "Close" at bounding box center [724, 39] width 35 height 20
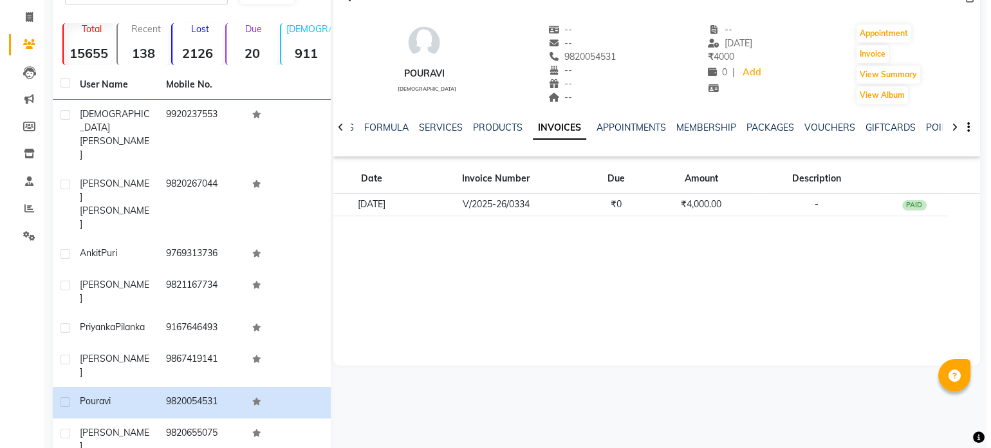
scroll to position [98, 0]
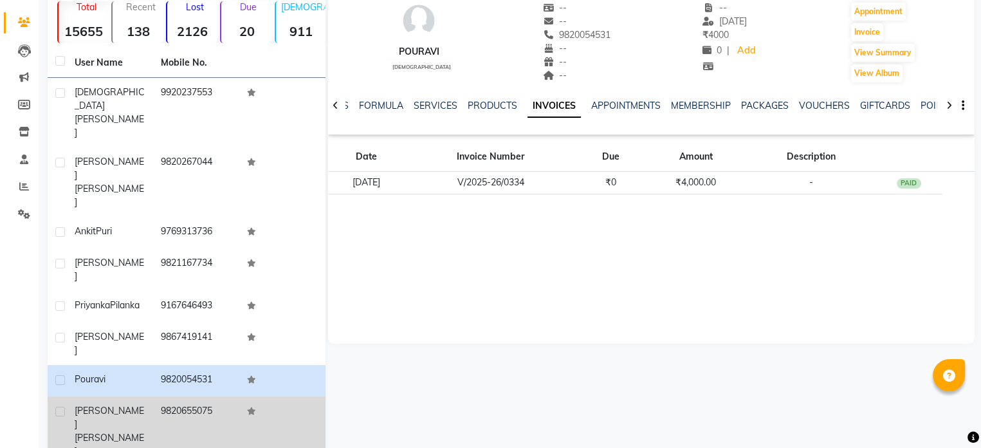
click at [142, 404] on div "[PERSON_NAME]" at bounding box center [110, 431] width 71 height 54
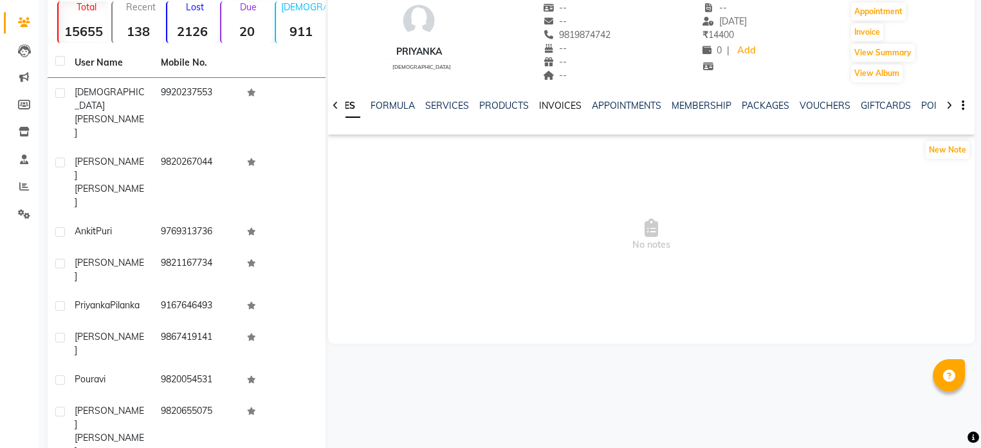
click at [566, 103] on link "INVOICES" at bounding box center [560, 106] width 42 height 12
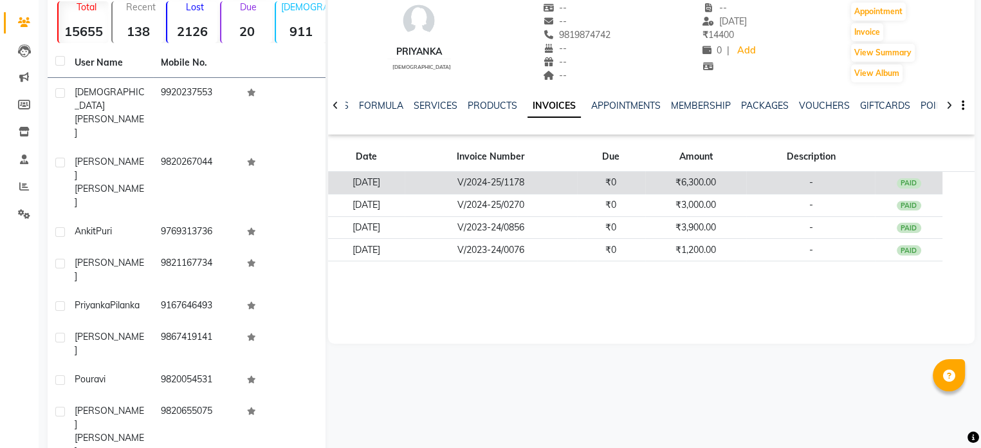
click at [543, 183] on td "V/2024-25/1178" at bounding box center [491, 183] width 172 height 23
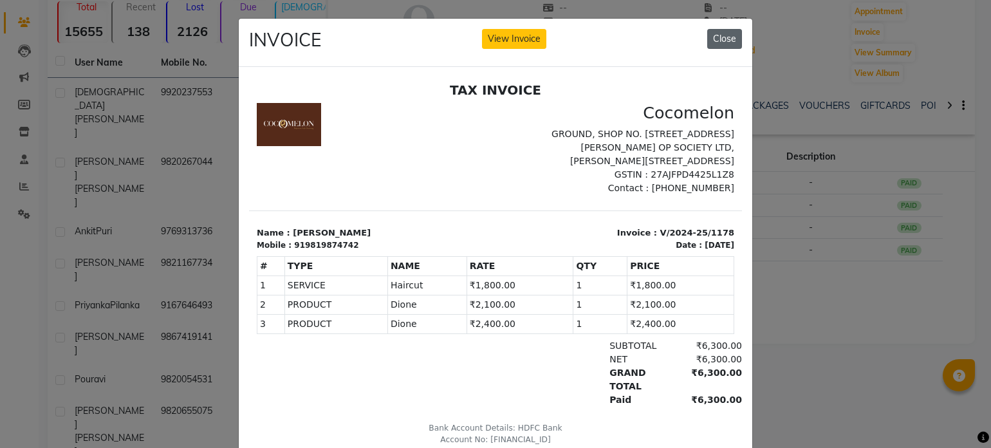
click at [721, 38] on button "Close" at bounding box center [724, 39] width 35 height 20
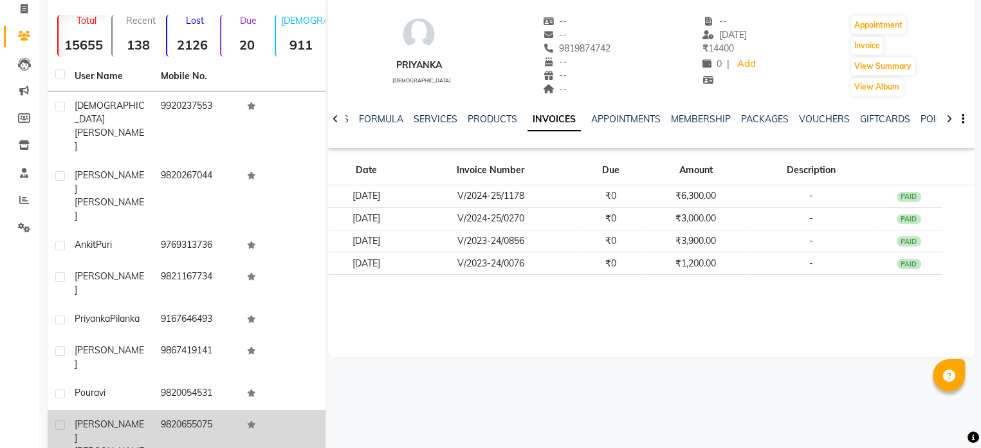
scroll to position [98, 0]
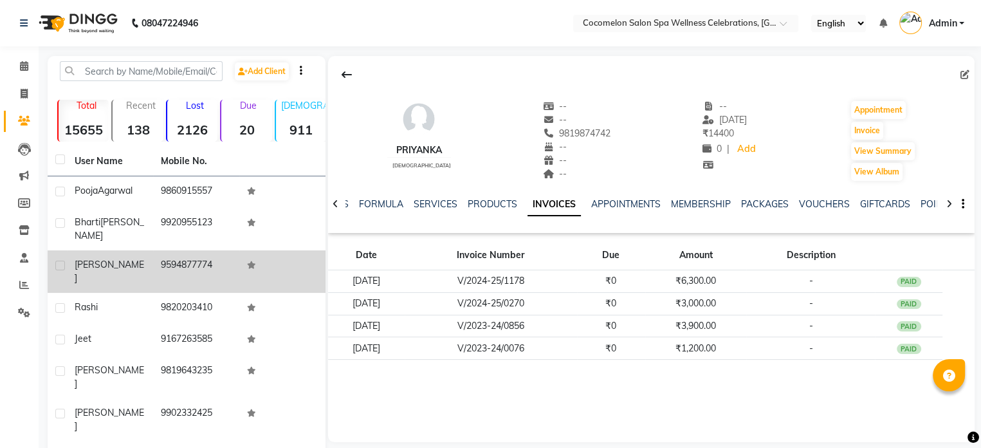
scroll to position [0, 0]
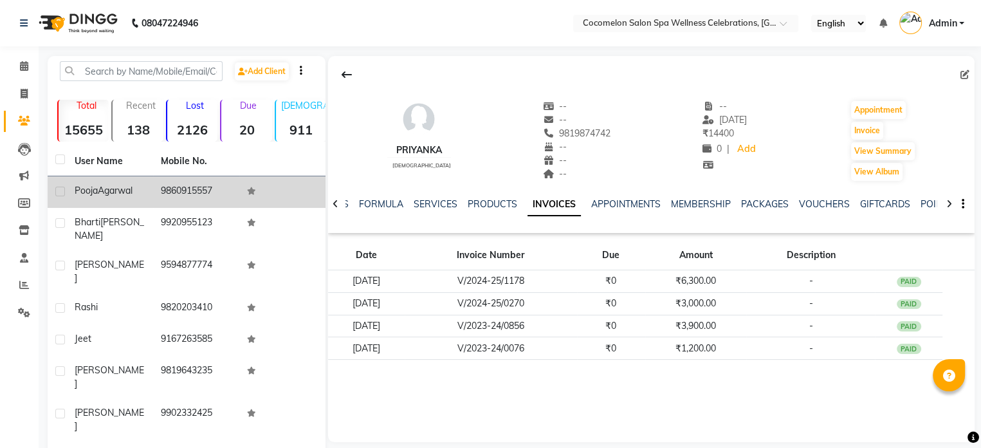
click at [154, 199] on td "9860915557" at bounding box center [196, 192] width 86 height 32
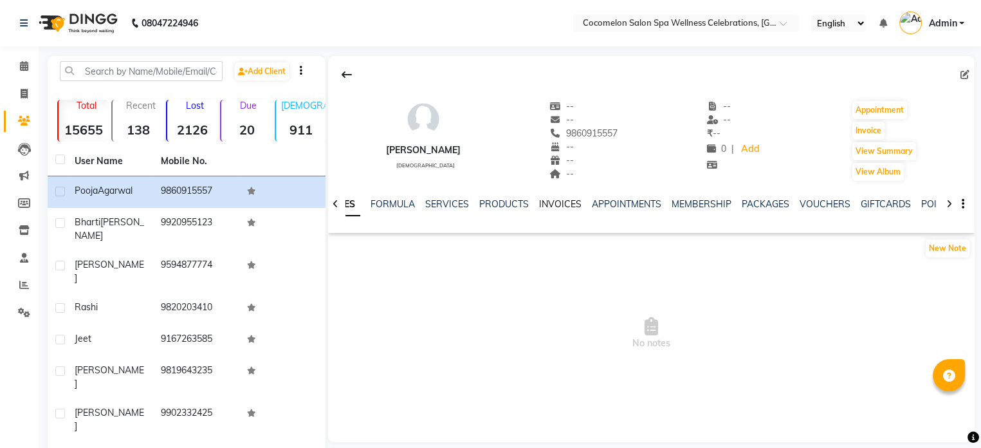
click at [550, 205] on link "INVOICES" at bounding box center [560, 204] width 42 height 12
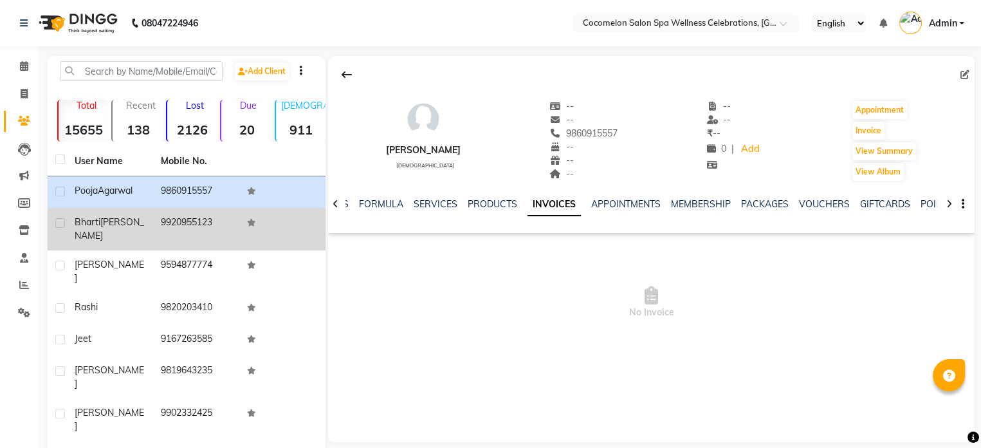
click at [89, 228] on div "[PERSON_NAME]" at bounding box center [110, 229] width 71 height 27
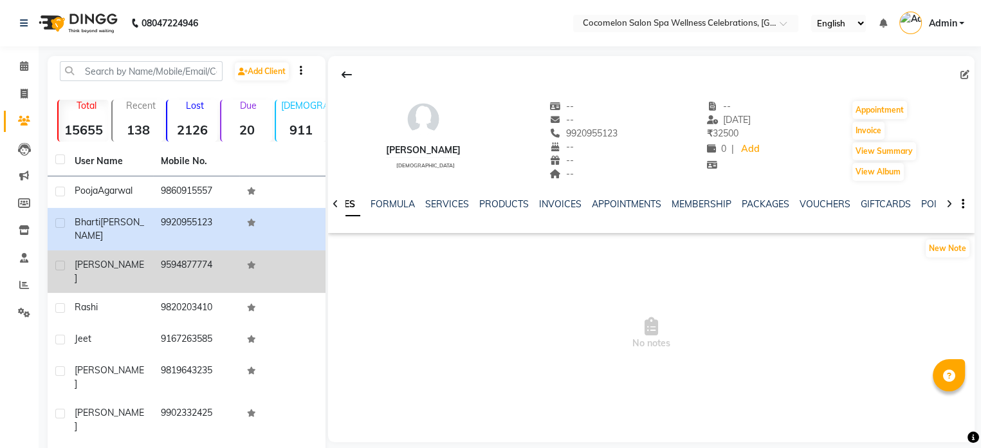
click at [95, 259] on span "[PERSON_NAME]" at bounding box center [110, 271] width 70 height 25
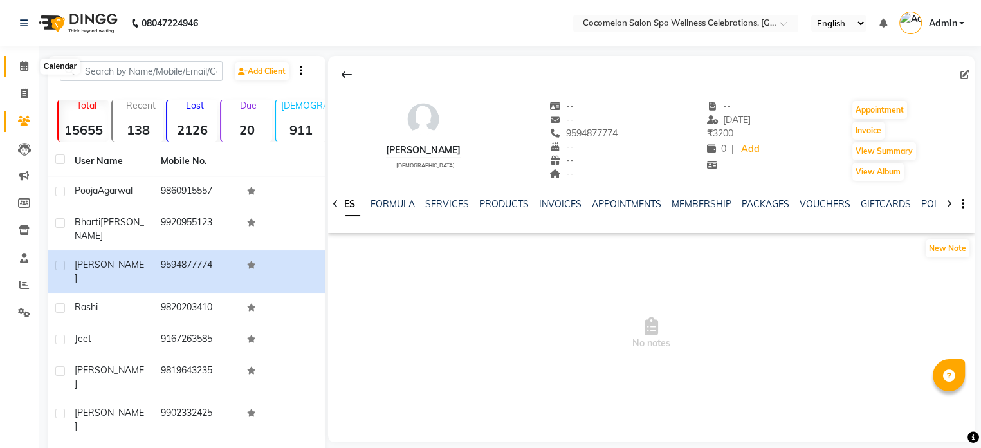
click at [24, 71] on span at bounding box center [24, 66] width 23 height 15
